Goal: Information Seeking & Learning: Find specific fact

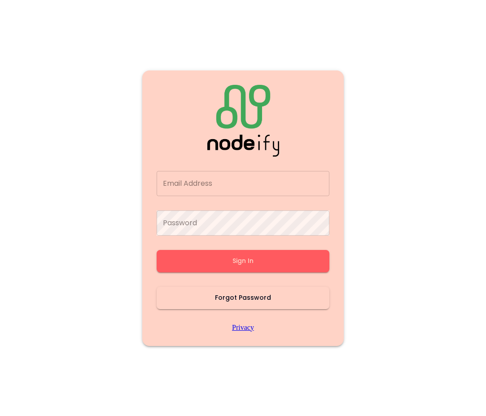
click at [253, 196] on input "Email Address" at bounding box center [242, 183] width 173 height 25
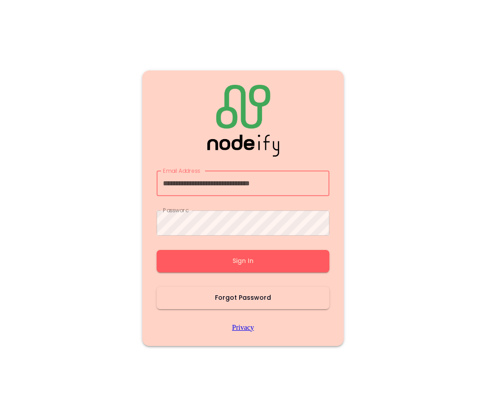
type input "**********"
click at [250, 261] on button "Sign In" at bounding box center [242, 261] width 173 height 22
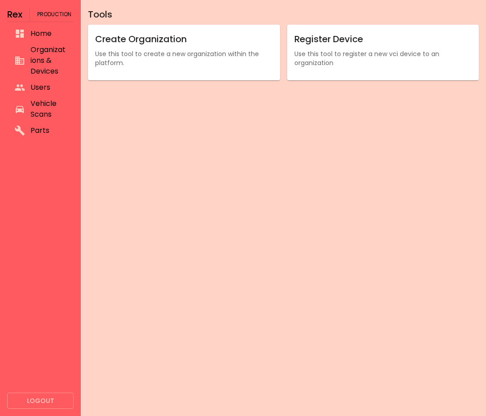
click at [46, 63] on span "Organizations & Devices" at bounding box center [48, 60] width 36 height 32
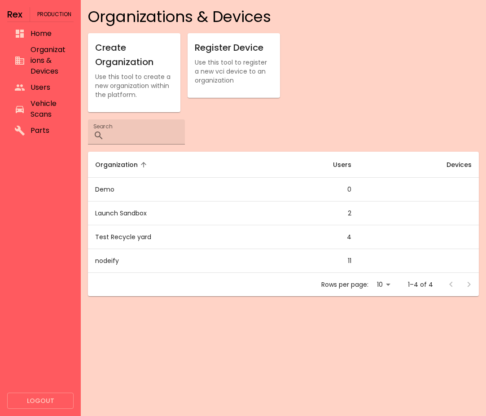
click at [40, 93] on li "Users" at bounding box center [40, 87] width 66 height 16
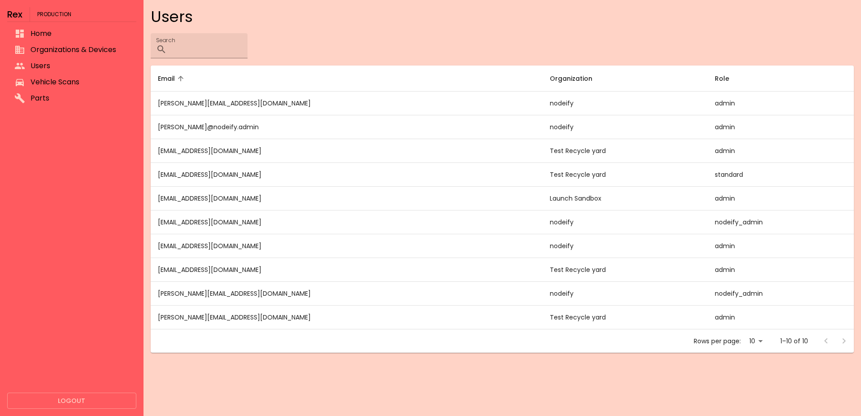
click at [63, 81] on span "Vehicle Scans" at bounding box center [79, 82] width 99 height 11
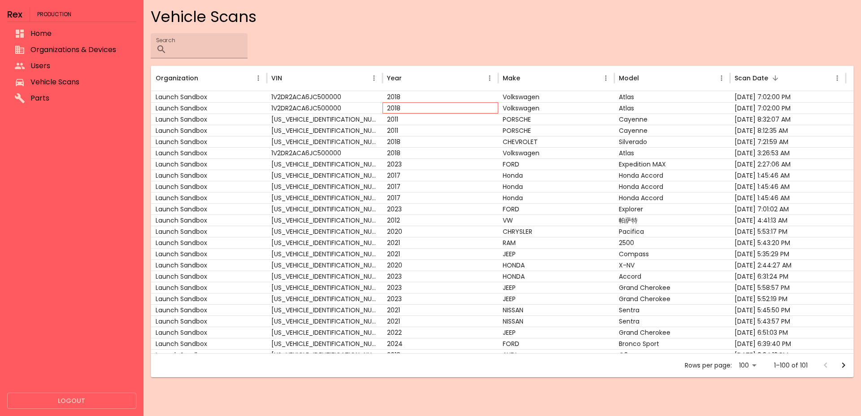
click at [440, 104] on div "2018" at bounding box center [440, 107] width 116 height 11
click at [440, 100] on div "2018" at bounding box center [440, 96] width 116 height 11
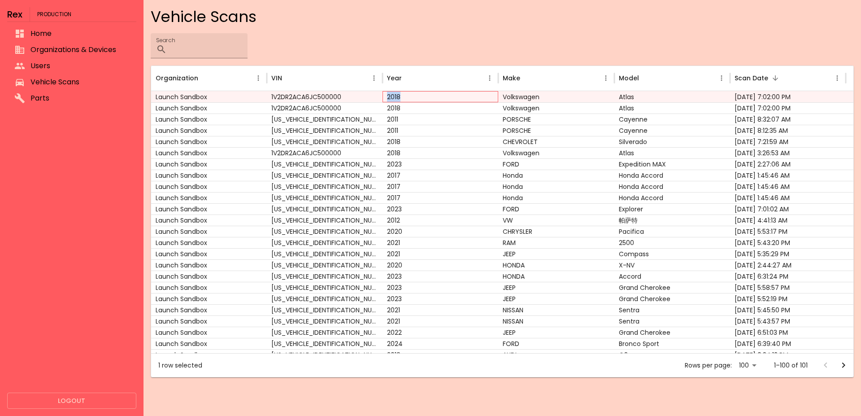
click at [440, 100] on div "2018" at bounding box center [440, 96] width 116 height 11
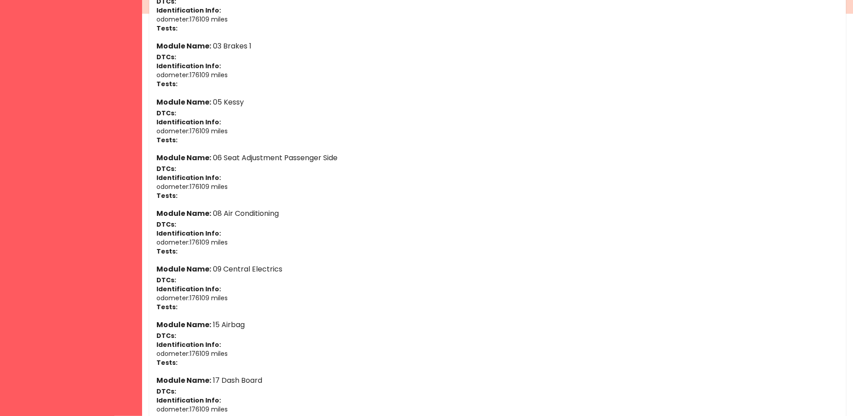
scroll to position [503, 0]
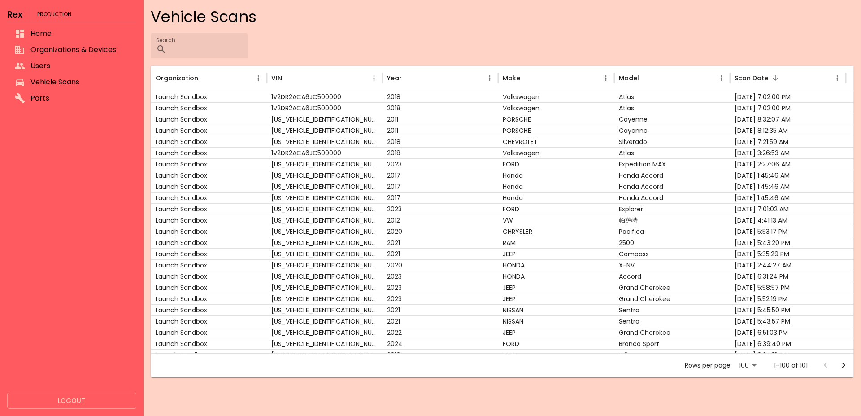
click at [50, 239] on div at bounding box center [71, 251] width 129 height 282
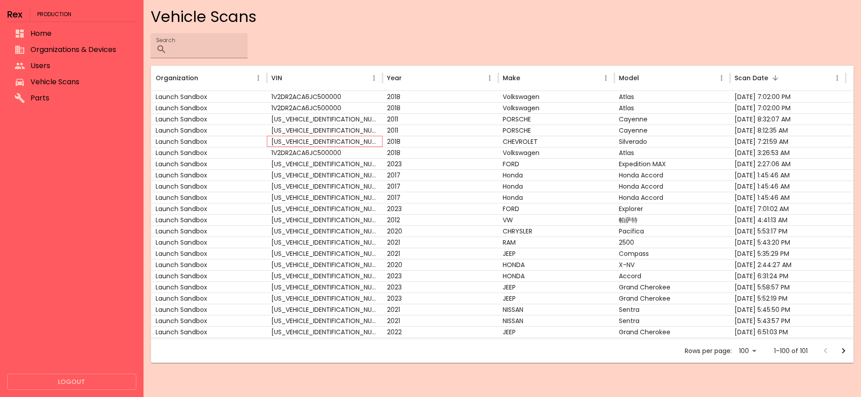
click at [339, 143] on div "3GCUKSEJ7JG374062" at bounding box center [325, 141] width 116 height 11
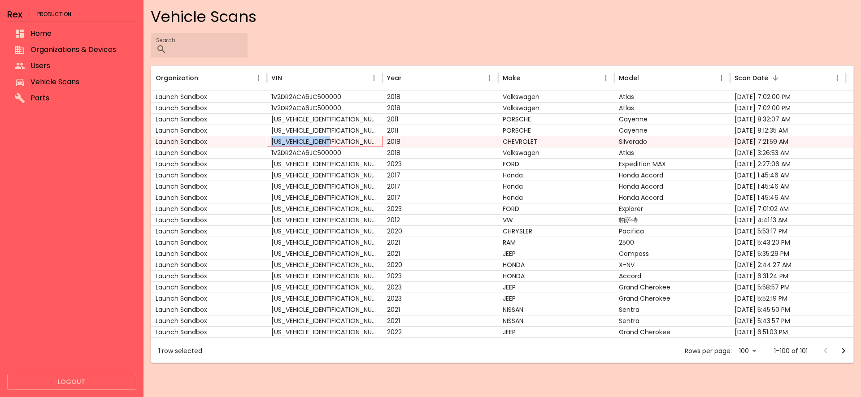
click at [339, 143] on div "3GCUKSEJ7JG374062" at bounding box center [325, 141] width 116 height 11
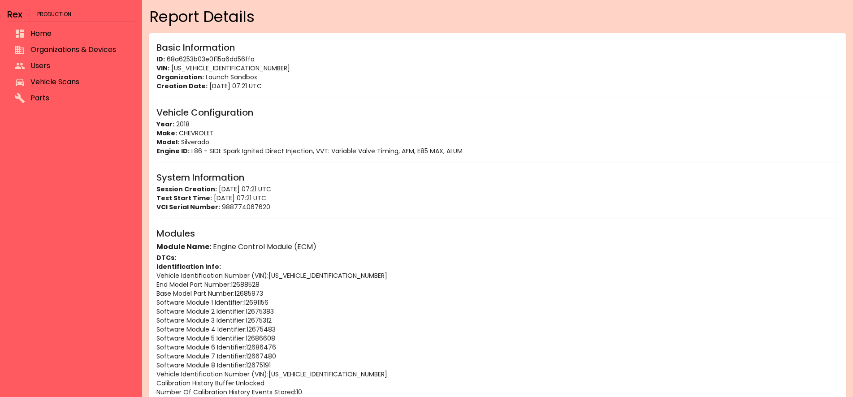
click at [404, 205] on p "VCI Serial Number: 988774067620" at bounding box center [497, 207] width 682 height 9
click at [57, 46] on span "Organizations & Devices" at bounding box center [78, 49] width 97 height 11
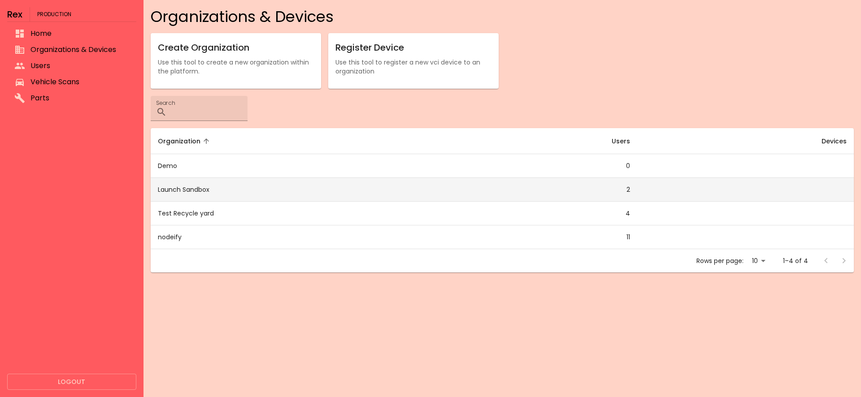
click at [211, 191] on td "Launch Sandbox" at bounding box center [300, 190] width 298 height 24
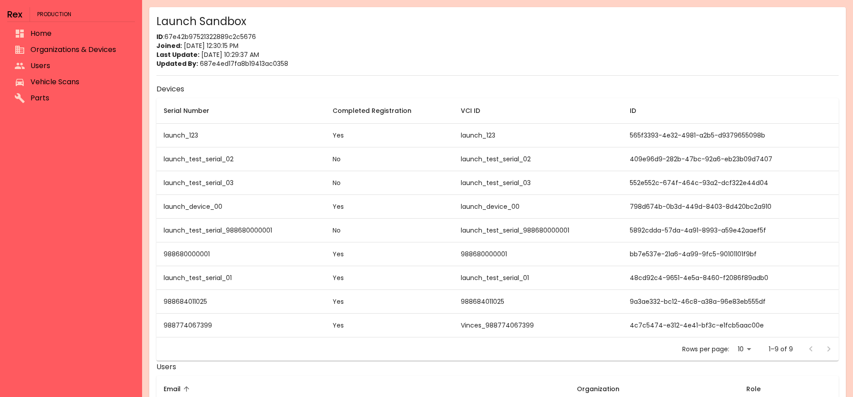
click at [219, 280] on td "launch_test_serial_01" at bounding box center [240, 278] width 169 height 24
copy td "launch_test_serial_01"
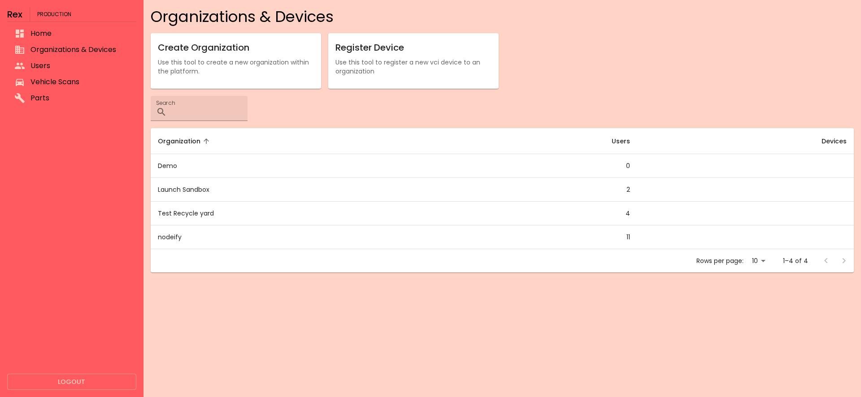
click at [47, 76] on li "Vehicle Scans" at bounding box center [71, 82] width 129 height 16
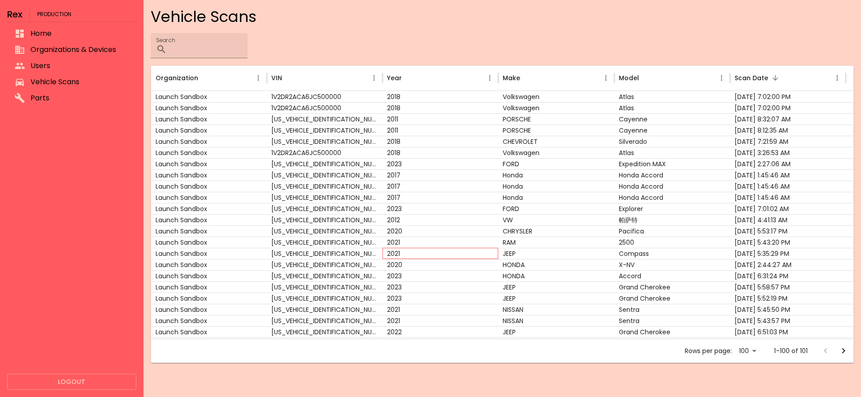
click at [463, 256] on div "2021" at bounding box center [440, 253] width 116 height 11
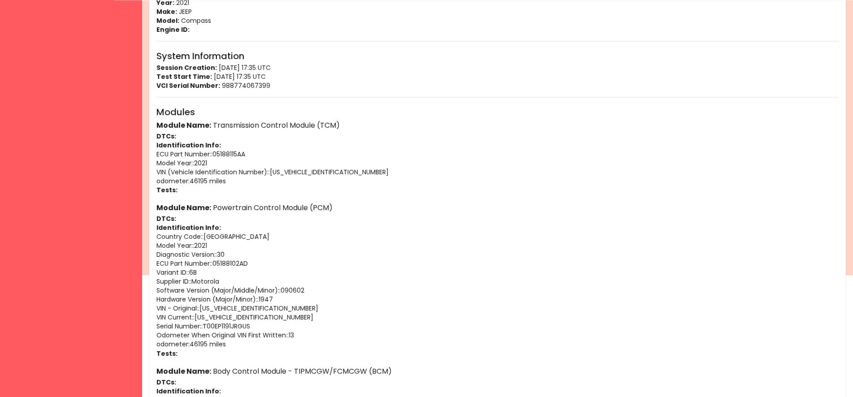
scroll to position [137, 0]
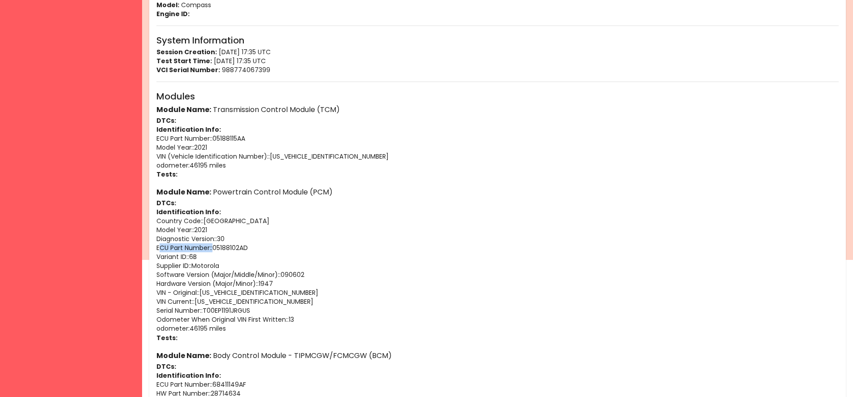
drag, startPoint x: 213, startPoint y: 248, endPoint x: 330, endPoint y: 272, distance: 119.9
click at [159, 252] on p "ECU Part Number: : 05188102AD" at bounding box center [497, 247] width 682 height 9
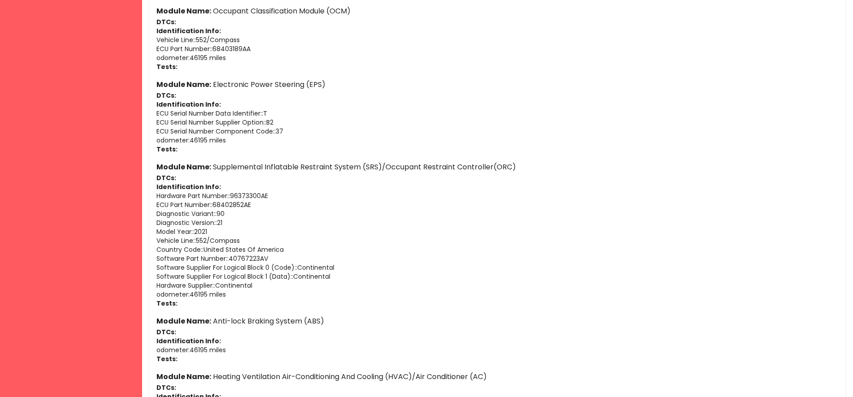
scroll to position [1552, 0]
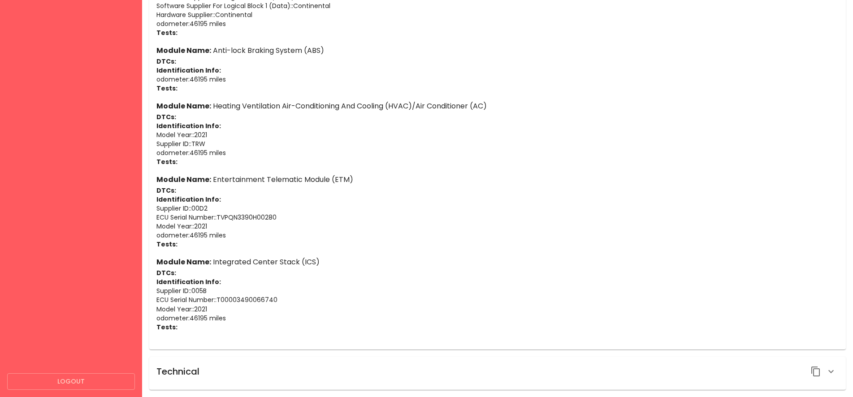
click at [485, 369] on icon "button" at bounding box center [831, 371] width 11 height 11
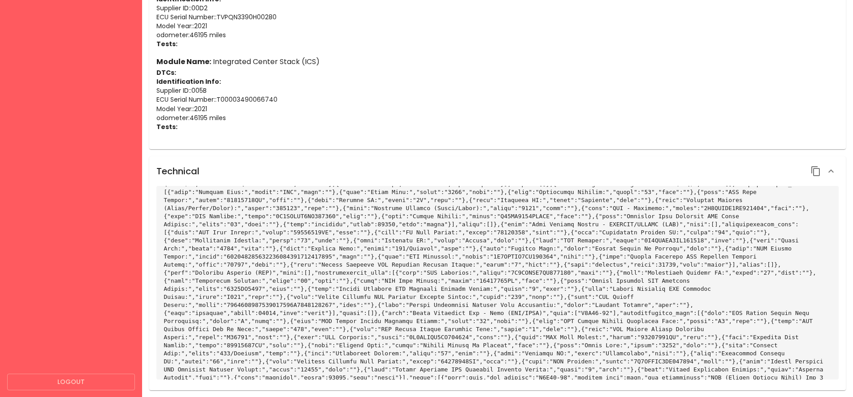
scroll to position [91, 0]
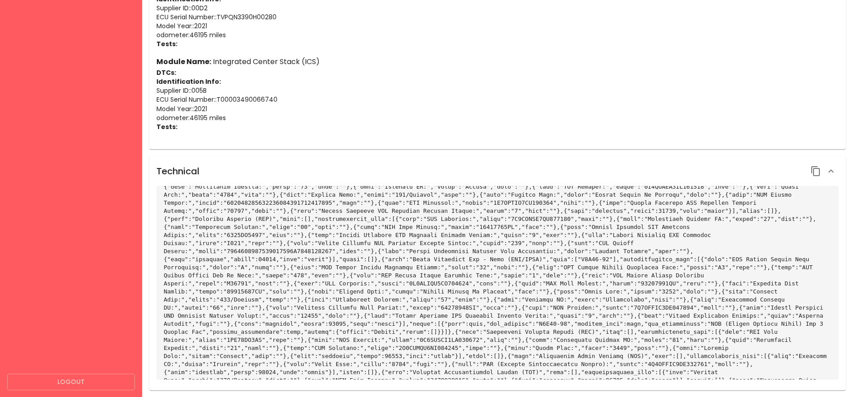
click at [405, 282] on code at bounding box center [497, 300] width 667 height 394
drag, startPoint x: 433, startPoint y: 313, endPoint x: 484, endPoint y: 319, distance: 51.8
click at [484, 319] on code at bounding box center [497, 300] width 667 height 394
copy code "ECU Part Number:"
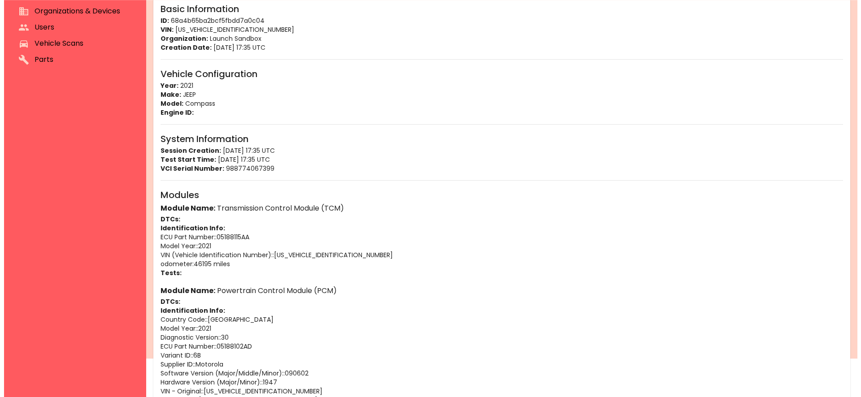
scroll to position [0, 0]
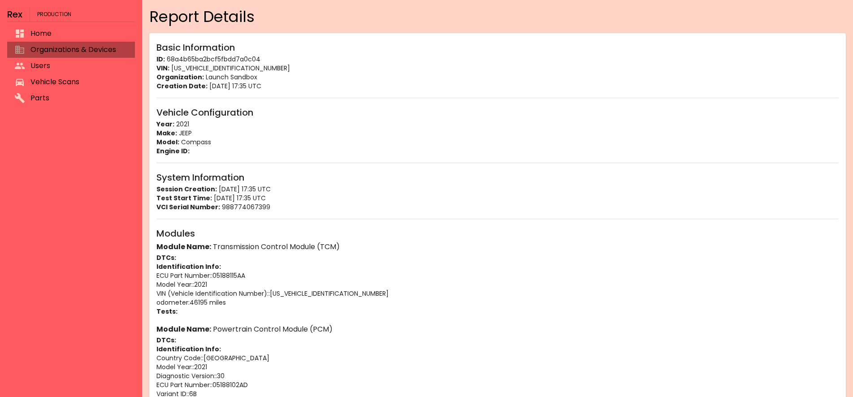
click at [54, 54] on span "Organizations & Devices" at bounding box center [78, 49] width 97 height 11
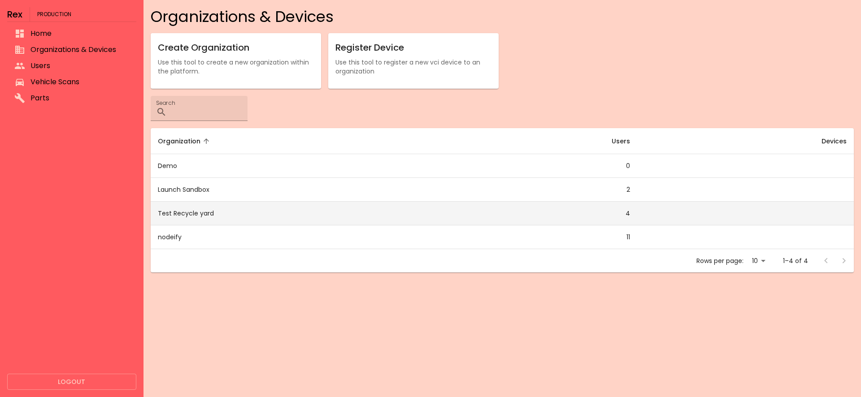
click at [183, 209] on td "Test Recycle yard" at bounding box center [300, 214] width 298 height 24
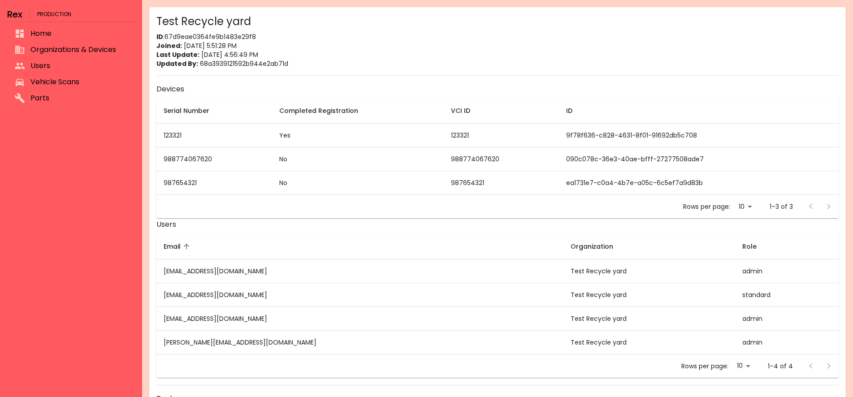
click at [222, 36] on p "ID : 67d9eae0364fe9b1483e29f8" at bounding box center [497, 36] width 682 height 9
copy p "67d9eae0364fe9b1483e29f8"
click at [233, 30] on div "Test Recycle yard ID : 67d9eae0364fe9b1483e29f8 Joined: 3/18/2025, 5:51:28 PM L…" at bounding box center [497, 244] width 697 height 474
click at [232, 23] on div "Test Recycle yard" at bounding box center [497, 21] width 682 height 14
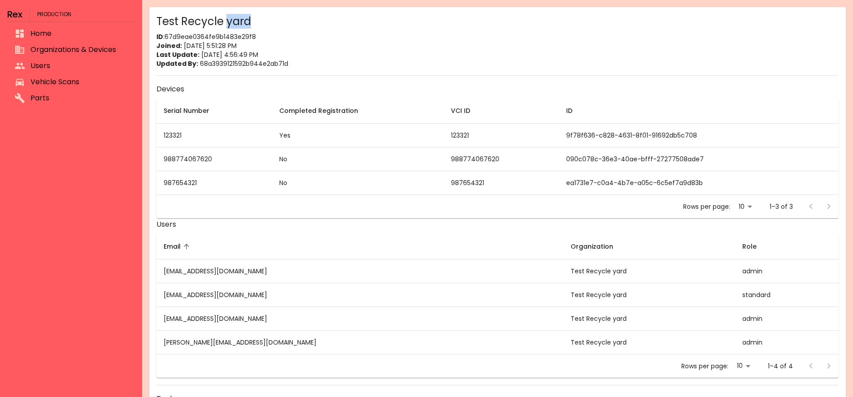
click at [232, 23] on div "Test Recycle yard" at bounding box center [497, 21] width 682 height 14
click at [76, 57] on li "Organizations & Devices" at bounding box center [71, 50] width 128 height 16
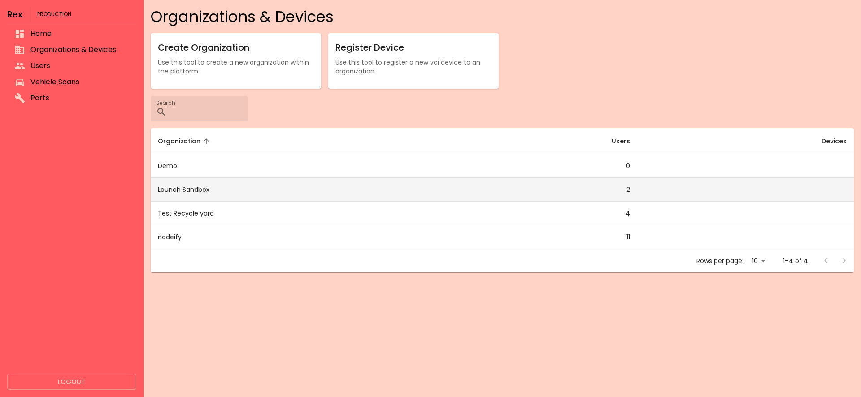
click at [203, 198] on td "Launch Sandbox" at bounding box center [300, 190] width 298 height 24
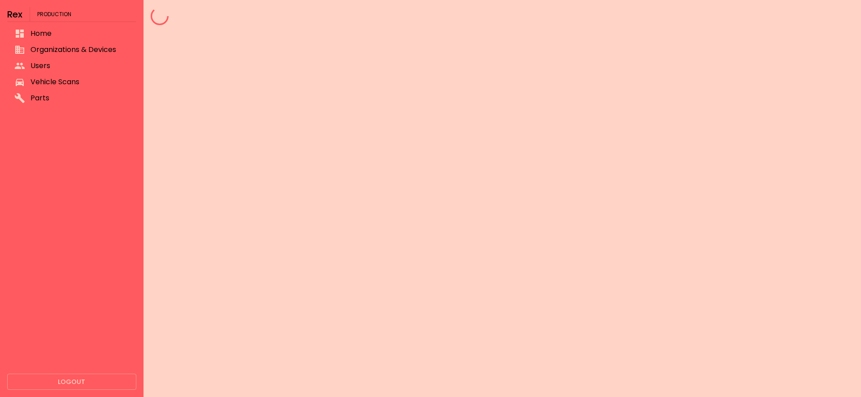
click at [285, 130] on div at bounding box center [501, 198] width 717 height 397
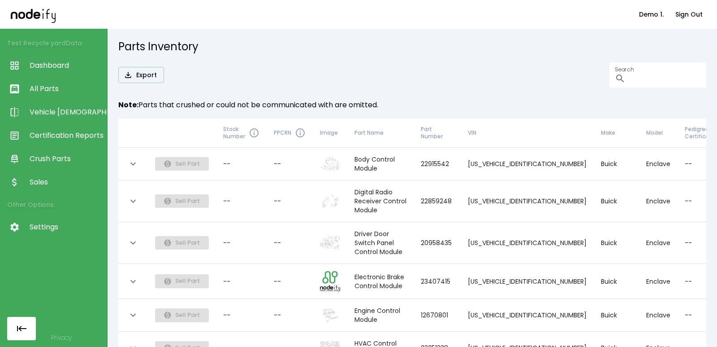
click at [252, 68] on div "Export Search ​" at bounding box center [412, 74] width 588 height 25
click at [307, 78] on div "Export Search ​" at bounding box center [412, 74] width 588 height 25
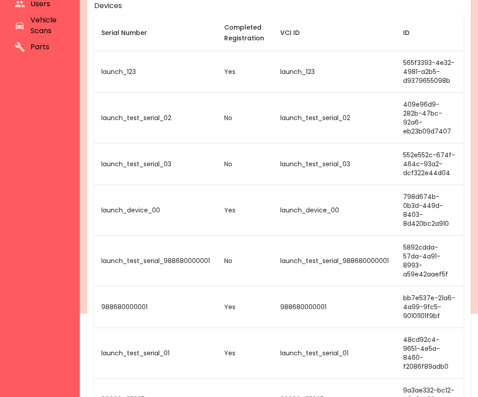
scroll to position [91, 0]
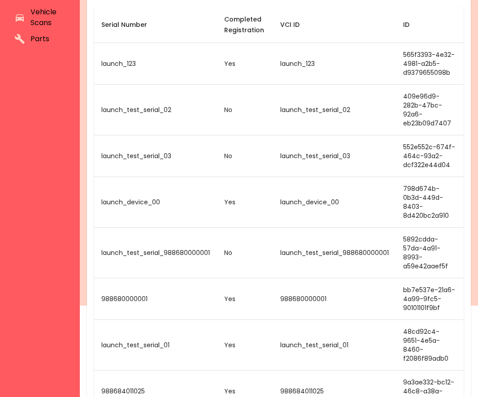
click at [134, 320] on td "launch_test_serial_01" at bounding box center [155, 345] width 123 height 51
copy td "launch_test_serial_01"
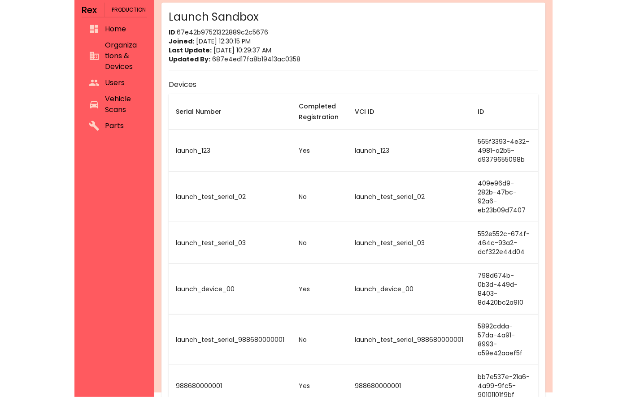
scroll to position [0, 0]
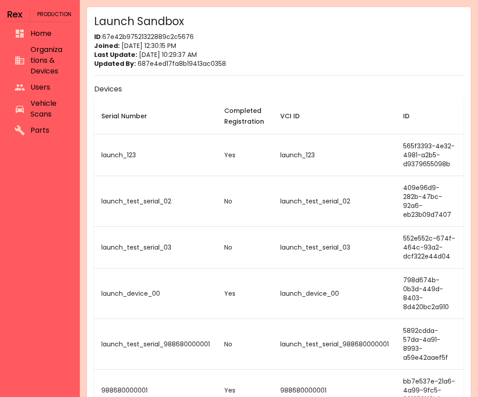
click at [161, 40] on p "ID : 67e42b97521322889c2c5676" at bounding box center [278, 36] width 369 height 9
copy p "67e42b97521322889c2c5676"
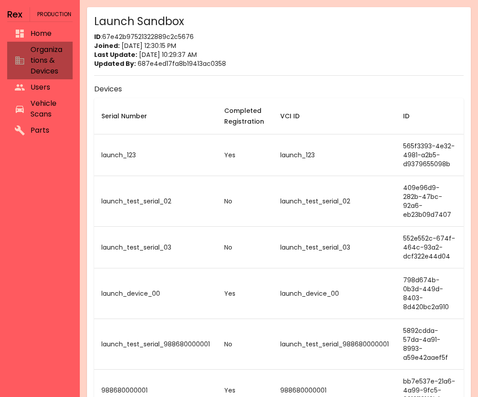
click at [48, 62] on span "Organizations & Devices" at bounding box center [47, 60] width 35 height 32
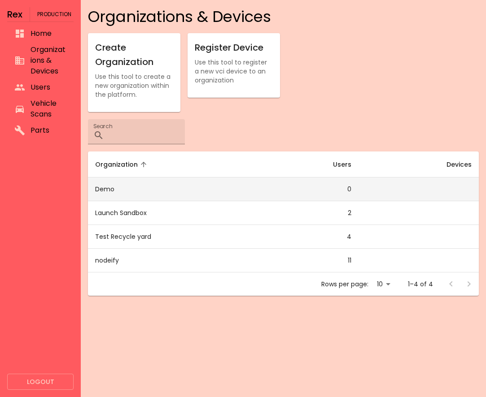
click at [183, 193] on td "Demo" at bounding box center [170, 190] width 165 height 24
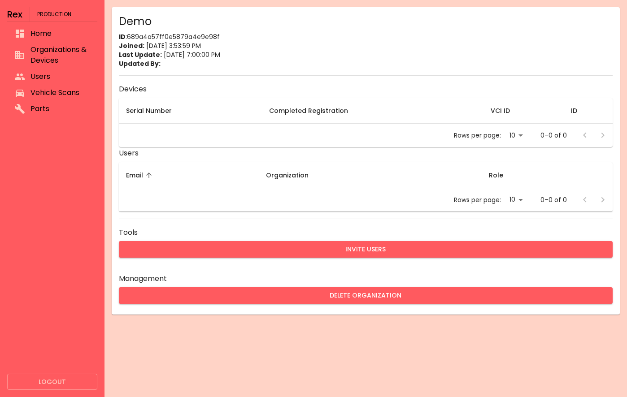
click at [44, 32] on span "Home" at bounding box center [60, 33] width 60 height 11
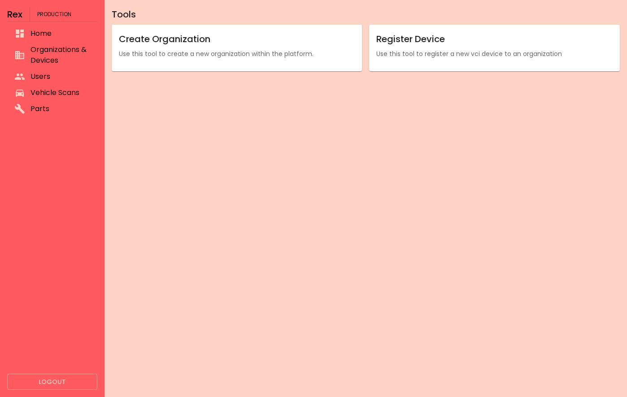
click at [438, 52] on p "Use this tool to register a new vci device to an organization" at bounding box center [494, 53] width 236 height 9
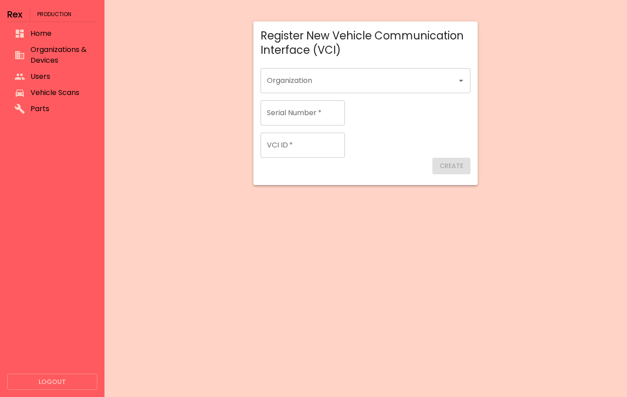
click at [307, 91] on div "Organization" at bounding box center [366, 80] width 210 height 25
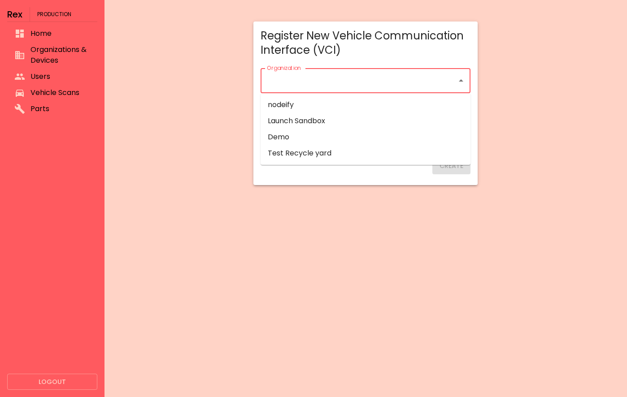
drag, startPoint x: 303, startPoint y: 138, endPoint x: 296, endPoint y: 126, distance: 13.3
click at [303, 138] on li "Demo" at bounding box center [366, 137] width 210 height 16
type input "****"
click at [291, 119] on input "Serial Number   *" at bounding box center [303, 112] width 84 height 25
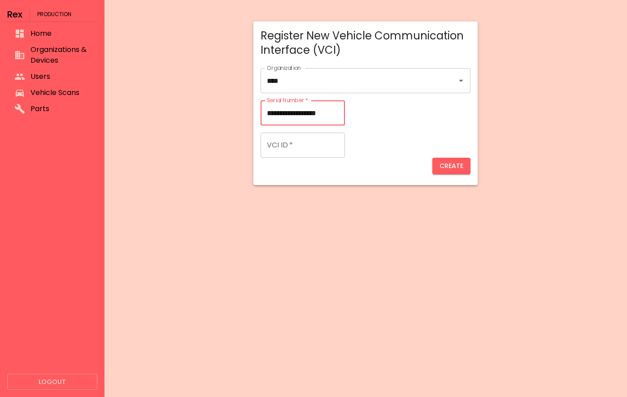
type input "**********"
click at [325, 143] on input "VCI ID   *" at bounding box center [303, 145] width 84 height 25
paste input "**********"
type input "**********"
click at [457, 169] on button "Create" at bounding box center [451, 166] width 38 height 17
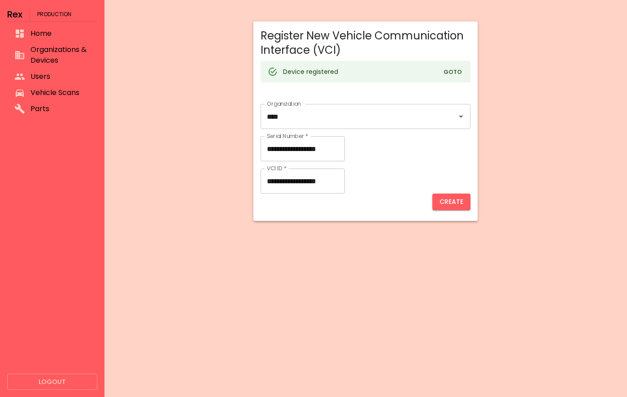
click at [452, 73] on button "Goto" at bounding box center [452, 72] width 29 height 14
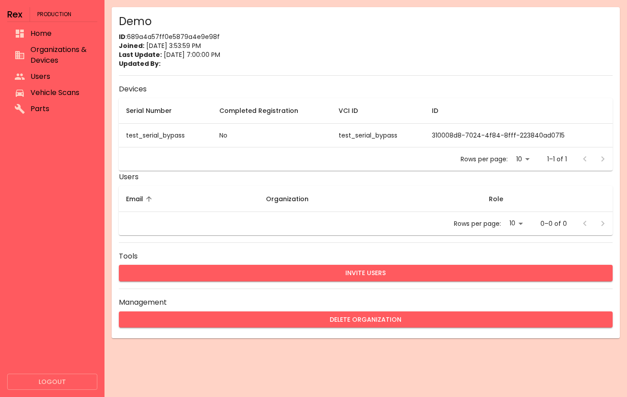
click at [171, 35] on p "ID : 689a4a57ff0e5879a4e9e98f" at bounding box center [366, 36] width 494 height 9
copy p "689a4a57ff0e5879a4e9e98f"
click at [317, 54] on p "Last Update: 12/31/1969, 7:00:00 PM" at bounding box center [366, 54] width 494 height 9
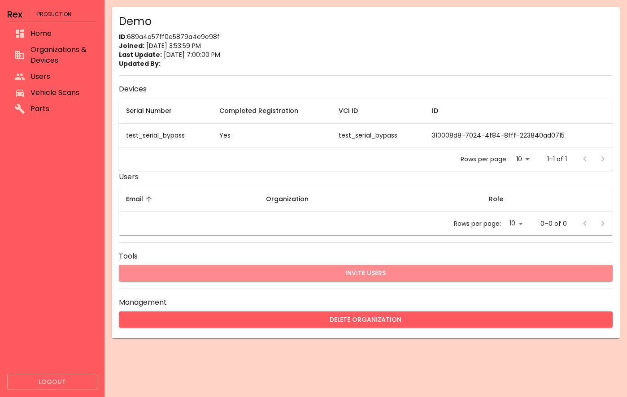
click at [298, 269] on button "Invite Users" at bounding box center [366, 273] width 494 height 17
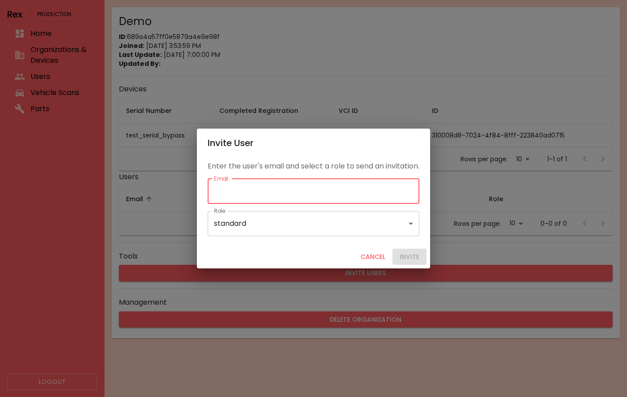
click at [274, 193] on input "Email" at bounding box center [314, 191] width 212 height 25
type input "**********"
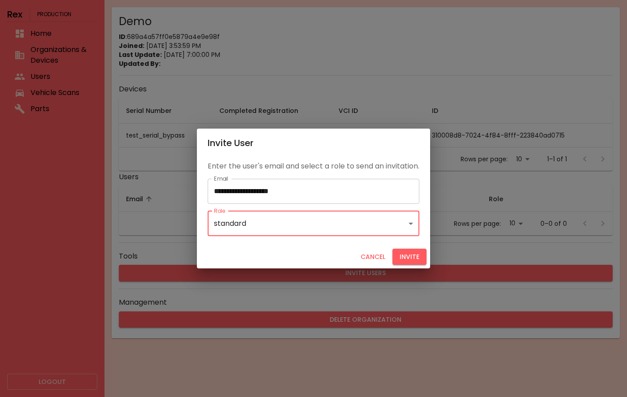
click at [252, 225] on body "**********" at bounding box center [313, 198] width 627 height 397
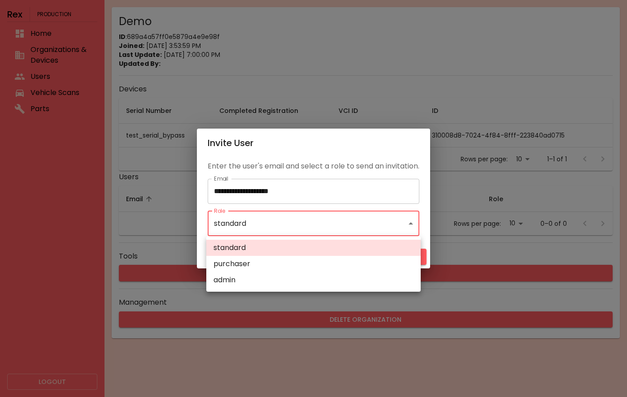
click at [259, 276] on li "admin" at bounding box center [313, 280] width 214 height 16
type input "*****"
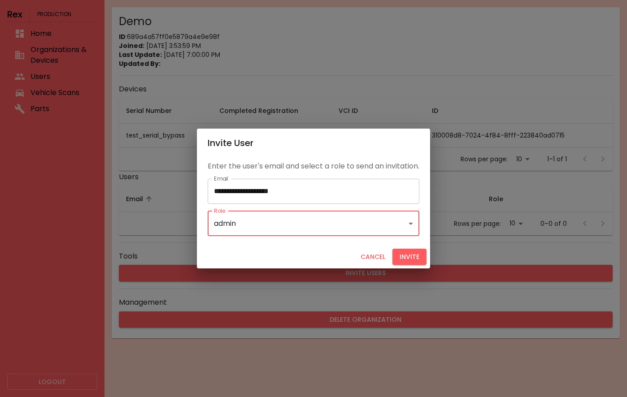
click at [333, 197] on input "**********" at bounding box center [314, 191] width 212 height 25
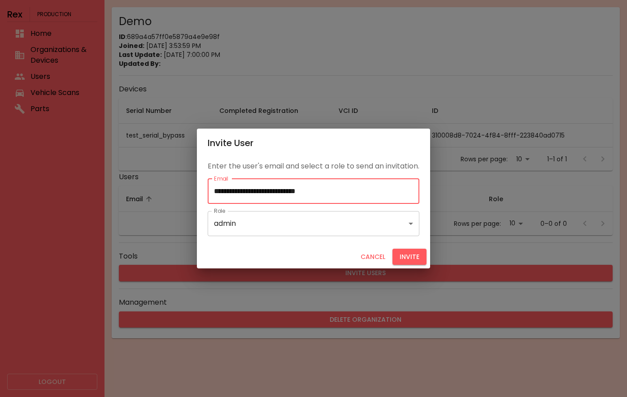
type input "**********"
click at [404, 253] on button "Invite" at bounding box center [409, 257] width 34 height 17
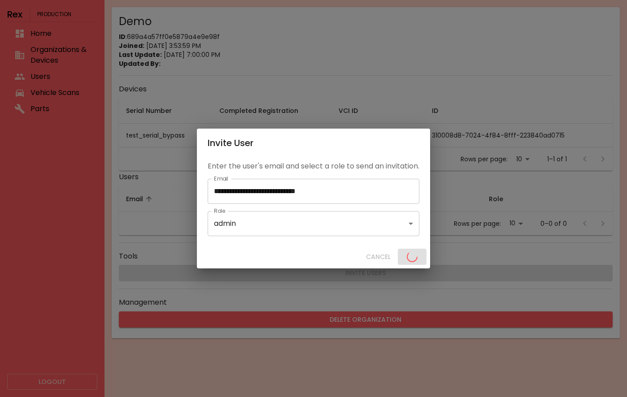
type input "********"
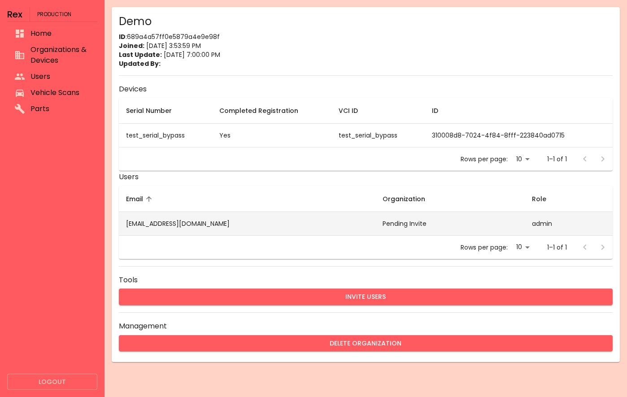
click at [239, 222] on td "malexanderboyd+demo3@gmail.com" at bounding box center [247, 224] width 256 height 24
click at [239, 222] on div "Demo ID : 689a4a57ff0e5879a4e9e98f Joined: 8/11/2025, 3:53:59 PM Last Update: 1…" at bounding box center [365, 198] width 522 height 397
copy td "malexanderboyd+demo3@gmail.com"
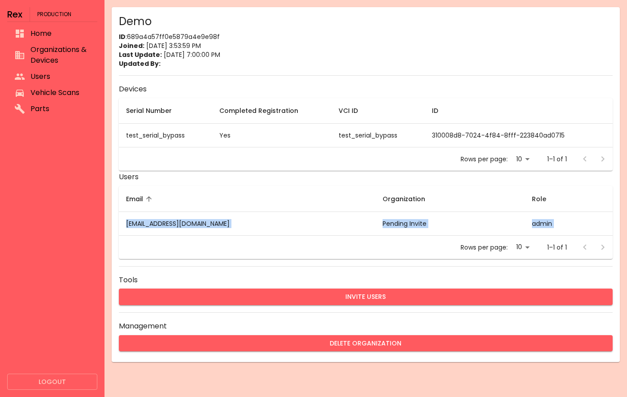
drag, startPoint x: 174, startPoint y: 227, endPoint x: 270, endPoint y: 258, distance: 101.5
click at [270, 258] on div "Email sorted ascending Organization Role malexanderboyd+demo3@gmail.com Pending…" at bounding box center [366, 222] width 494 height 73
click at [271, 255] on div "Rows per page: 10 ** 1–1 of 1" at bounding box center [366, 247] width 494 height 23
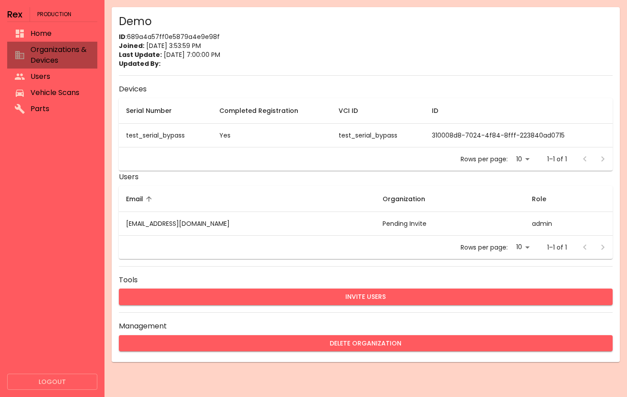
click at [54, 52] on span "Organizations & Devices" at bounding box center [60, 55] width 60 height 22
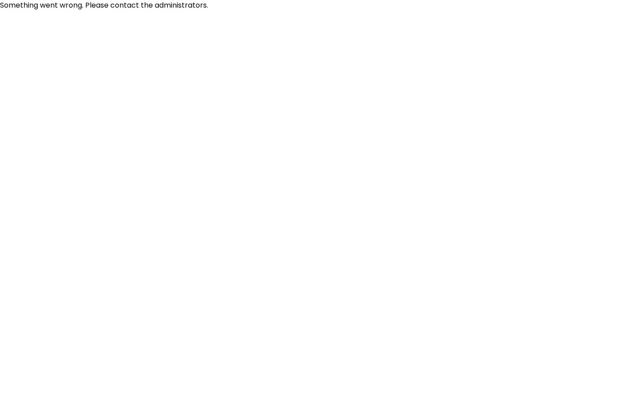
click at [436, 11] on html "Something went wrong. Please contact the administrators." at bounding box center [313, 5] width 627 height 11
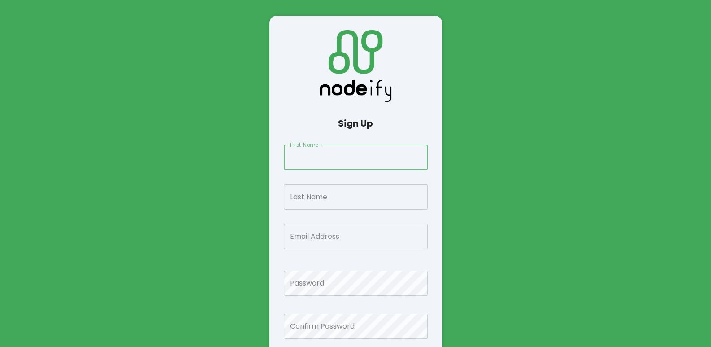
click at [342, 157] on input "First Name" at bounding box center [356, 157] width 144 height 25
type input "*******"
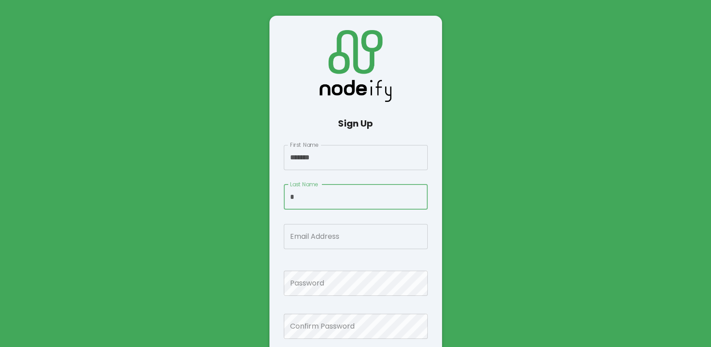
type input "*"
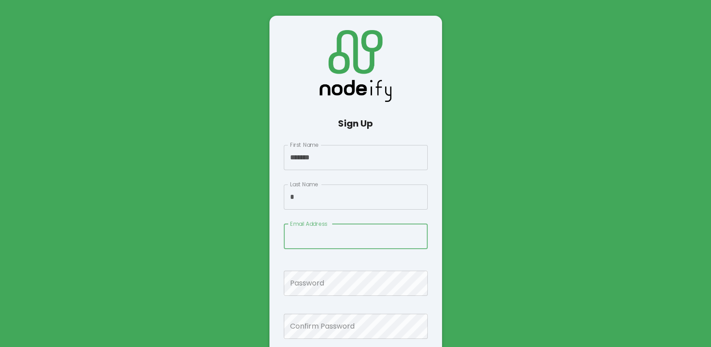
click at [167, 236] on main "Sign Up First Name ******* First Name Last Name * Last Name Email Address Email…" at bounding box center [356, 202] width 538 height 347
click at [309, 250] on div "Sign Up First Name ******* First Name Last Name * Last Name Email Address Email…" at bounding box center [356, 202] width 144 height 345
click at [305, 245] on input "Email Address" at bounding box center [356, 236] width 144 height 25
paste input "**********"
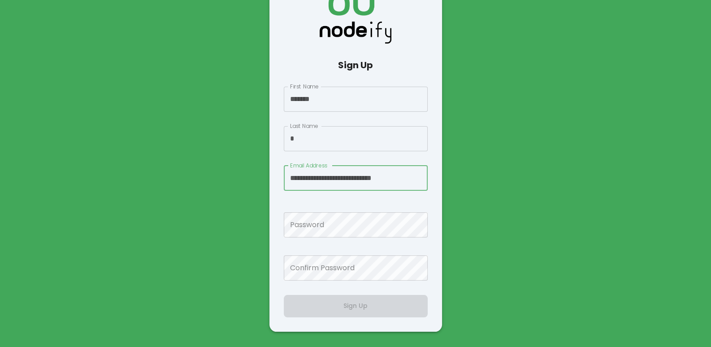
type input "**********"
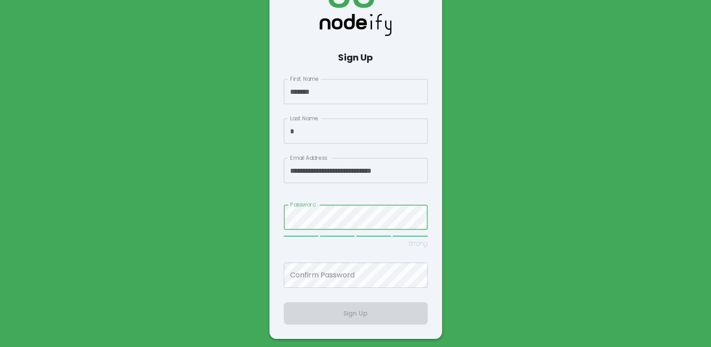
scroll to position [51, 0]
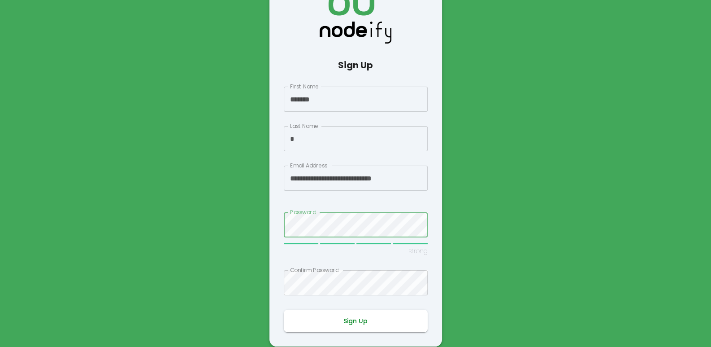
click at [332, 311] on button "Sign Up" at bounding box center [356, 320] width 144 height 22
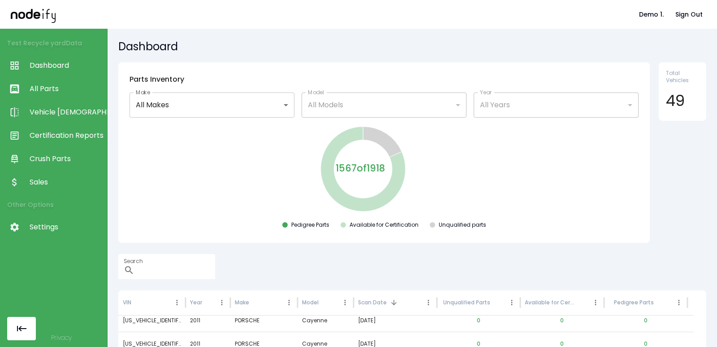
click at [199, 143] on div "1567 of 1918 Pedigree Parts Available for Certification Unqualified parts" at bounding box center [384, 178] width 517 height 107
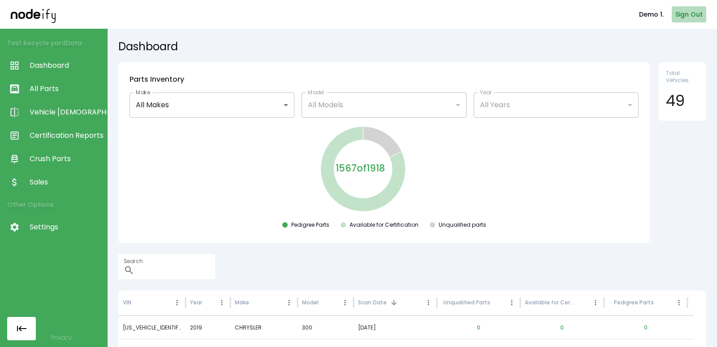
click at [680, 19] on button "Sign Out" at bounding box center [689, 14] width 35 height 17
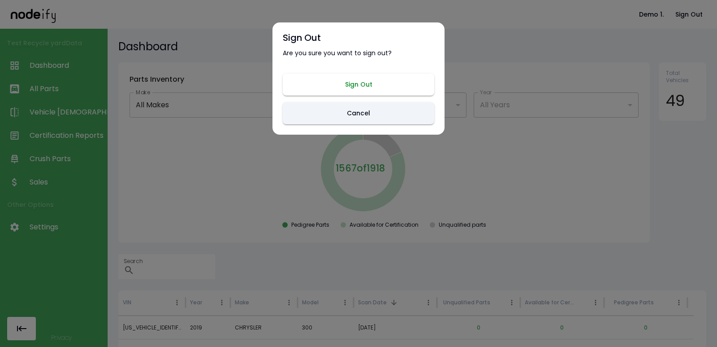
click at [392, 81] on button "Sign Out" at bounding box center [359, 85] width 152 height 22
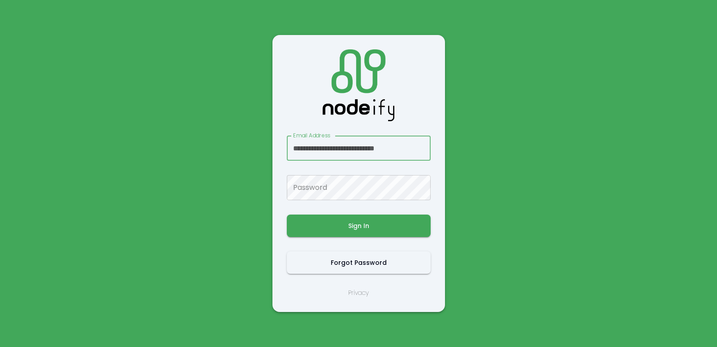
scroll to position [0, 6]
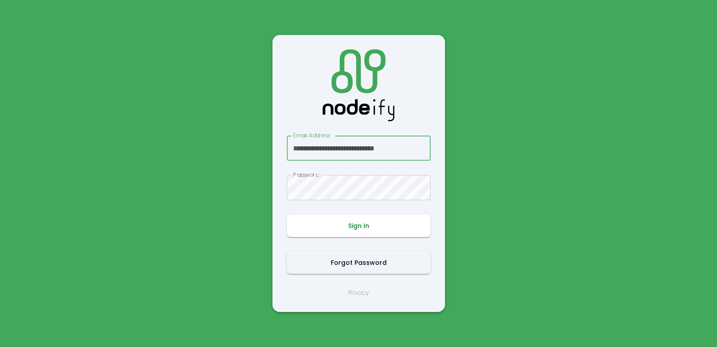
type input "**********"
click at [334, 228] on button "Sign In" at bounding box center [359, 225] width 144 height 22
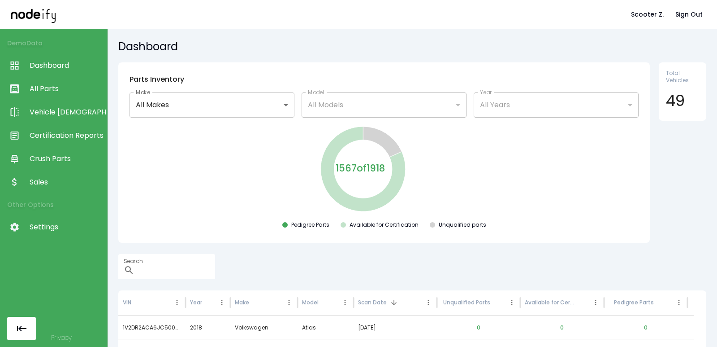
click at [194, 225] on div "Pedigree Parts Available for Certification Unqualified parts" at bounding box center [384, 226] width 517 height 11
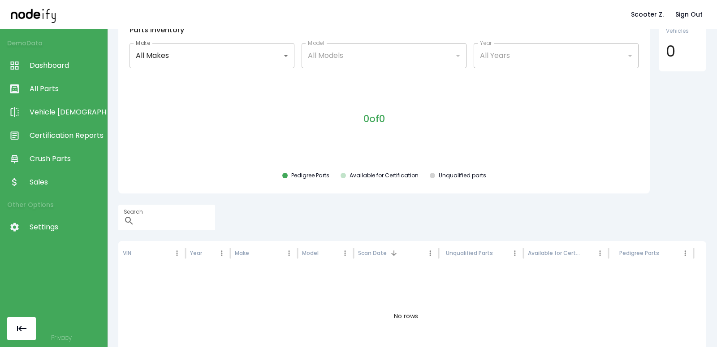
scroll to position [54, 0]
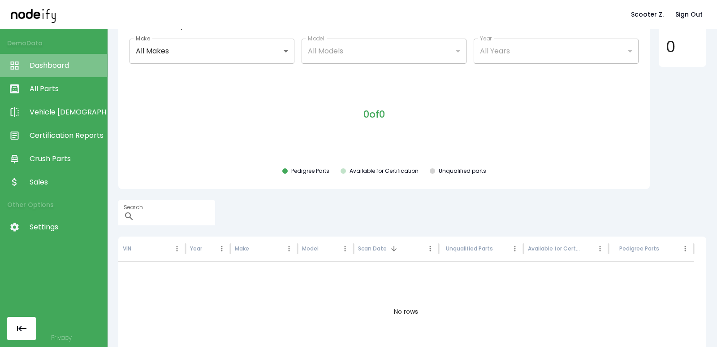
click at [57, 66] on span "Dashboard" at bounding box center [66, 65] width 73 height 11
click at [59, 91] on span "All Parts" at bounding box center [66, 88] width 73 height 11
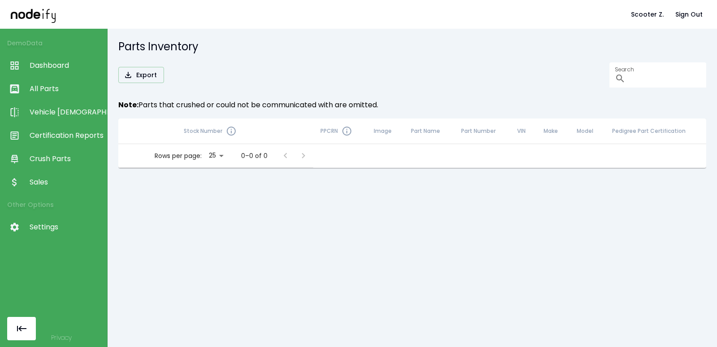
click at [63, 121] on link "Vehicle [DEMOGRAPHIC_DATA]" at bounding box center [53, 111] width 107 height 23
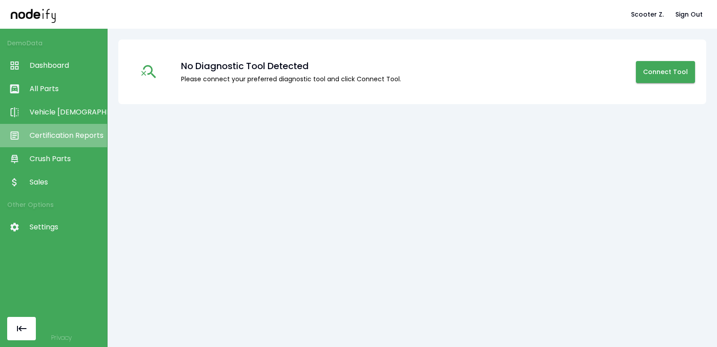
click at [64, 140] on span "Certification Reports" at bounding box center [66, 135] width 73 height 11
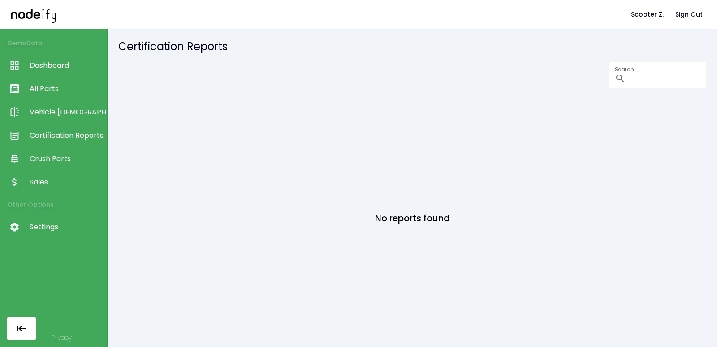
click at [53, 166] on link "Crush Parts" at bounding box center [53, 158] width 107 height 23
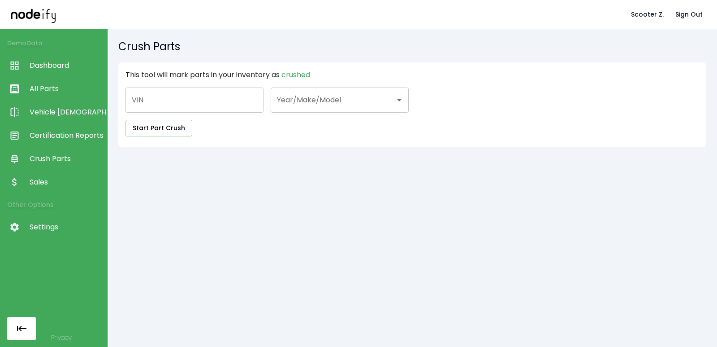
click at [48, 184] on span "Sales" at bounding box center [66, 182] width 73 height 11
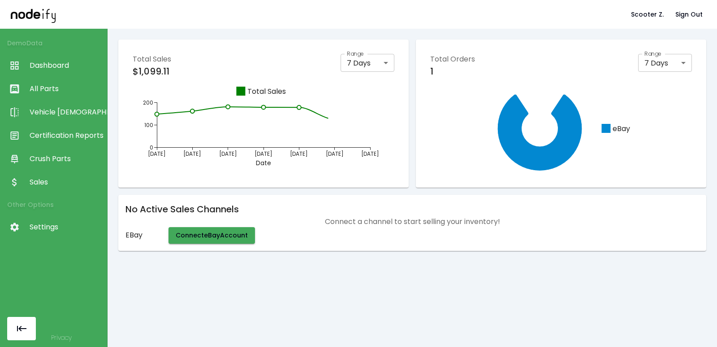
click at [64, 229] on span "Settings" at bounding box center [66, 227] width 73 height 11
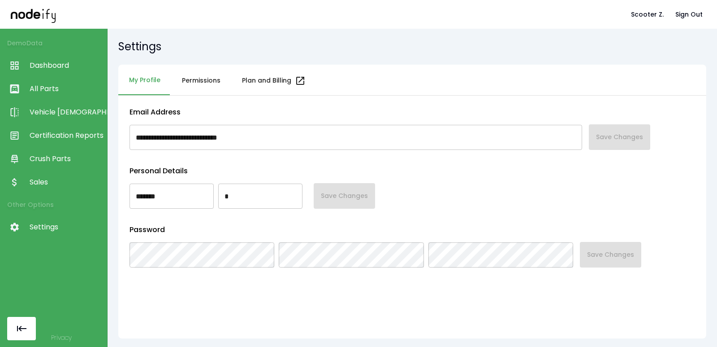
click at [44, 68] on span "Dashboard" at bounding box center [66, 65] width 73 height 11
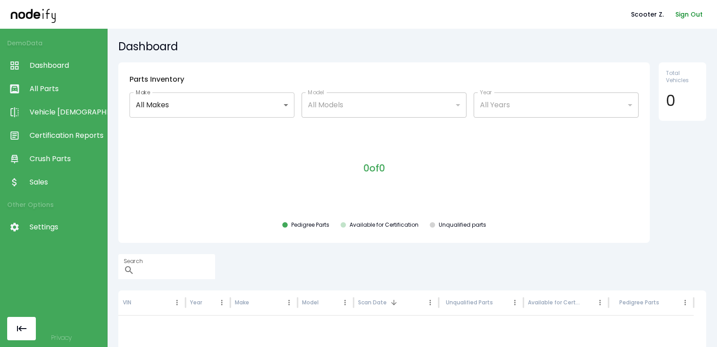
click at [682, 17] on button "Sign Out" at bounding box center [689, 14] width 35 height 17
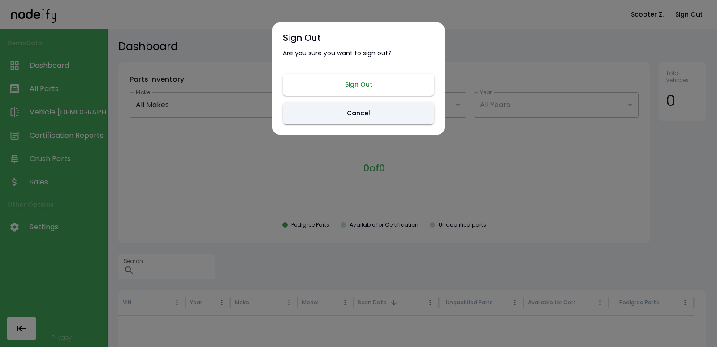
click at [403, 80] on button "Sign Out" at bounding box center [359, 85] width 152 height 22
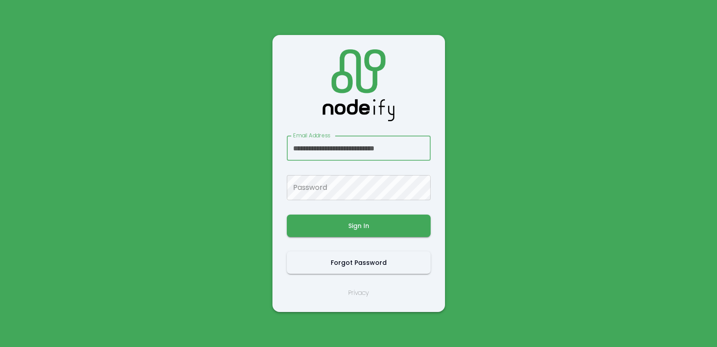
scroll to position [0, 4]
type input "**********"
click at [366, 228] on button "Sign In" at bounding box center [359, 225] width 144 height 22
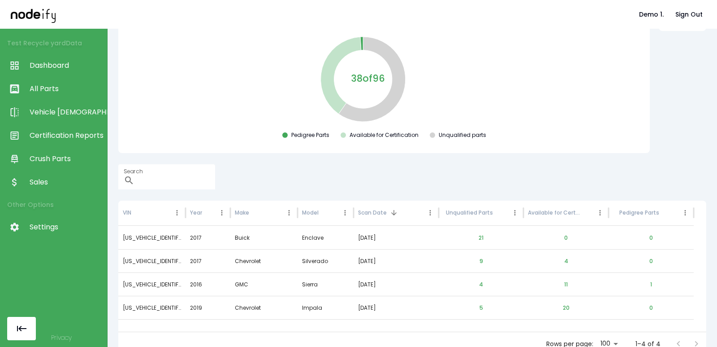
scroll to position [98, 0]
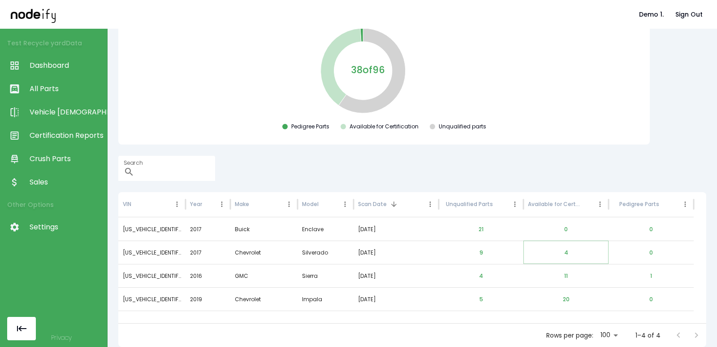
click at [565, 249] on button "4" at bounding box center [566, 253] width 18 height 22
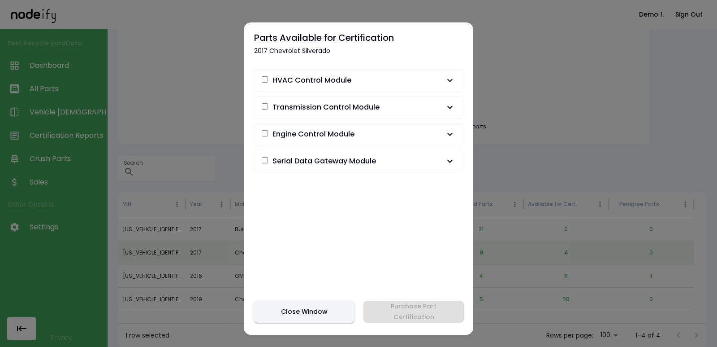
click at [400, 112] on span "Transmission Control Module" at bounding box center [353, 107] width 183 height 11
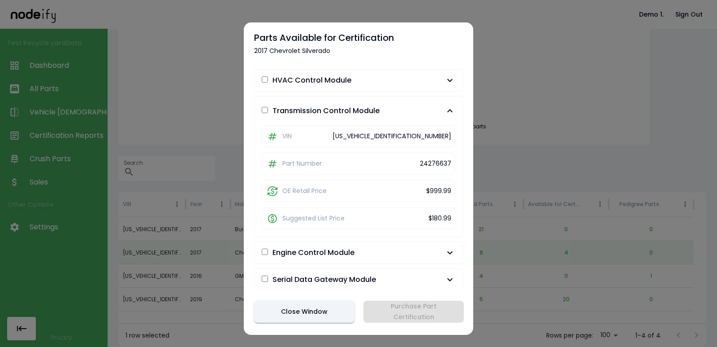
click at [422, 165] on div "24276637" at bounding box center [435, 163] width 31 height 9
copy div "24276637"
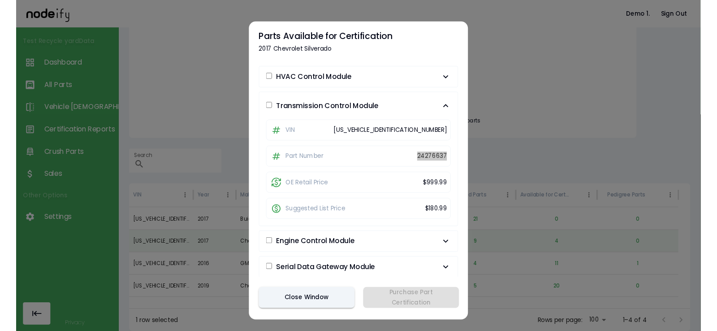
scroll to position [0, 0]
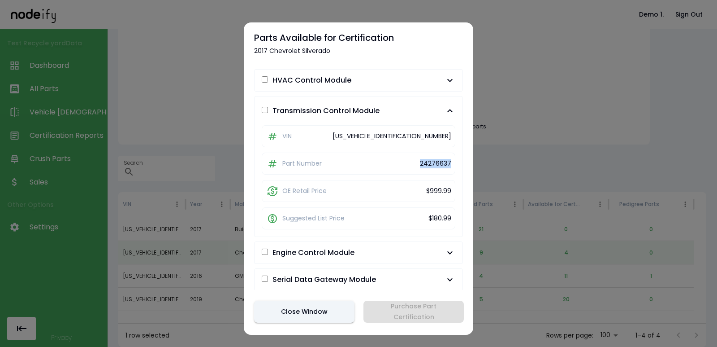
drag, startPoint x: 300, startPoint y: 309, endPoint x: 374, endPoint y: 291, distance: 75.8
click at [300, 309] on button "Close Window" at bounding box center [304, 311] width 100 height 22
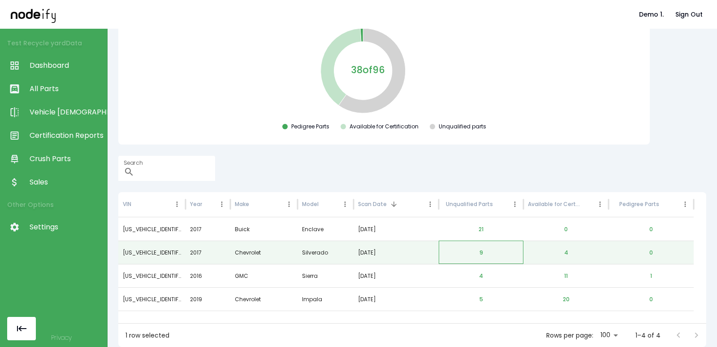
click at [491, 250] on div "9" at bounding box center [481, 251] width 85 height 23
click at [489, 250] on button "9" at bounding box center [482, 253] width 18 height 22
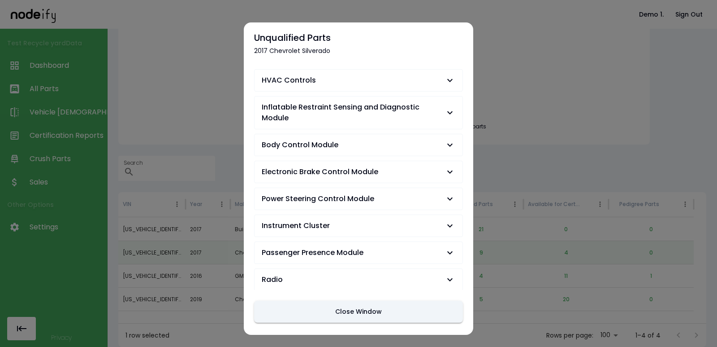
click at [324, 153] on button "Body Control Module" at bounding box center [359, 145] width 208 height 22
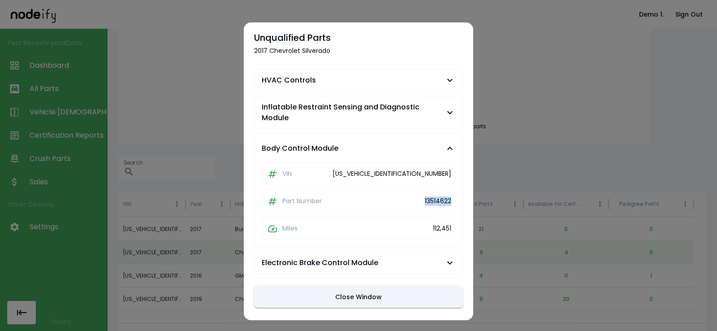
click at [330, 291] on button "Close Window" at bounding box center [358, 297] width 209 height 22
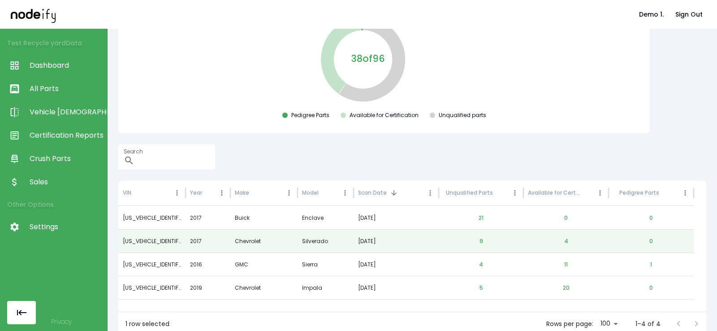
scroll to position [113, 0]
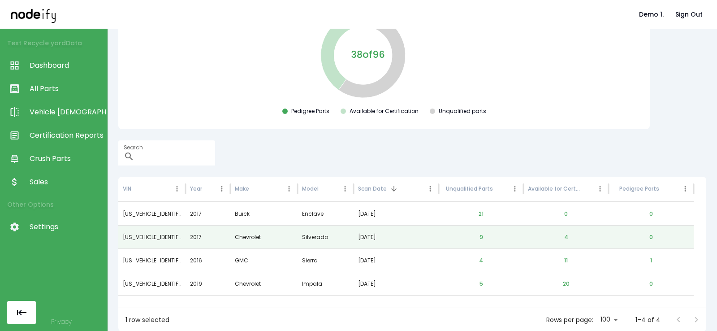
click at [70, 100] on link "Vehicle [DEMOGRAPHIC_DATA]" at bounding box center [53, 111] width 107 height 23
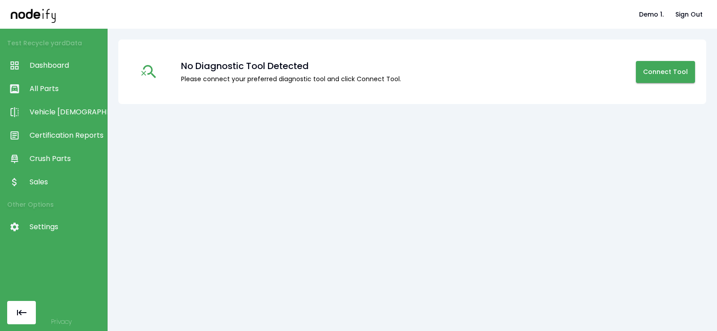
click at [66, 89] on span "All Parts" at bounding box center [66, 88] width 73 height 11
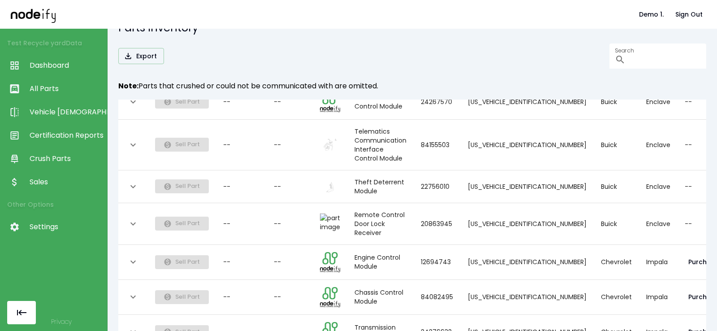
scroll to position [770, 0]
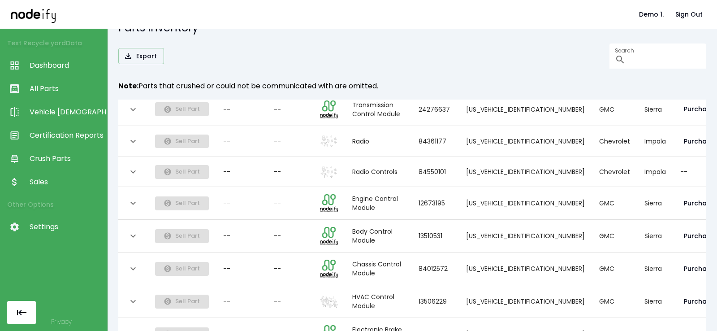
scroll to position [741, 0]
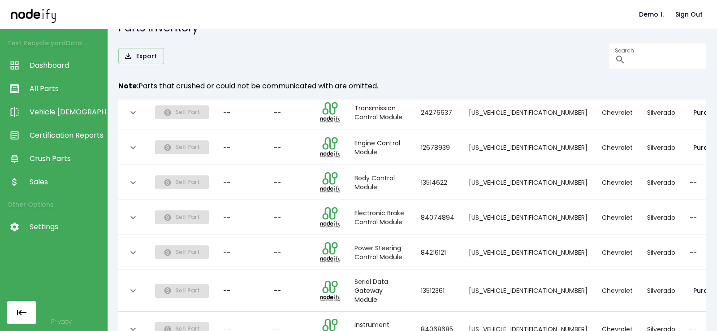
scroll to position [711, 0]
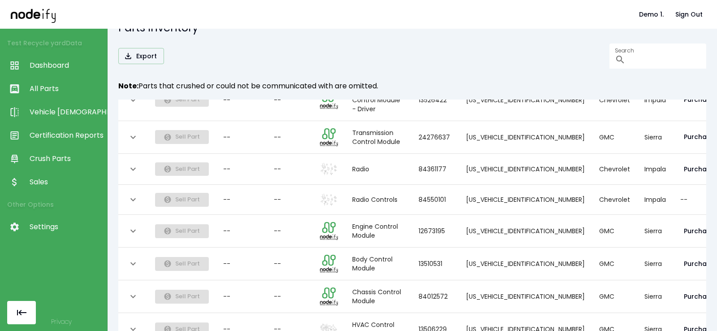
scroll to position [741, 0]
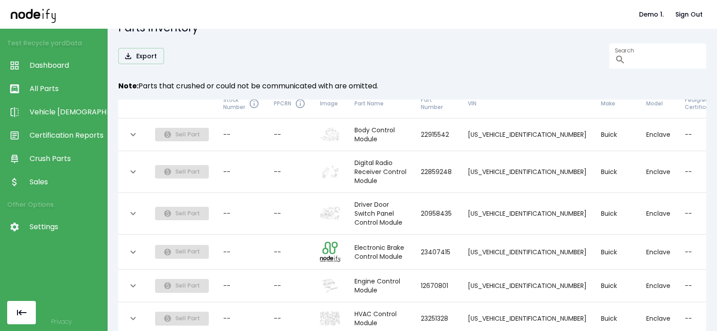
scroll to position [0, 0]
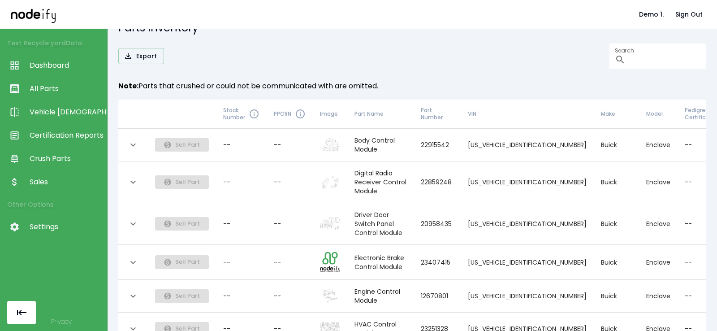
click at [78, 78] on link "All Parts" at bounding box center [53, 88] width 107 height 23
click at [71, 69] on span "Dashboard" at bounding box center [66, 65] width 73 height 11
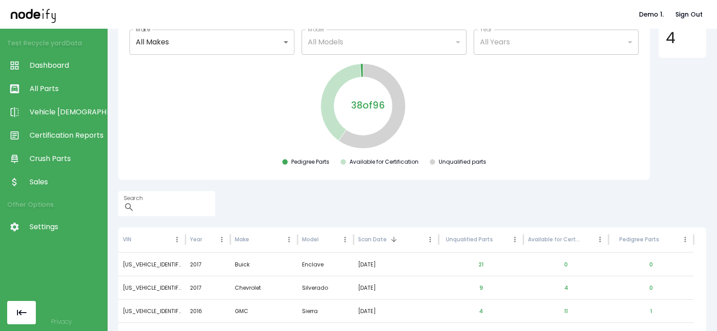
scroll to position [6, 0]
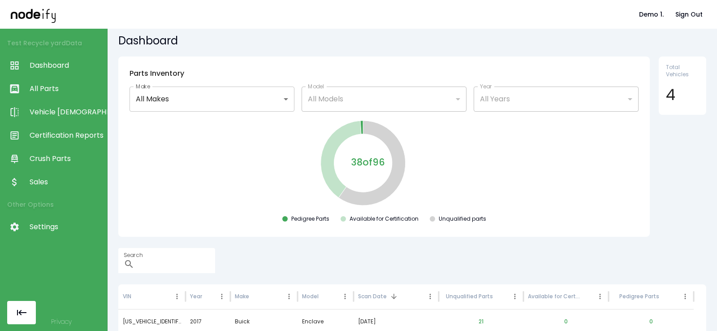
click at [190, 105] on body "**********" at bounding box center [358, 165] width 717 height 331
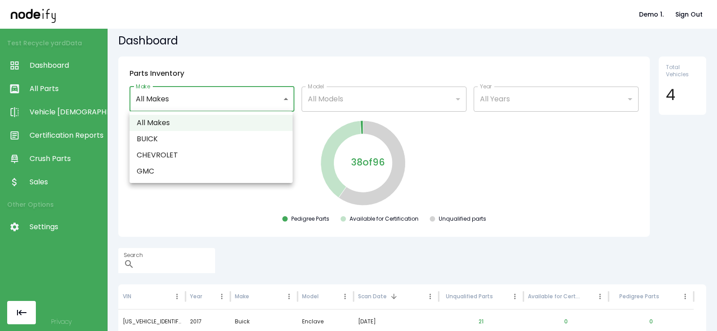
click at [340, 106] on div at bounding box center [358, 165] width 717 height 331
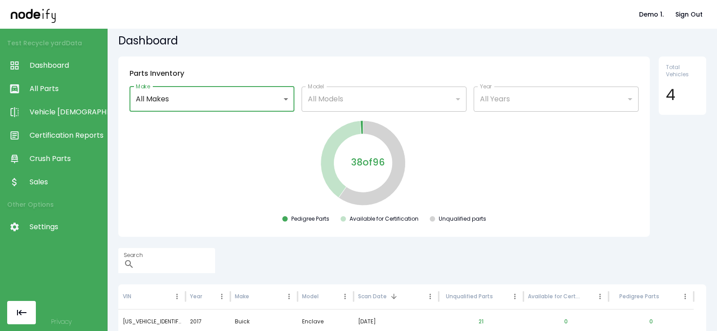
click at [215, 100] on body "**********" at bounding box center [358, 165] width 717 height 331
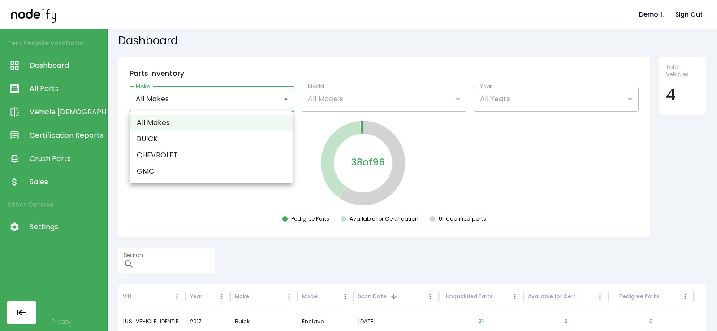
click at [185, 160] on li "CHEVROLET" at bounding box center [211, 155] width 163 height 16
type input "*********"
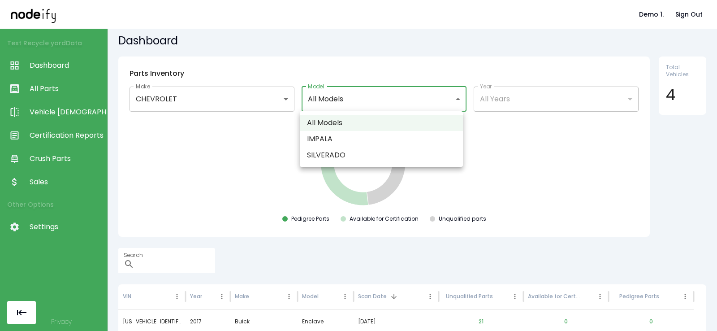
click at [348, 96] on body "**********" at bounding box center [358, 165] width 717 height 331
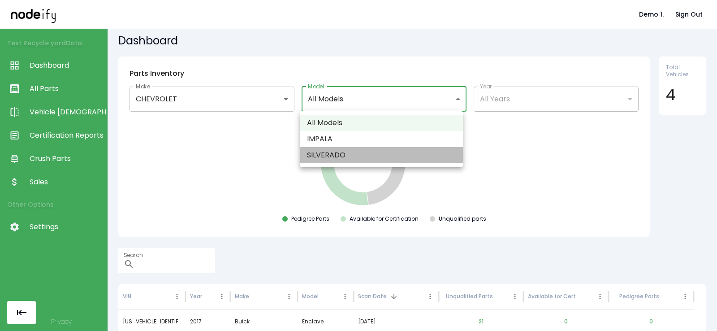
click at [332, 151] on li "SILVERADO" at bounding box center [381, 155] width 163 height 16
type input "*********"
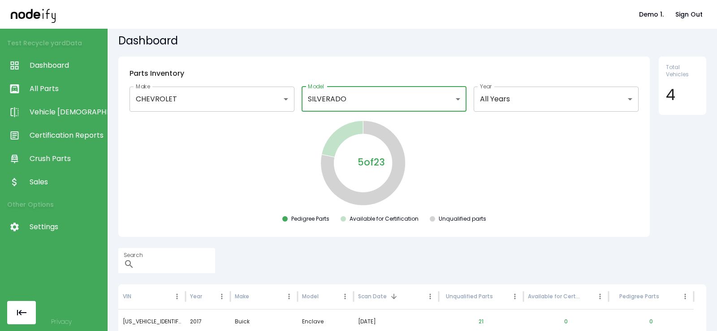
click at [523, 91] on body "Demo 1. Sign Out Test Recycle yard Data Dashboard All Parts Vehicle Scan Certif…" at bounding box center [358, 165] width 717 height 331
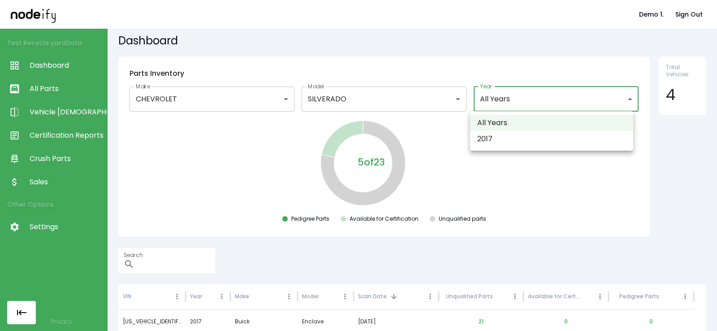
click at [520, 138] on li "2017" at bounding box center [551, 139] width 163 height 16
type input "****"
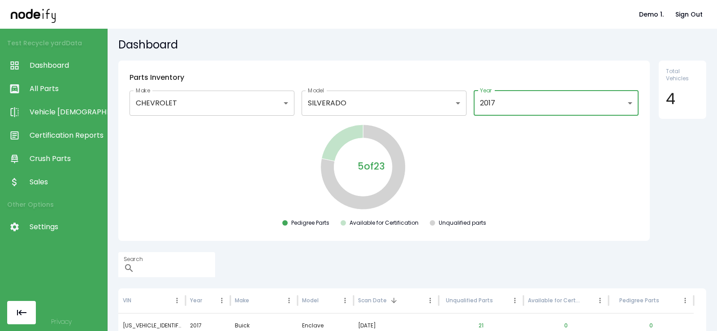
scroll to position [0, 0]
click at [230, 98] on body "Demo 1. Sign Out Test Recycle yard Data Dashboard All Parts Vehicle Scan Certif…" at bounding box center [358, 165] width 717 height 331
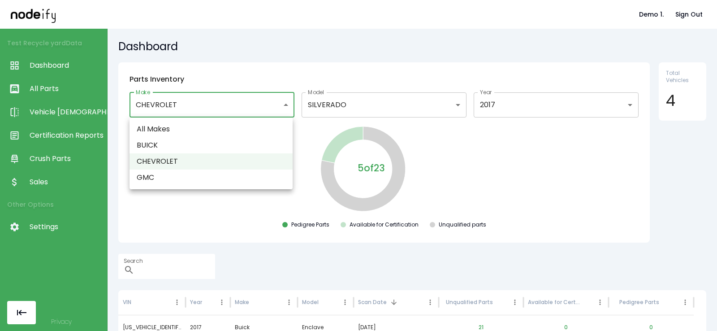
click at [209, 137] on li "All Makes" at bounding box center [211, 129] width 163 height 16
type input "*********"
type input "**********"
type input "*********"
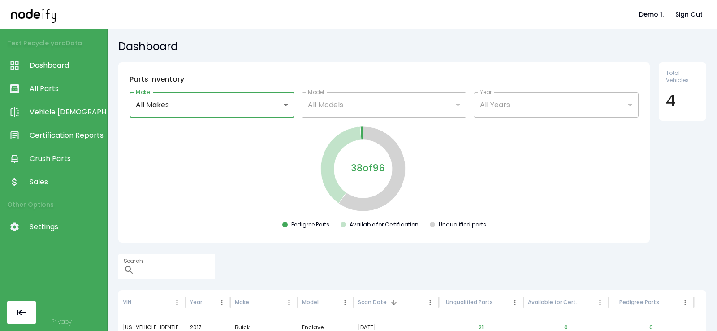
click at [245, 110] on body "**********" at bounding box center [358, 165] width 717 height 331
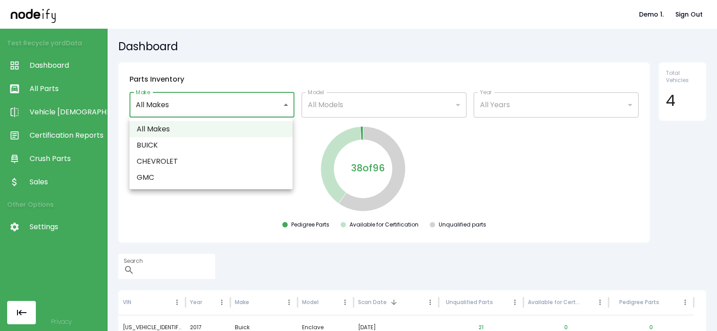
click at [357, 112] on div at bounding box center [358, 165] width 717 height 331
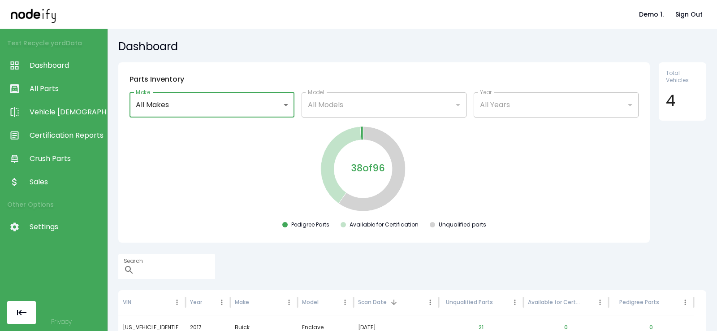
click at [52, 178] on span "Sales" at bounding box center [66, 182] width 73 height 11
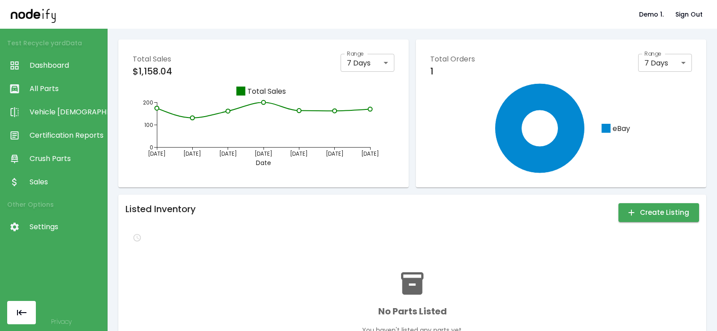
click at [55, 168] on link "Crush Parts" at bounding box center [53, 158] width 107 height 23
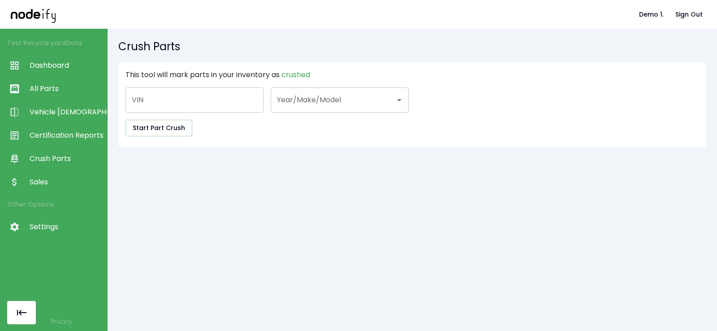
click at [58, 139] on span "Certification Reports" at bounding box center [66, 135] width 73 height 11
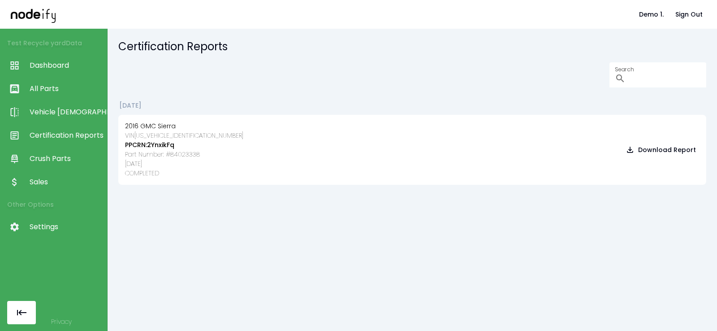
click at [55, 159] on span "Crush Parts" at bounding box center [66, 158] width 73 height 11
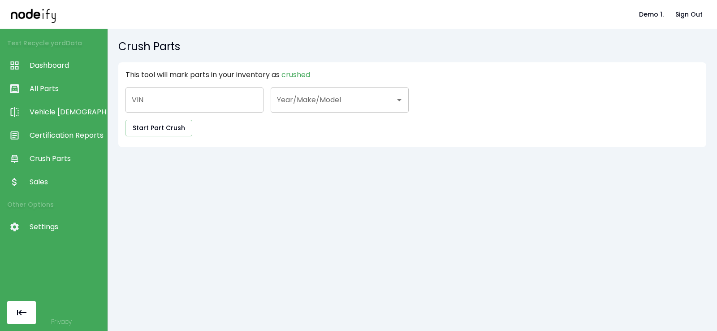
click at [59, 140] on span "Certification Reports" at bounding box center [66, 135] width 73 height 11
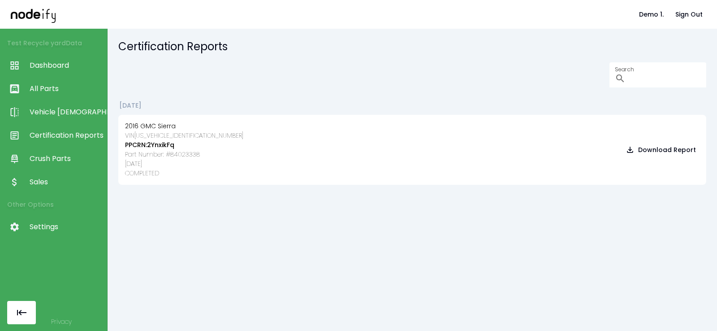
click at [62, 105] on link "Vehicle [DEMOGRAPHIC_DATA]" at bounding box center [53, 111] width 107 height 23
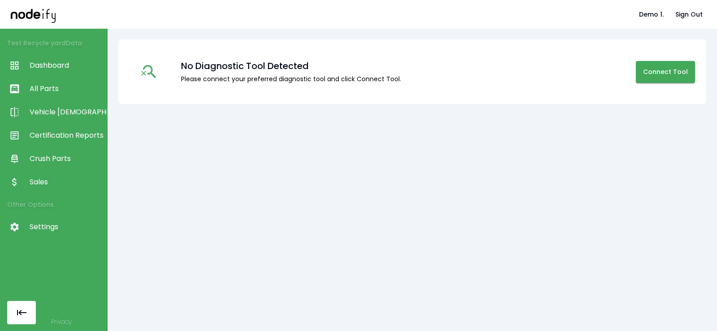
click at [59, 87] on span "All Parts" at bounding box center [66, 88] width 73 height 11
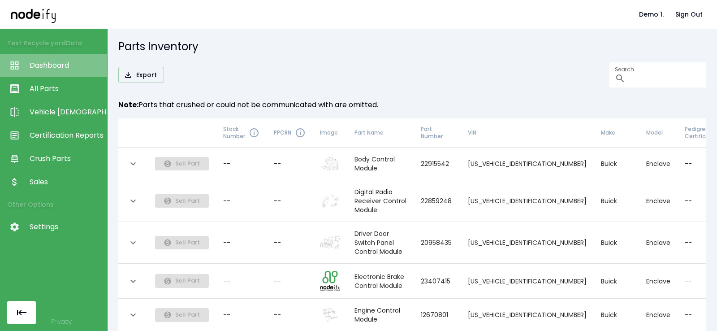
click at [58, 70] on span "Dashboard" at bounding box center [66, 65] width 73 height 11
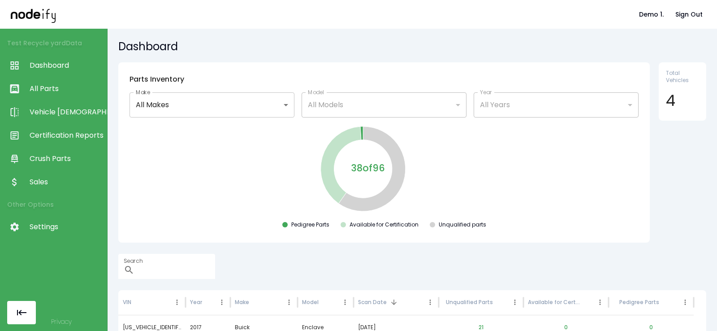
click at [50, 228] on span "Settings" at bounding box center [66, 227] width 73 height 11
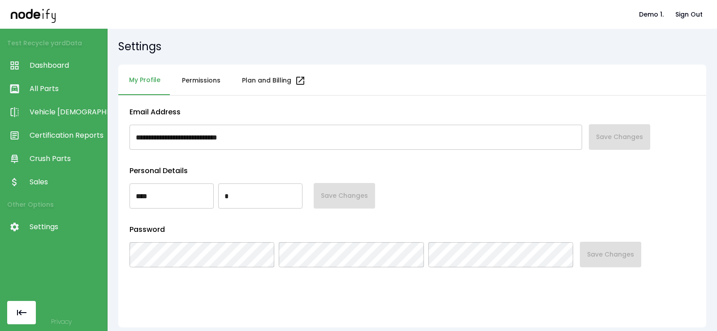
click at [52, 66] on span "Dashboard" at bounding box center [66, 65] width 73 height 11
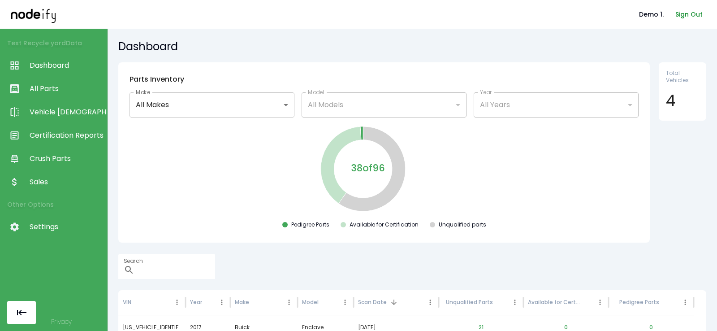
click at [685, 11] on button "Sign Out" at bounding box center [689, 14] width 35 height 17
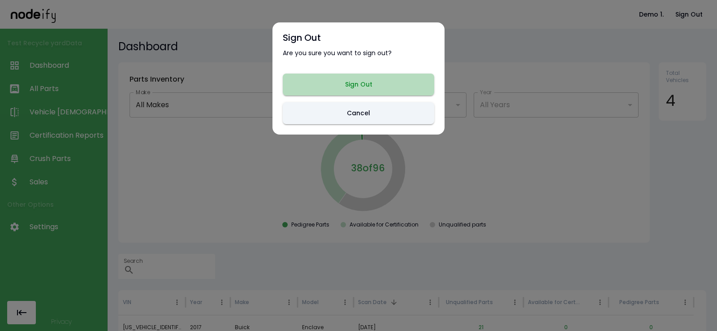
click at [385, 86] on button "Sign Out" at bounding box center [359, 85] width 152 height 22
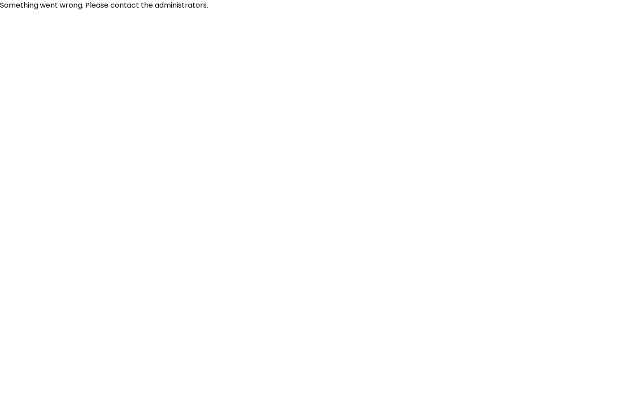
drag, startPoint x: 411, startPoint y: 196, endPoint x: 401, endPoint y: 196, distance: 9.9
click at [408, 11] on html "Something went wrong. Please contact the administrators." at bounding box center [313, 5] width 627 height 11
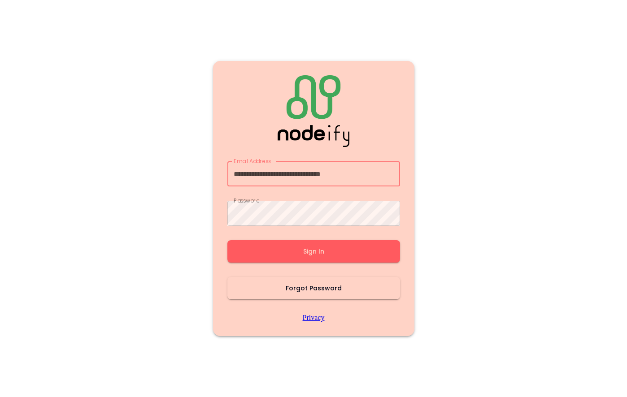
type input "**********"
click at [316, 243] on button "Sign In" at bounding box center [313, 251] width 173 height 22
click at [492, 225] on main "Email Address Email Address Password Password Sign In Forgot Password Privacy" at bounding box center [313, 198] width 538 height 397
type input "**********"
drag, startPoint x: 330, startPoint y: 258, endPoint x: 330, endPoint y: 252, distance: 6.3
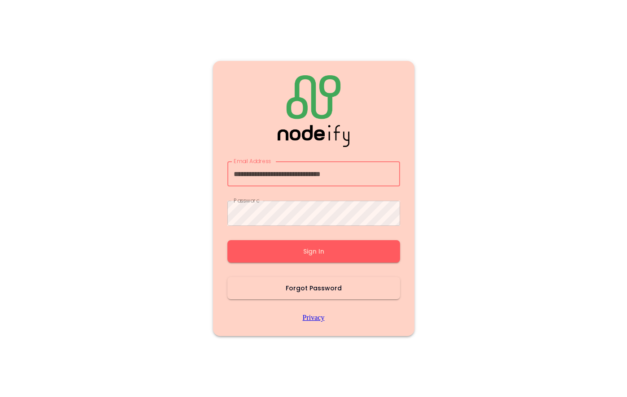
click at [330, 258] on button "Sign In" at bounding box center [313, 251] width 173 height 22
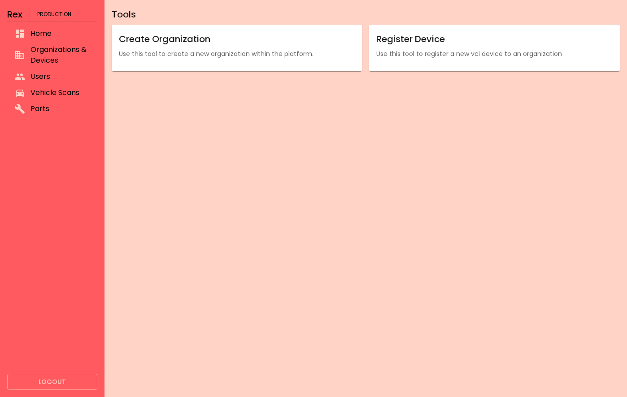
click at [60, 56] on span "Organizations & Devices" at bounding box center [60, 55] width 60 height 22
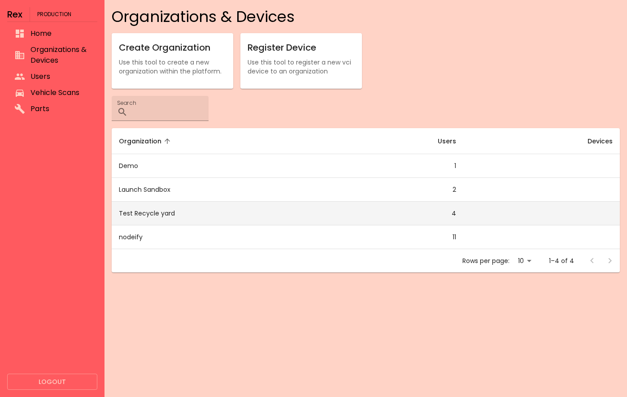
click at [151, 217] on td "Test Recycle yard" at bounding box center [220, 214] width 216 height 24
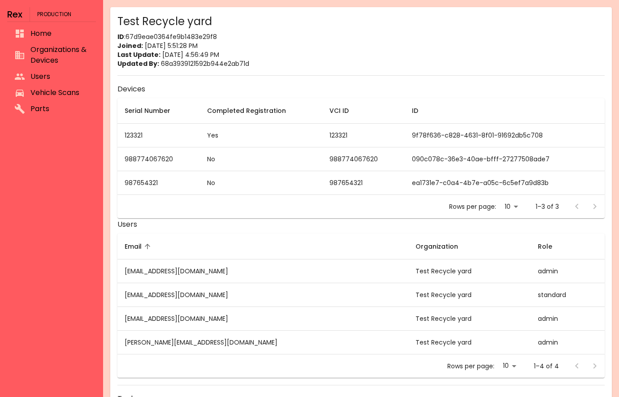
click at [39, 88] on span "Vehicle Scans" at bounding box center [59, 92] width 58 height 11
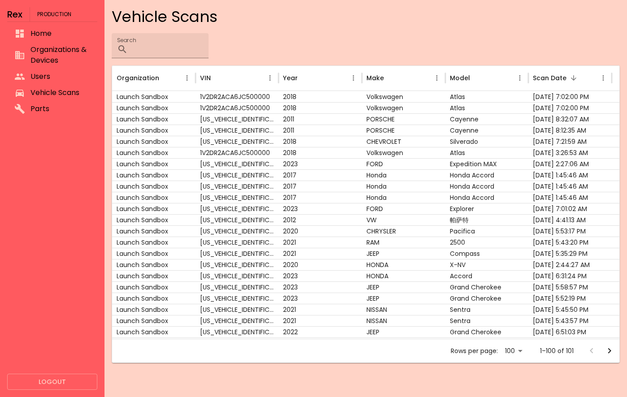
click at [42, 71] on li "Users" at bounding box center [52, 77] width 90 height 16
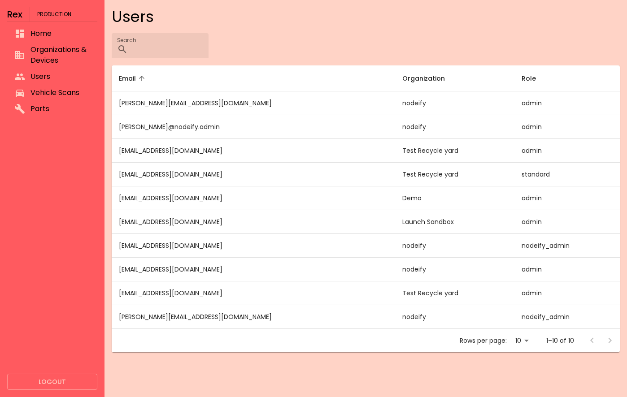
click at [52, 53] on span "Organizations & Devices" at bounding box center [60, 55] width 60 height 22
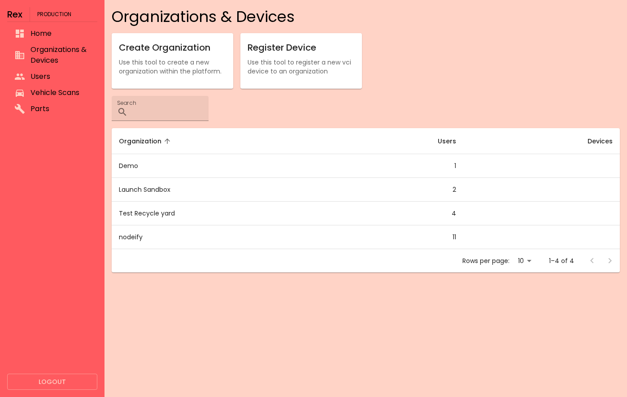
click at [46, 87] on span "Vehicle Scans" at bounding box center [60, 92] width 60 height 11
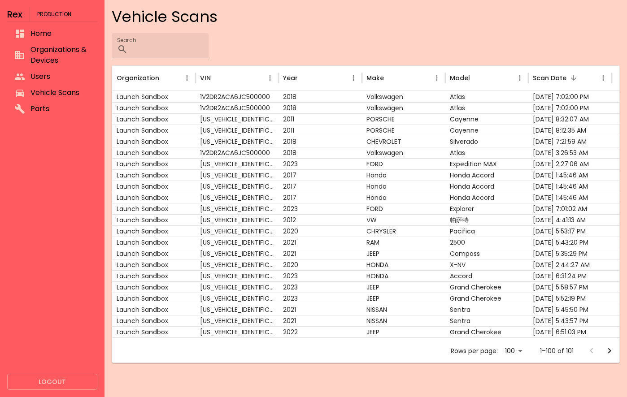
click at [46, 70] on li "Users" at bounding box center [52, 77] width 90 height 16
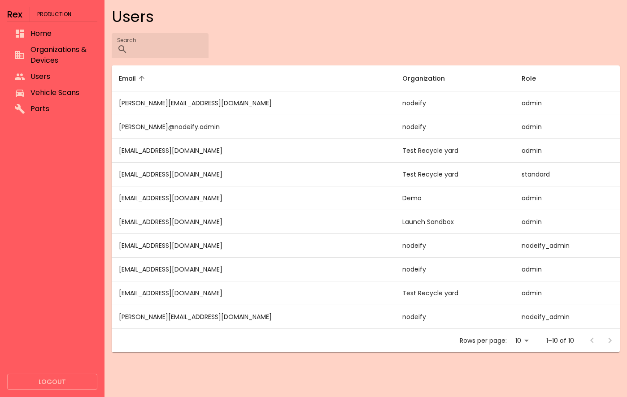
click at [48, 92] on span "Vehicle Scans" at bounding box center [60, 92] width 60 height 11
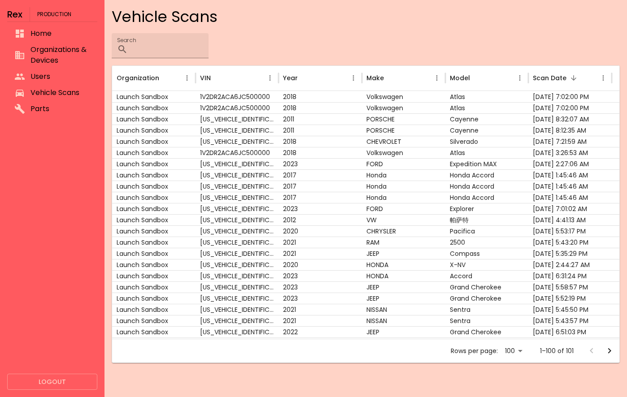
click at [47, 57] on span "Organizations & Devices" at bounding box center [60, 55] width 60 height 22
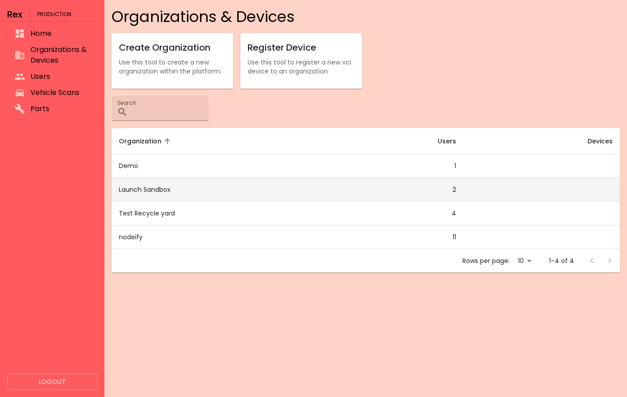
click at [223, 193] on td "Launch Sandbox" at bounding box center [220, 190] width 216 height 24
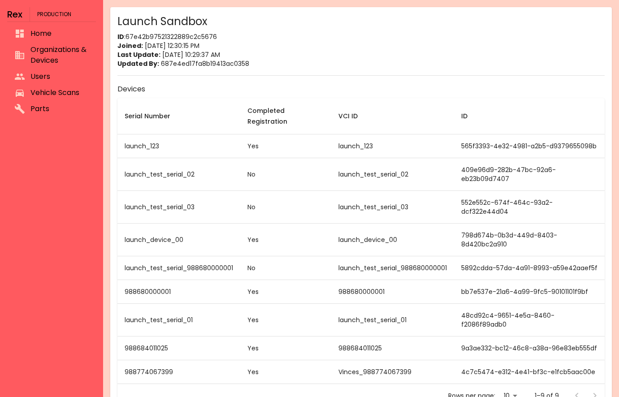
click at [44, 91] on span "Vehicle Scans" at bounding box center [59, 92] width 58 height 11
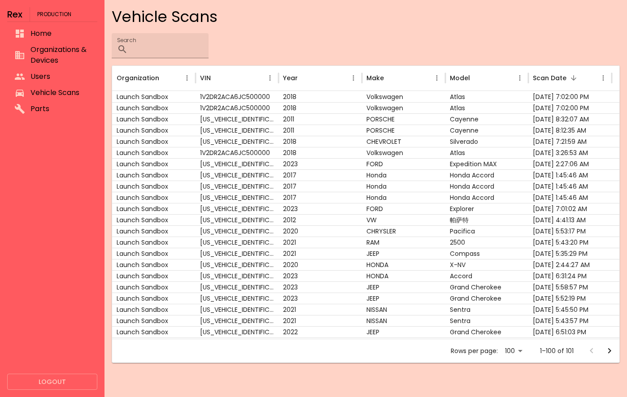
click at [28, 104] on div at bounding box center [22, 109] width 16 height 11
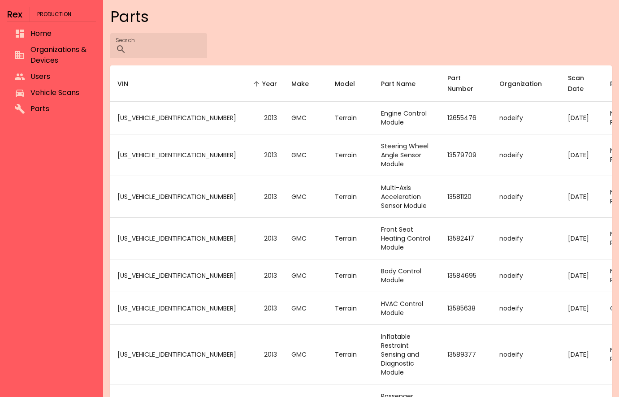
click at [48, 62] on span "Organizations & Devices" at bounding box center [59, 55] width 58 height 22
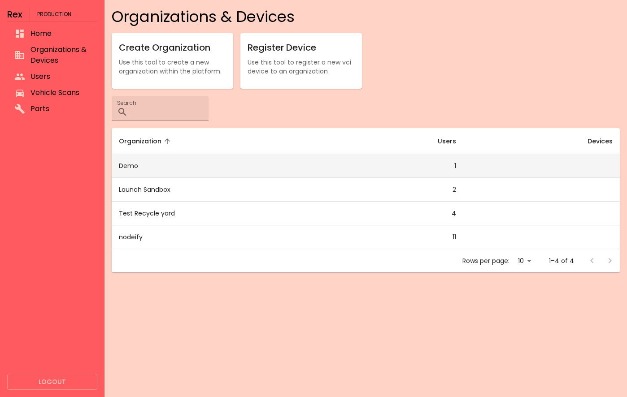
click at [159, 158] on td "Demo" at bounding box center [220, 166] width 216 height 24
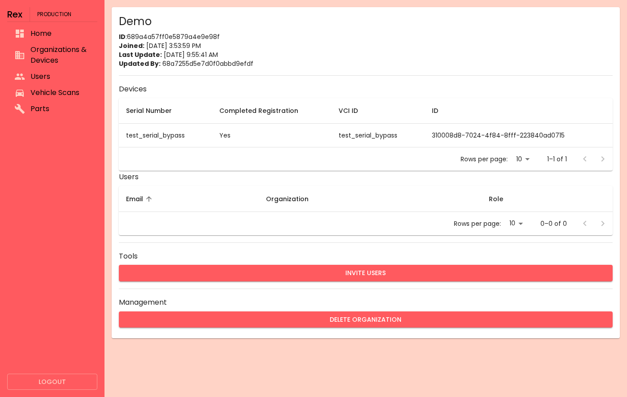
click at [43, 69] on li "Users" at bounding box center [52, 77] width 90 height 16
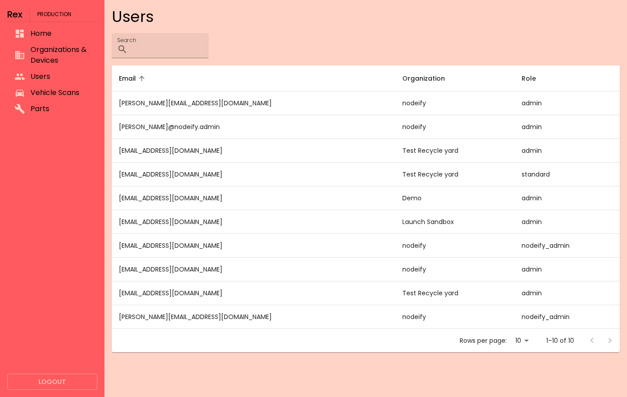
click at [43, 55] on span "Organizations & Devices" at bounding box center [60, 55] width 60 height 22
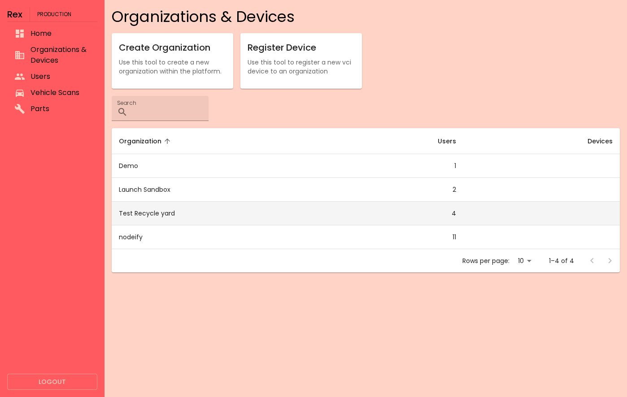
click at [159, 215] on td "Test Recycle yard" at bounding box center [220, 214] width 216 height 24
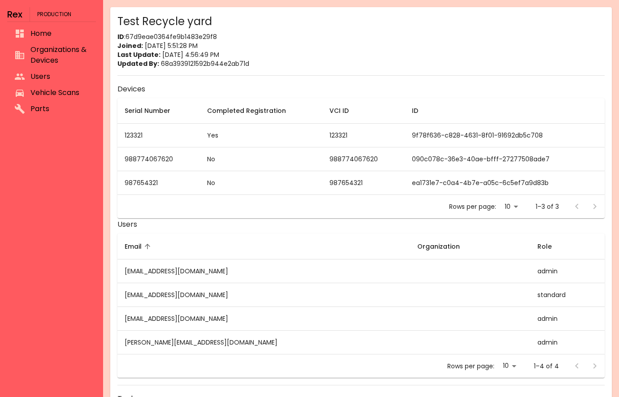
click at [42, 52] on span "Organizations & Devices" at bounding box center [59, 55] width 58 height 22
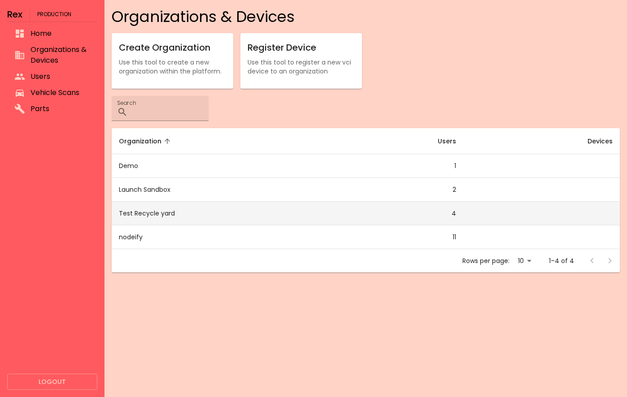
click at [153, 215] on td "Test Recycle yard" at bounding box center [220, 214] width 216 height 24
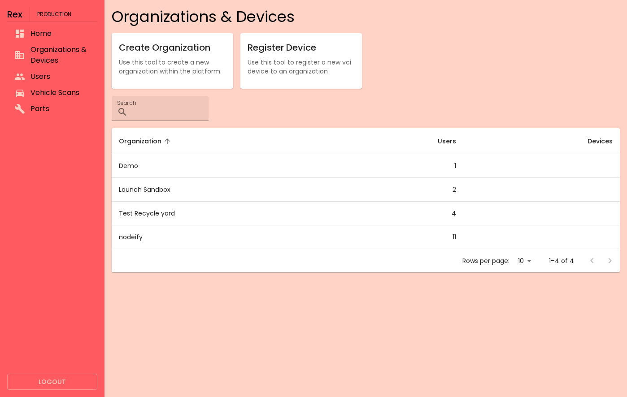
click at [60, 68] on li "Organizations & Devices" at bounding box center [52, 55] width 90 height 27
click at [48, 91] on span "Vehicle Scans" at bounding box center [60, 92] width 60 height 11
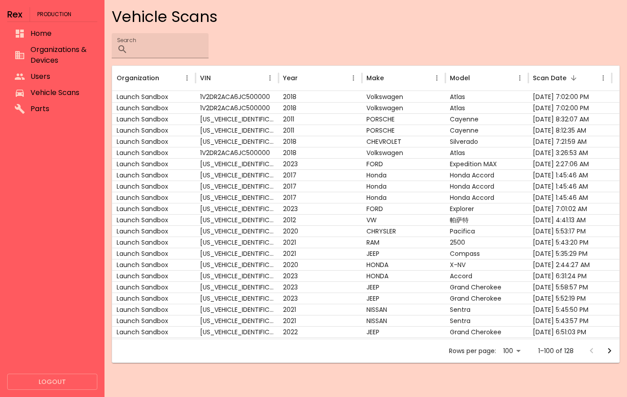
click at [15, 217] on div at bounding box center [52, 247] width 90 height 253
click at [357, 209] on div "2023" at bounding box center [319, 208] width 83 height 11
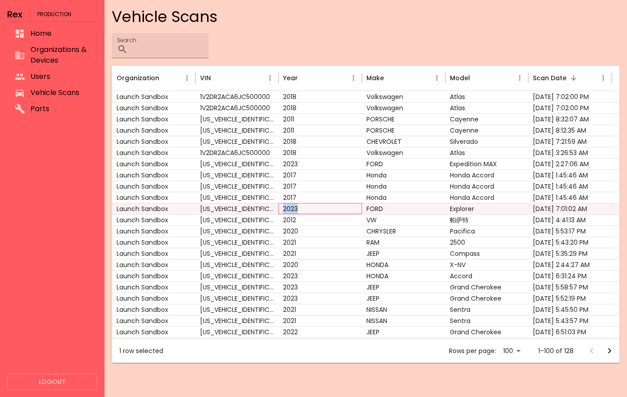
click at [357, 209] on div "2023" at bounding box center [319, 208] width 83 height 11
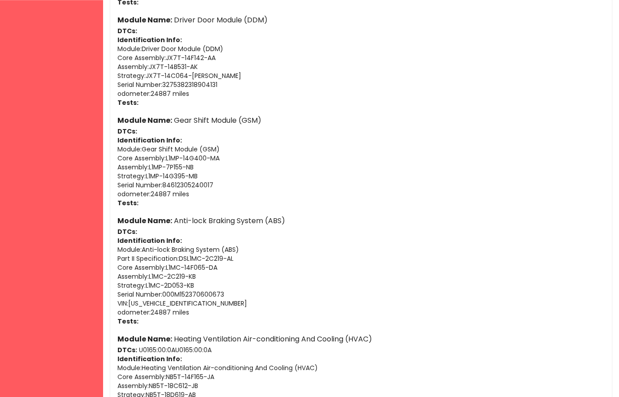
scroll to position [869, 0]
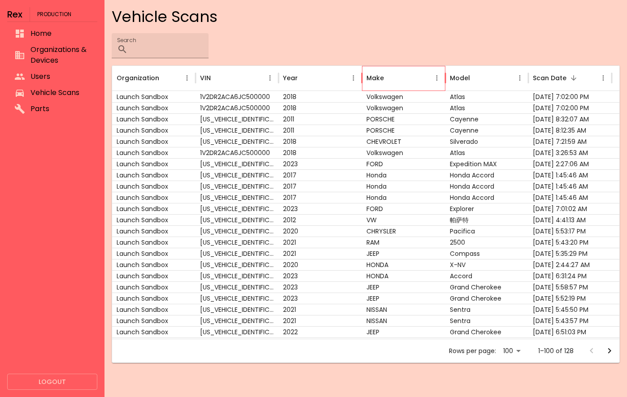
click at [376, 78] on div "Make" at bounding box center [374, 78] width 17 height 9
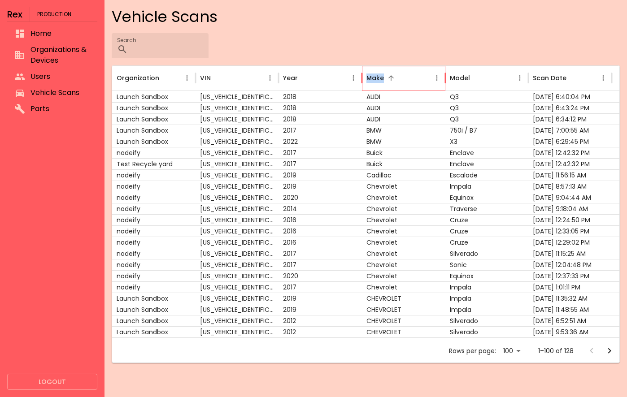
click at [376, 78] on div "Make" at bounding box center [374, 78] width 17 height 9
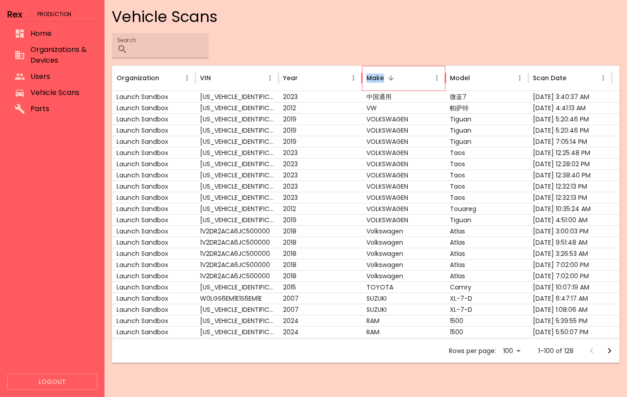
click at [376, 78] on div "Make" at bounding box center [374, 78] width 17 height 9
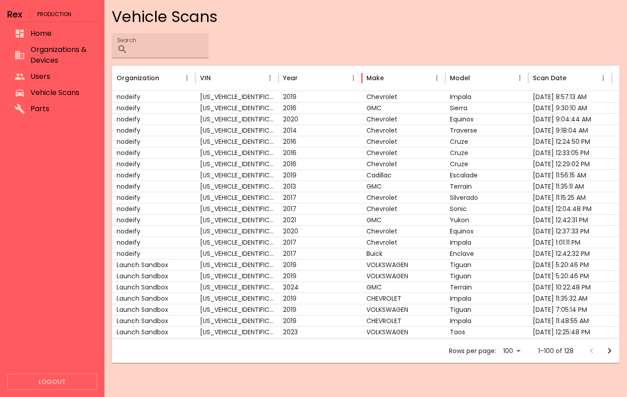
click at [519, 355] on body "Rex Production Home Organizations & Devices Users Vehicle Scans Parts Logout Ve…" at bounding box center [313, 198] width 627 height 397
click at [517, 374] on li "100" at bounding box center [512, 378] width 26 height 16
click at [599, 351] on div at bounding box center [600, 351] width 36 height 18
click at [607, 353] on icon "Go to next page" at bounding box center [609, 351] width 11 height 11
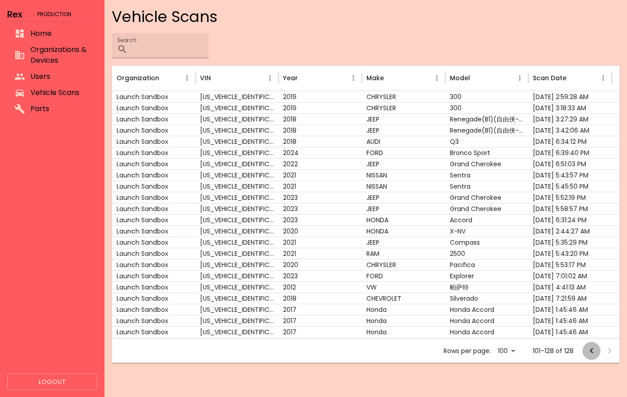
click at [589, 353] on icon "Go to previous page" at bounding box center [591, 351] width 11 height 11
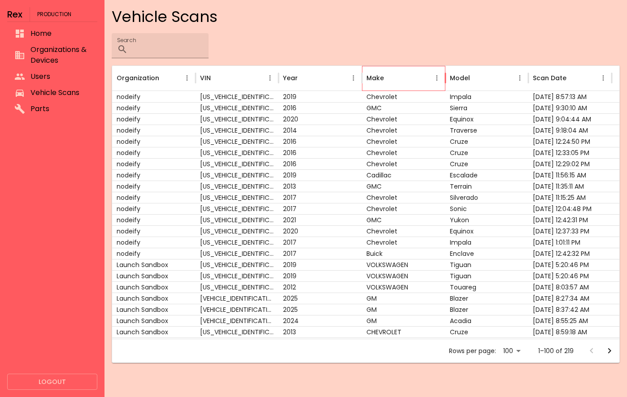
click at [379, 76] on div "Make" at bounding box center [374, 78] width 17 height 9
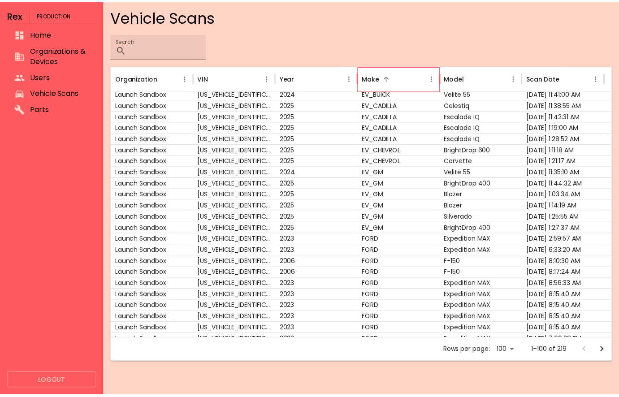
scroll to position [873, 0]
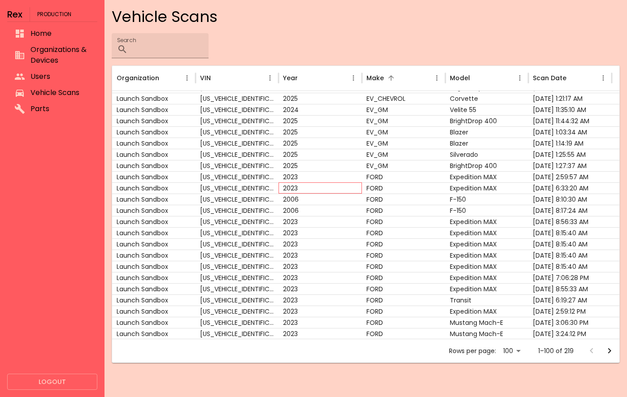
click at [299, 190] on div "2023" at bounding box center [319, 188] width 83 height 11
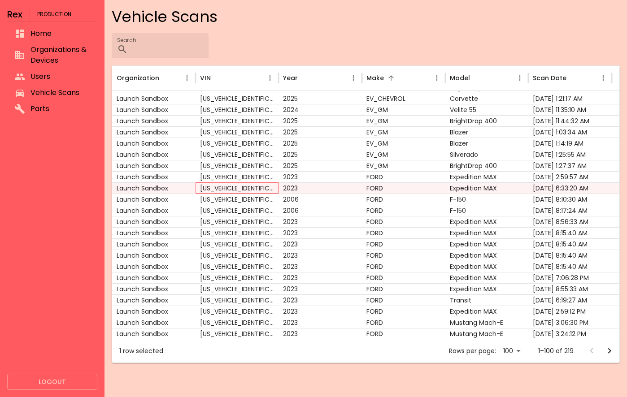
click at [236, 187] on div "1FMJK1M8XPEA00000" at bounding box center [237, 188] width 83 height 11
click at [146, 189] on div "Launch Sandbox" at bounding box center [153, 188] width 83 height 11
click at [147, 189] on div "Launch Sandbox" at bounding box center [153, 188] width 83 height 11
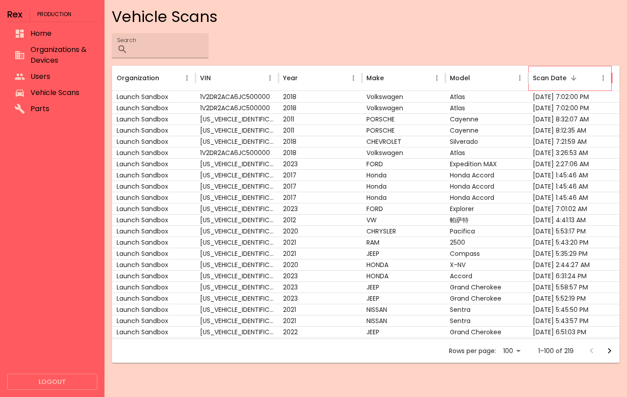
click at [545, 82] on div "Scan Date" at bounding box center [550, 78] width 34 height 9
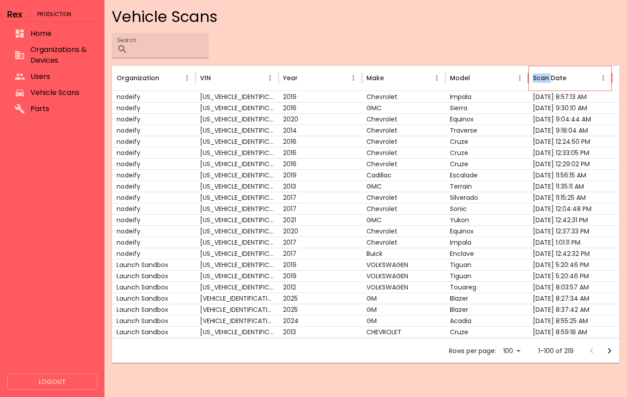
click at [545, 82] on div "Scan Date" at bounding box center [550, 78] width 34 height 9
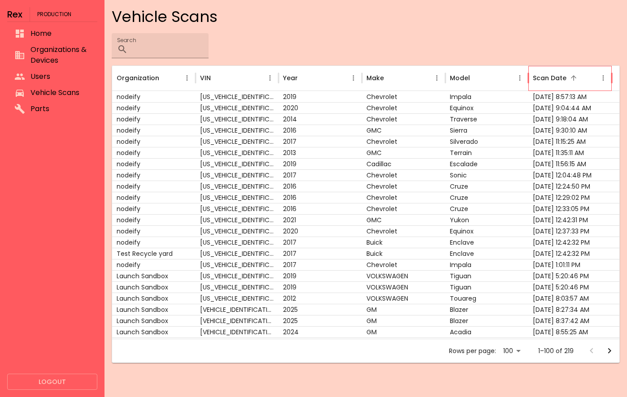
click at [545, 82] on div "Scan Date" at bounding box center [550, 78] width 34 height 9
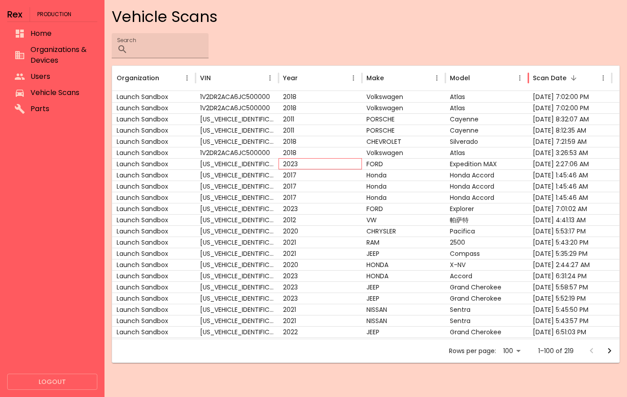
click at [361, 165] on div "2023" at bounding box center [319, 163] width 83 height 11
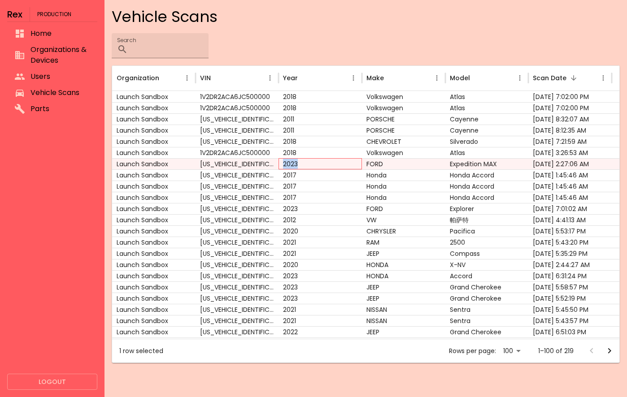
click at [361, 165] on div "2023" at bounding box center [319, 163] width 83 height 11
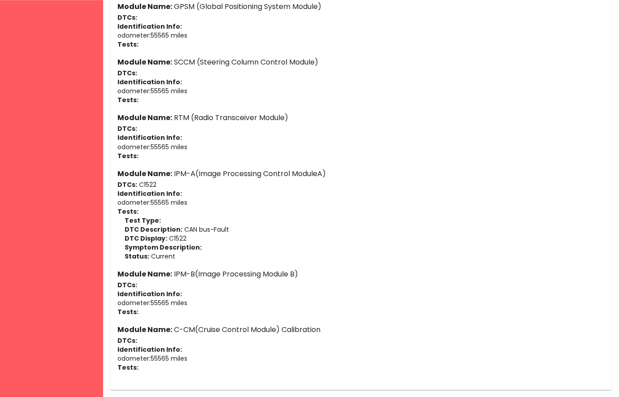
scroll to position [1235, 0]
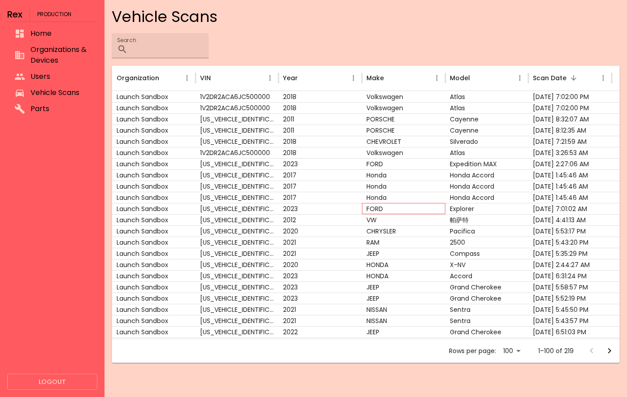
click at [394, 210] on div "FORD" at bounding box center [403, 208] width 83 height 11
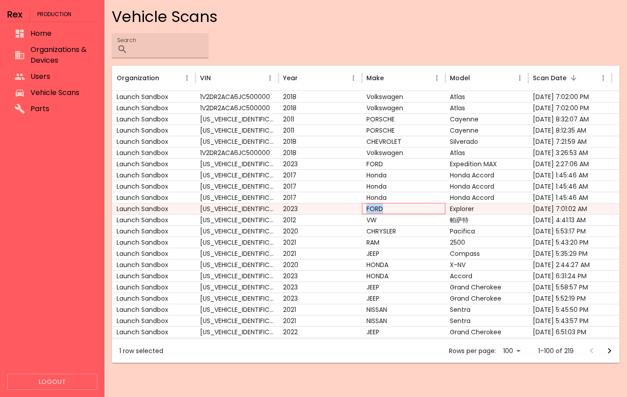
click at [394, 210] on div "FORD" at bounding box center [403, 208] width 83 height 11
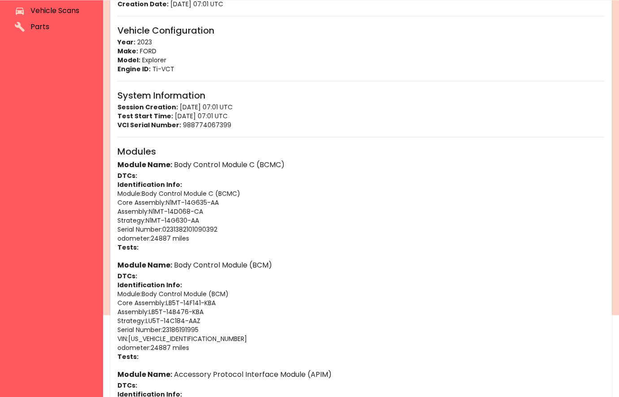
scroll to position [91, 0]
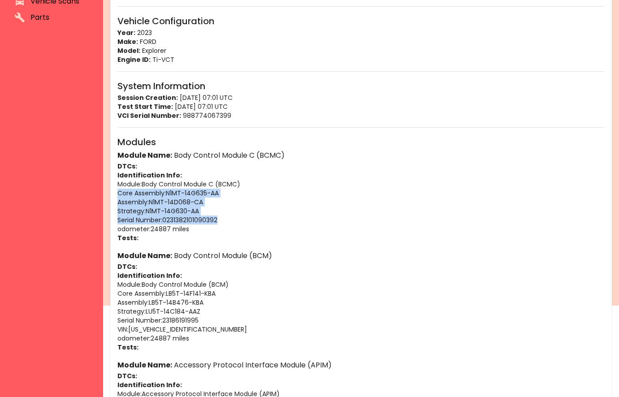
drag, startPoint x: 208, startPoint y: 216, endPoint x: 117, endPoint y: 195, distance: 93.9
copy div "Core Assembly : N1MT-14G635-AA Assembly : N1MT-14D068-CA Strategy : N1MT-14G630…"
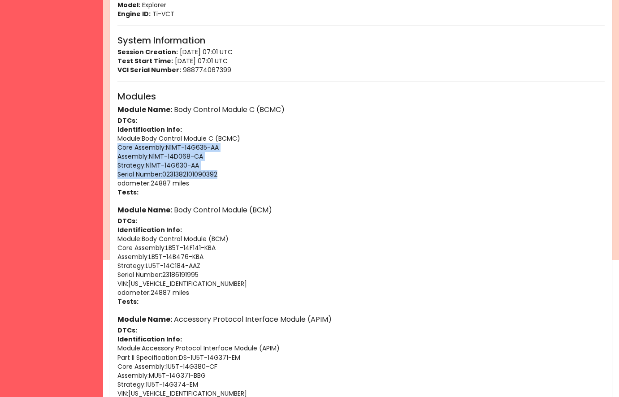
click at [226, 175] on p "Serial Number : 0231382101090392" at bounding box center [360, 174] width 487 height 9
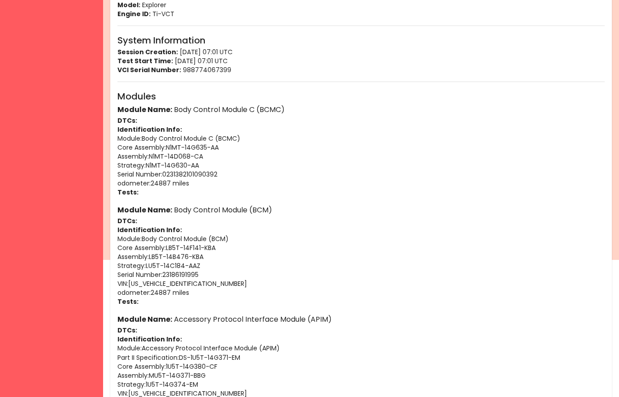
drag, startPoint x: 225, startPoint y: 178, endPoint x: 209, endPoint y: 175, distance: 16.4
click at [222, 178] on p "Serial Number : 0231382101090392" at bounding box center [360, 174] width 487 height 9
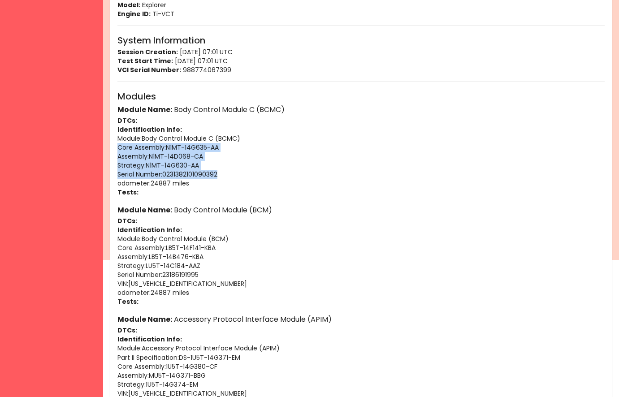
drag, startPoint x: 209, startPoint y: 175, endPoint x: 112, endPoint y: 150, distance: 100.2
copy div "Core Assembly : N1MT-14G635-AA Assembly : N1MT-14D068-CA Strategy : N1MT-14G630…"
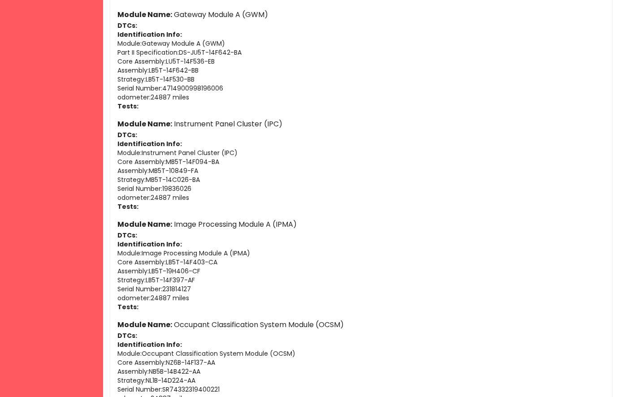
scroll to position [1509, 0]
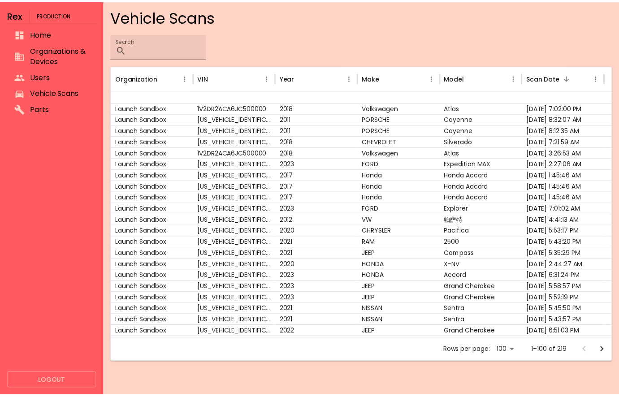
scroll to position [49, 0]
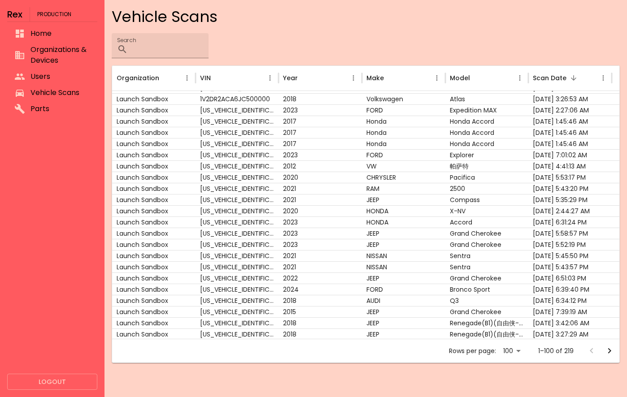
click at [43, 228] on div at bounding box center [52, 247] width 90 height 253
click at [335, 235] on div "2023" at bounding box center [319, 233] width 83 height 11
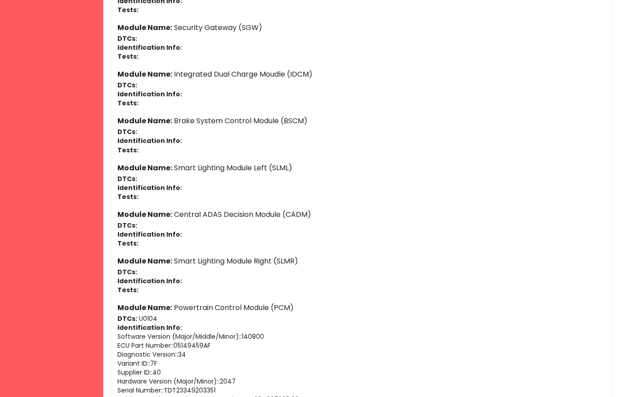
scroll to position [1555, 0]
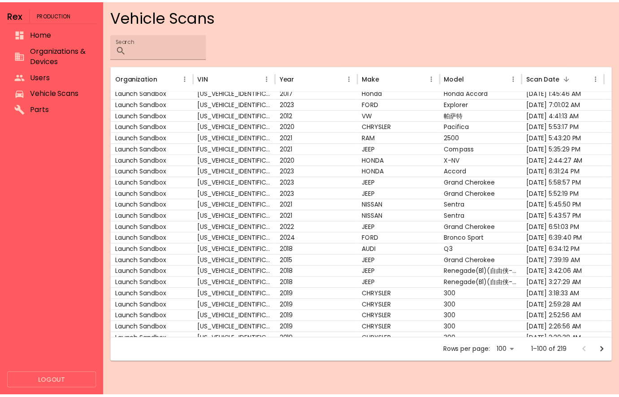
scroll to position [108, 0]
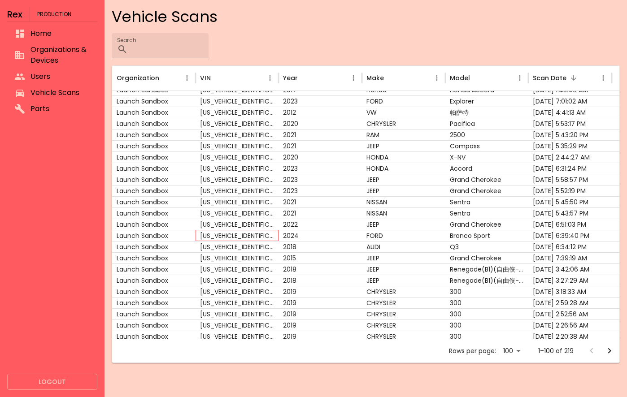
click at [266, 236] on div "3FMCR9B69RRE11415" at bounding box center [237, 235] width 83 height 11
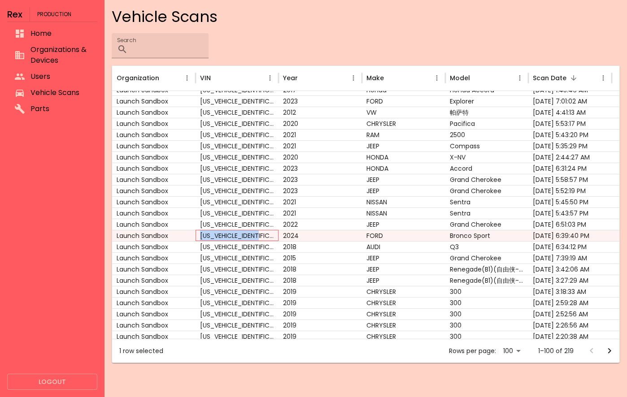
click at [266, 236] on div "3FMCR9B69RRE11415" at bounding box center [237, 235] width 83 height 11
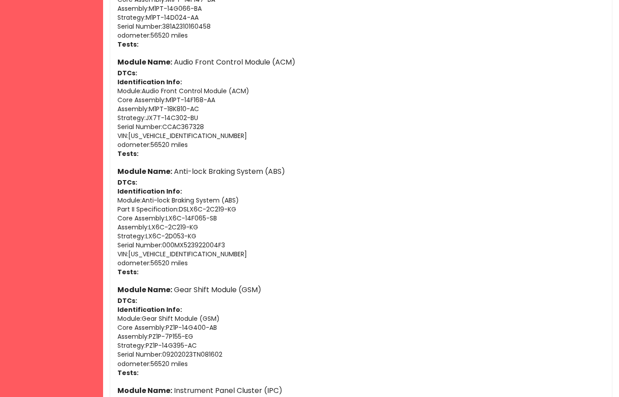
scroll to position [915, 0]
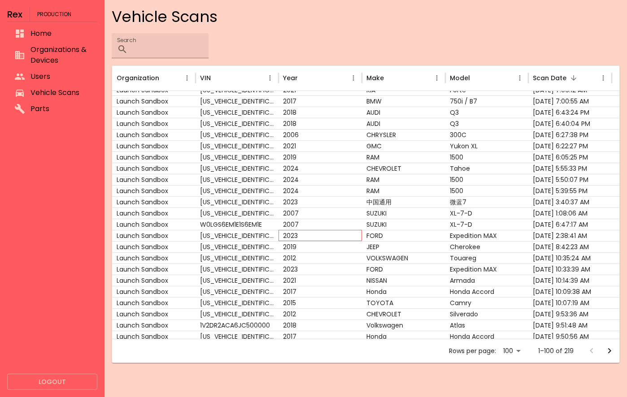
click at [335, 235] on div "2023" at bounding box center [319, 235] width 83 height 11
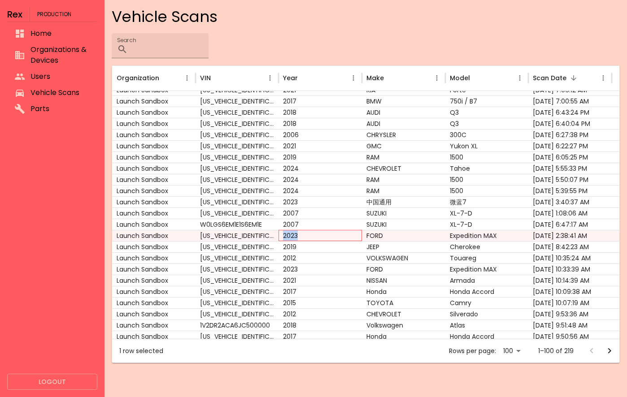
click at [335, 235] on div "2023" at bounding box center [319, 235] width 83 height 11
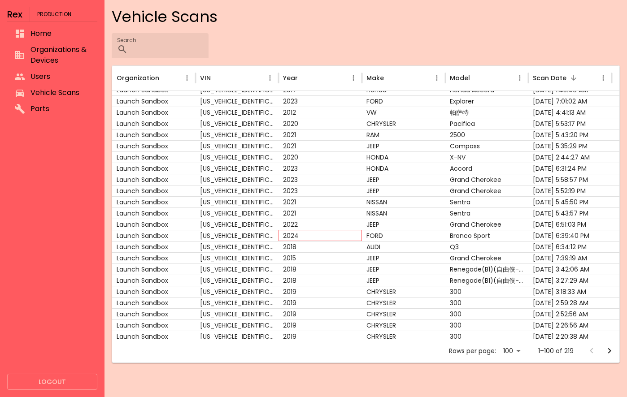
click at [303, 237] on div "2024" at bounding box center [319, 235] width 83 height 11
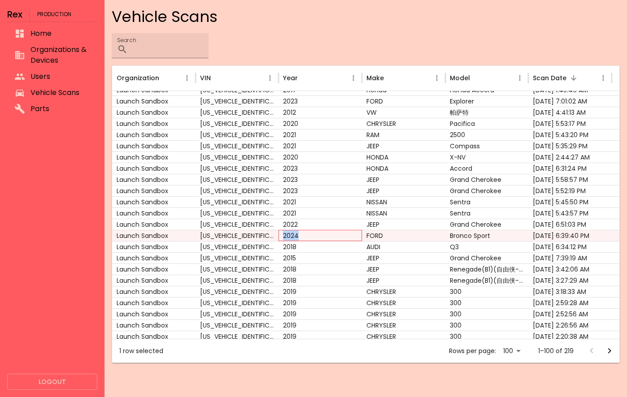
click at [303, 237] on div "2024" at bounding box center [319, 235] width 83 height 11
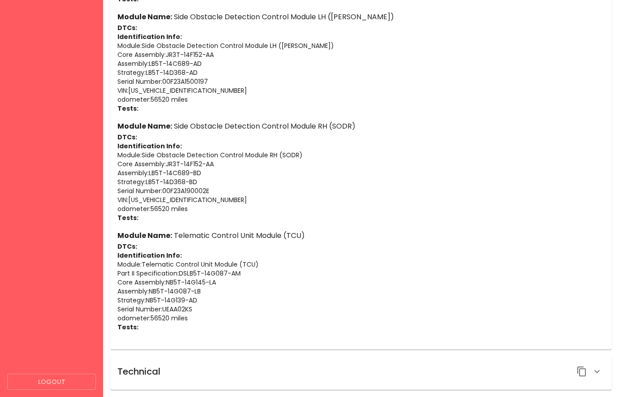
click at [601, 374] on icon "button" at bounding box center [597, 371] width 11 height 11
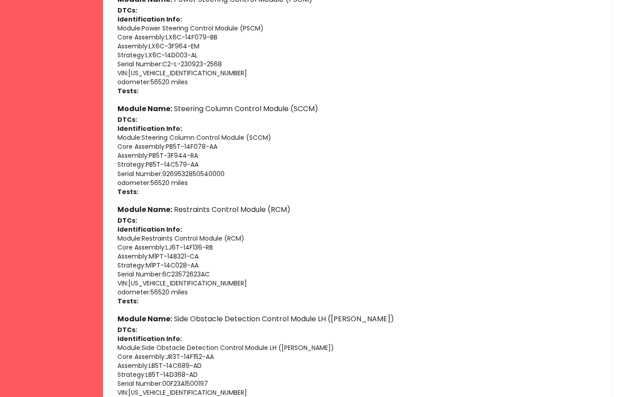
click at [197, 172] on p "Serial Number : 9269532850540000" at bounding box center [360, 173] width 487 height 9
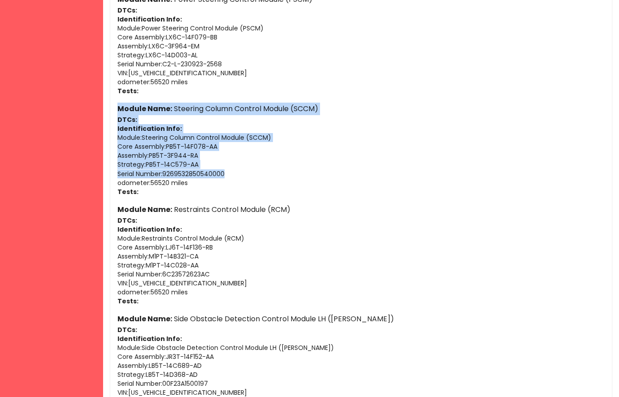
drag, startPoint x: 246, startPoint y: 172, endPoint x: 114, endPoint y: 106, distance: 147.2
copy div "Module Name: Steering Column Control Module (SCCM) DTCs: Identification Info: M…"
click at [374, 146] on p "Core Assembly : PB5T-14F078-AA" at bounding box center [360, 146] width 487 height 9
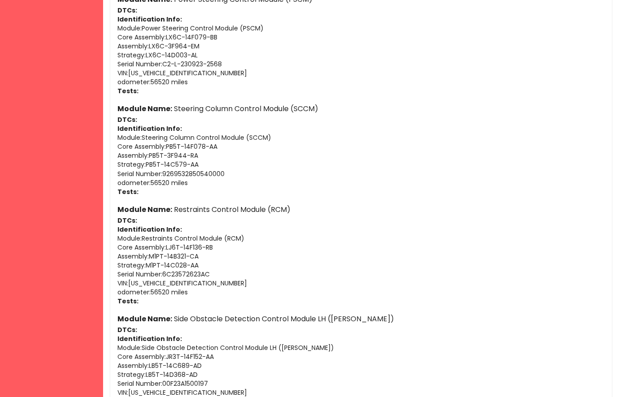
click at [131, 159] on p "Assembly : PB5T-3F944-RA" at bounding box center [360, 155] width 487 height 9
copy p "Assembly"
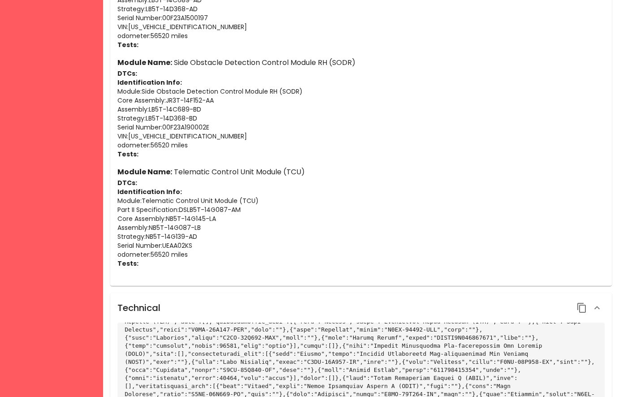
scroll to position [413, 0]
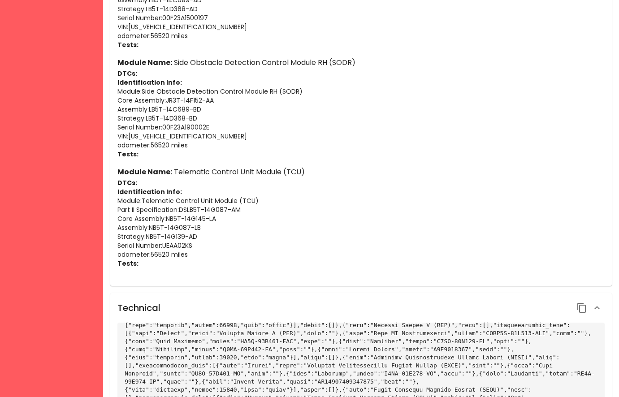
click at [461, 344] on code at bounding box center [362, 256] width 474 height 677
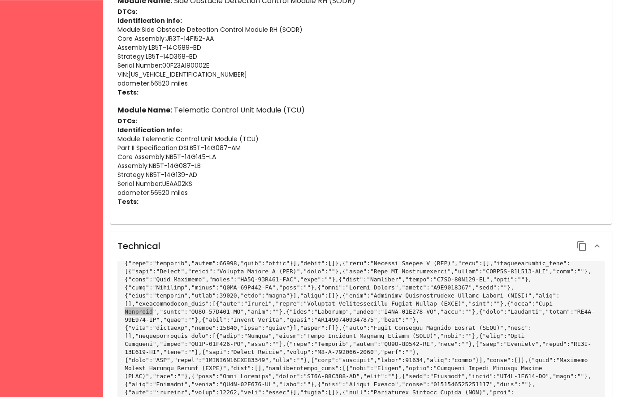
scroll to position [2230, 0]
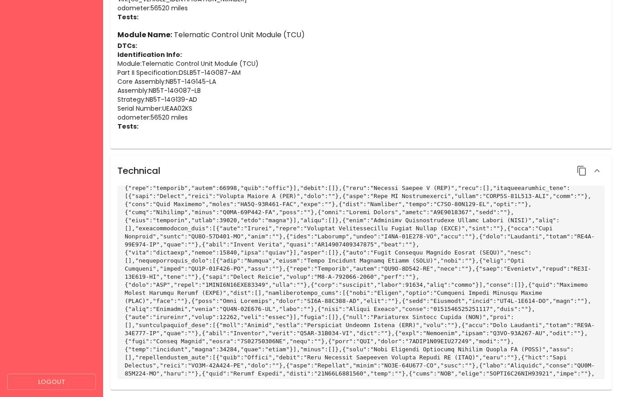
click at [124, 213] on div at bounding box center [360, 283] width 487 height 194
copy code "Assembly"
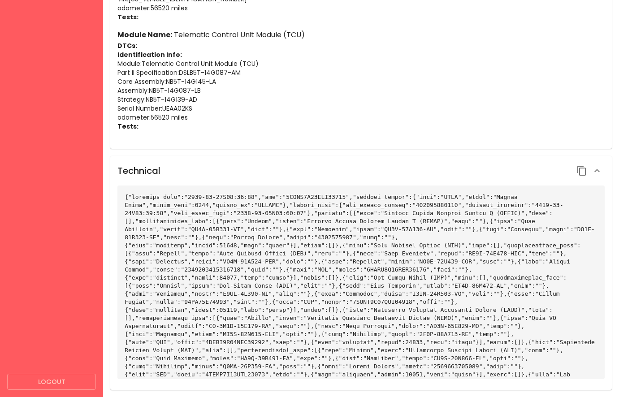
copy code "Assembly"
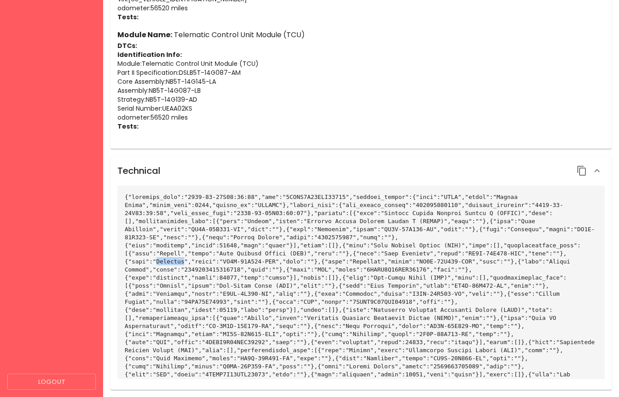
copy code "Assembly"
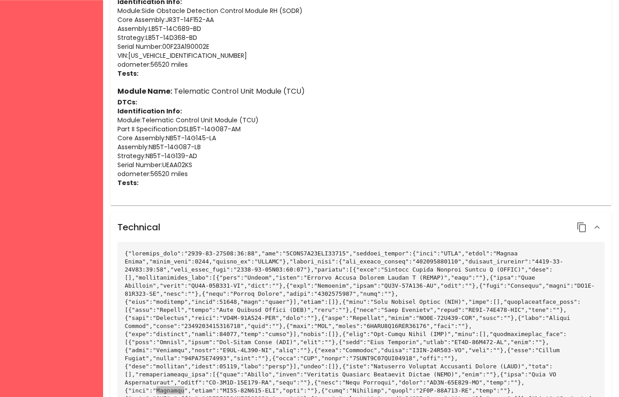
scroll to position [2184, 0]
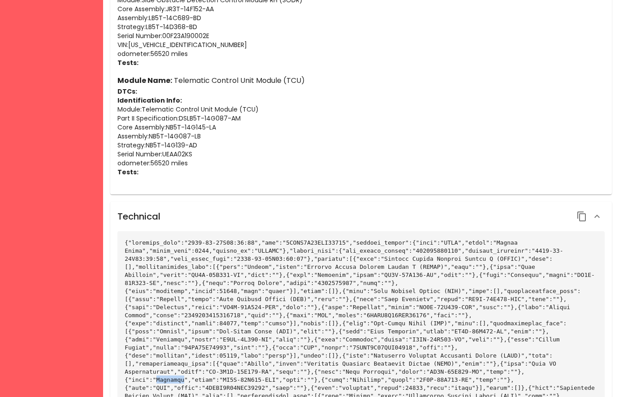
click at [581, 222] on button "button" at bounding box center [581, 216] width 15 height 15
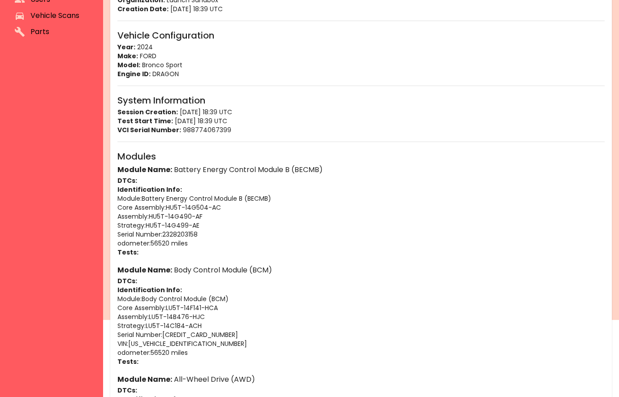
scroll to position [0, 0]
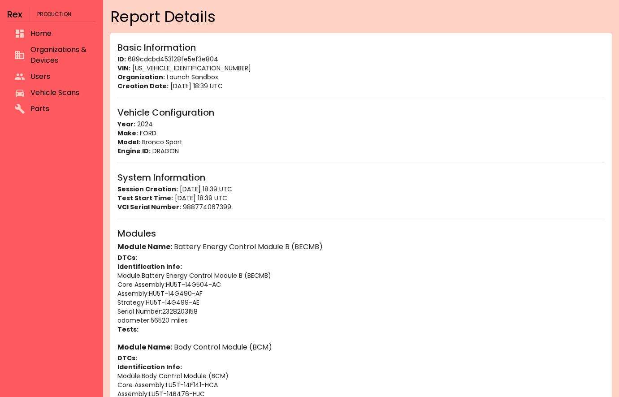
click at [410, 185] on p "Session Creation: 08/13/2025 18:39 UTC" at bounding box center [360, 189] width 487 height 9
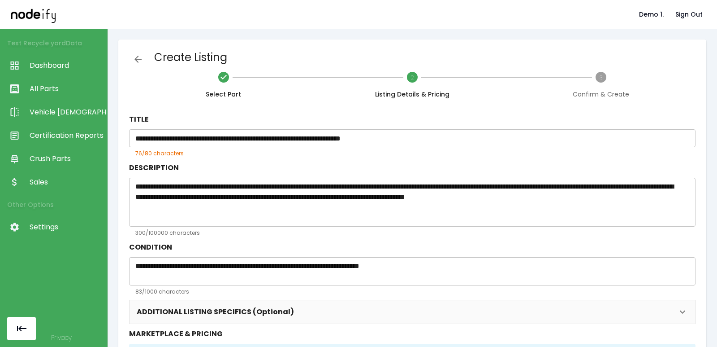
scroll to position [93, 0]
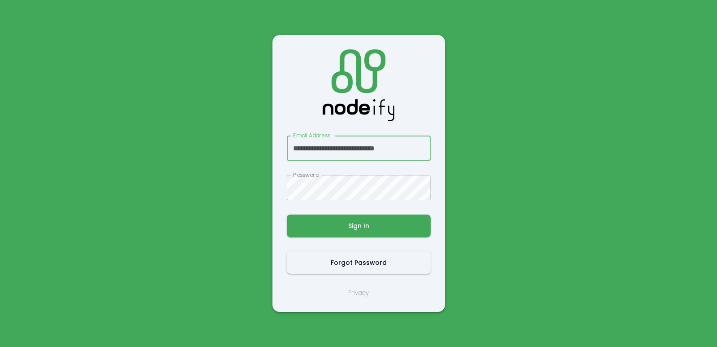
scroll to position [0, 4]
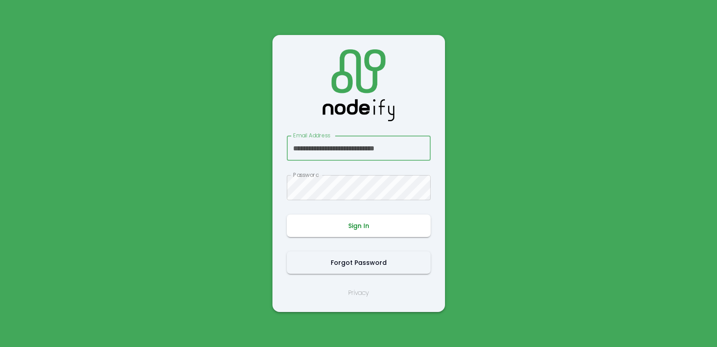
type input "**********"
click at [342, 230] on button "Sign In" at bounding box center [359, 225] width 144 height 22
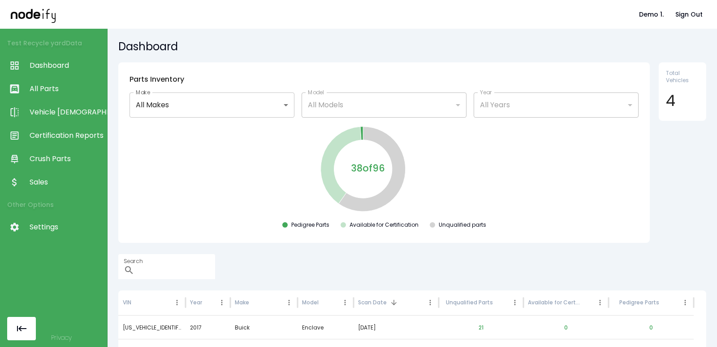
scroll to position [98, 0]
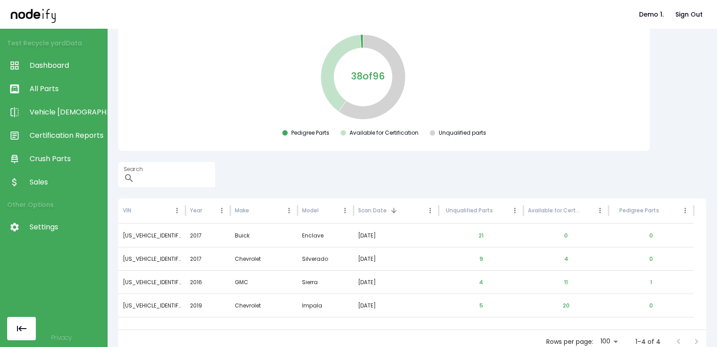
scroll to position [98, 0]
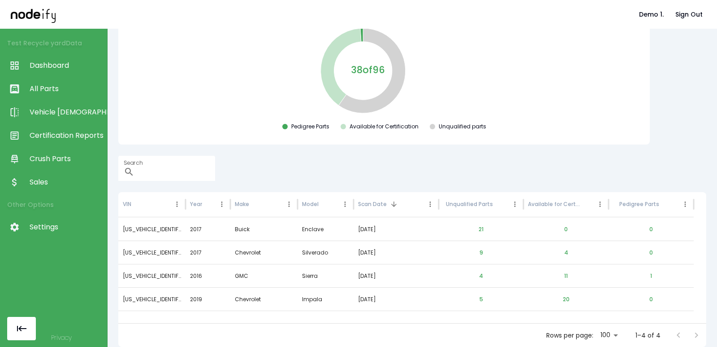
click at [253, 88] on div "38 of 96 Pedigree Parts Available for Certification Unqualified parts" at bounding box center [384, 79] width 517 height 107
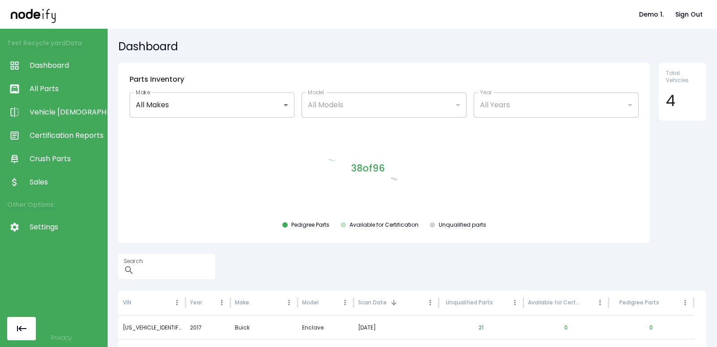
scroll to position [98, 0]
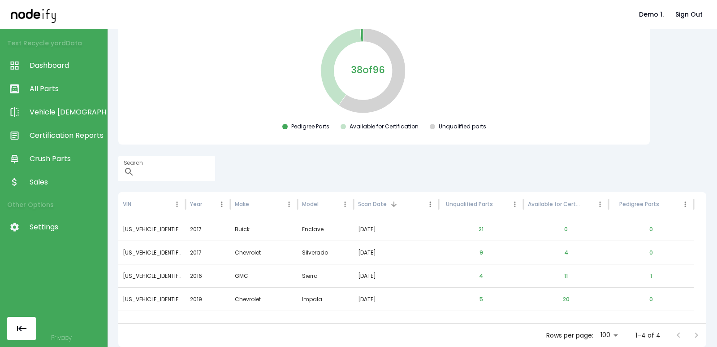
click at [48, 89] on span "All Parts" at bounding box center [66, 88] width 73 height 11
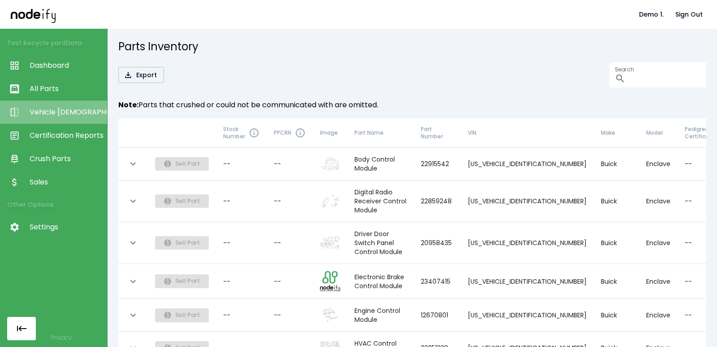
click at [55, 117] on span "Vehicle [DEMOGRAPHIC_DATA]" at bounding box center [66, 112] width 73 height 11
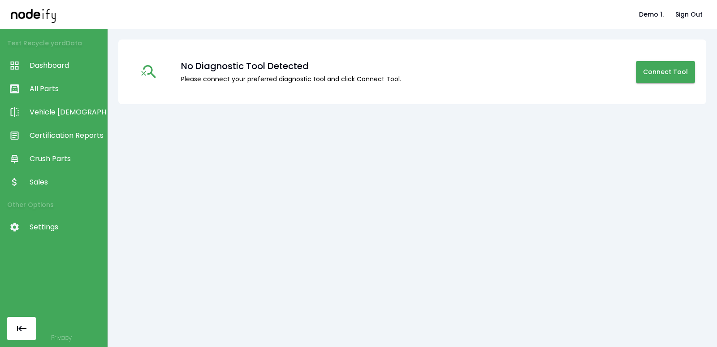
click at [61, 91] on span "All Parts" at bounding box center [66, 88] width 73 height 11
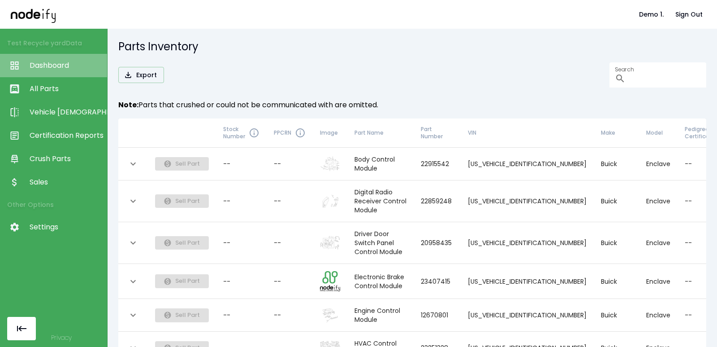
click at [57, 59] on link "Dashboard" at bounding box center [53, 65] width 107 height 23
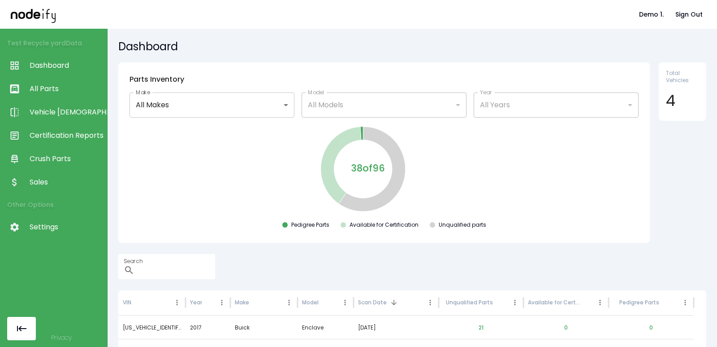
click at [441, 83] on h6 "Parts Inventory" at bounding box center [384, 80] width 509 height 12
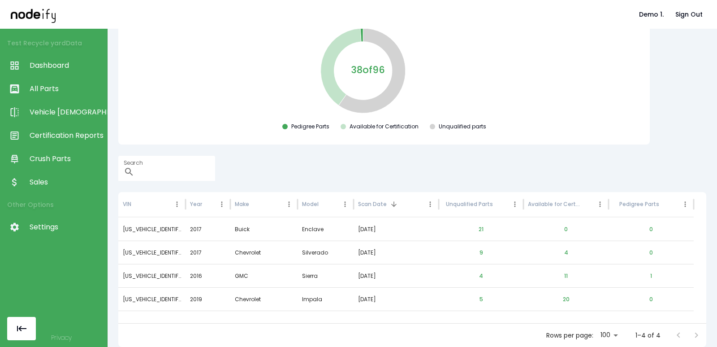
click at [172, 91] on div "38 of 96 Pedigree Parts Available for Certification Unqualified parts" at bounding box center [384, 79] width 517 height 107
click at [558, 227] on button "22" at bounding box center [562, 229] width 21 height 22
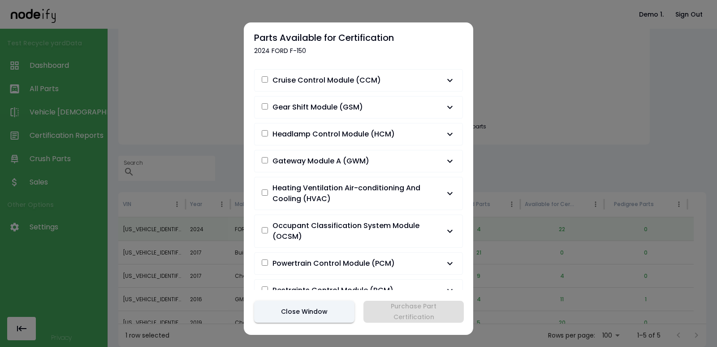
click at [219, 146] on div at bounding box center [358, 173] width 717 height 347
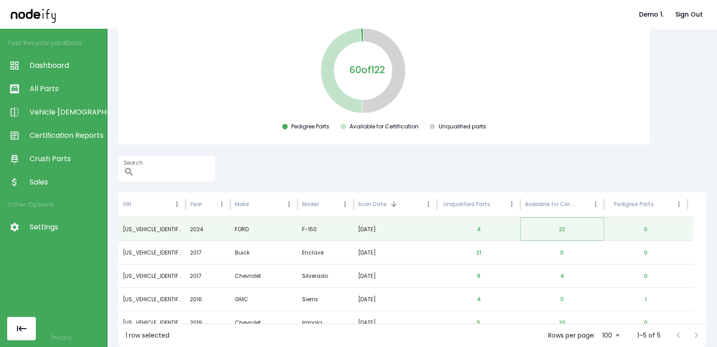
click at [573, 230] on button "22" at bounding box center [562, 229] width 21 height 22
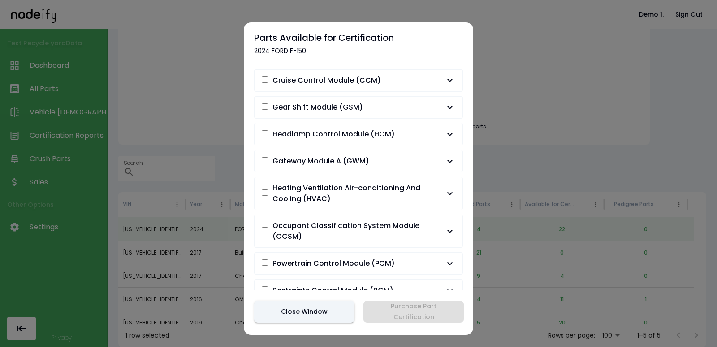
click at [373, 87] on button "Cruise Control Module (CCM)" at bounding box center [359, 81] width 208 height 22
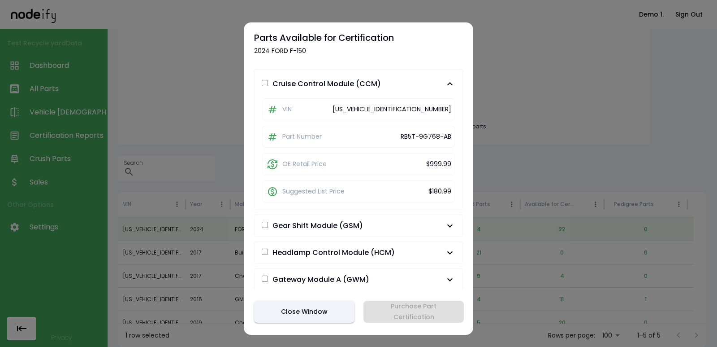
click at [375, 84] on span "Cruise Control Module (CCM)" at bounding box center [327, 83] width 109 height 11
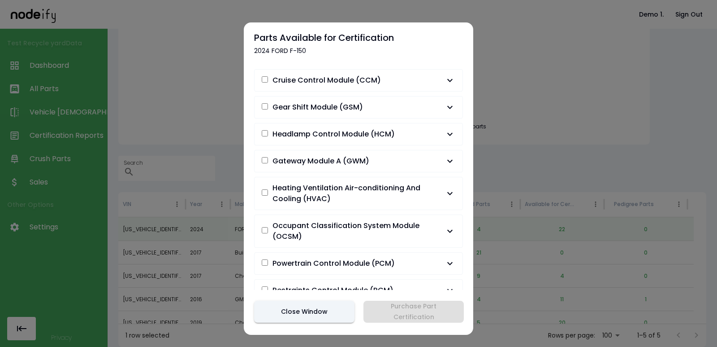
click at [182, 219] on div at bounding box center [358, 173] width 717 height 347
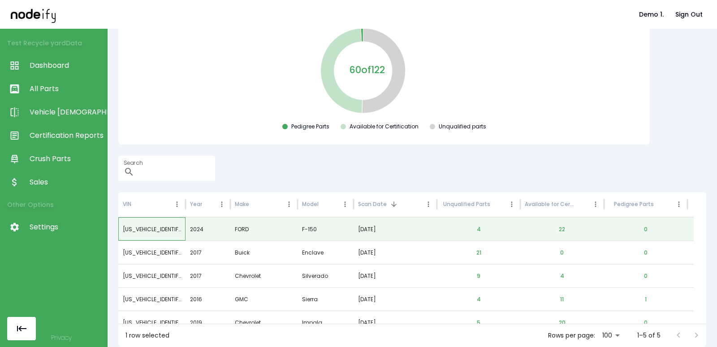
click at [160, 230] on div "[US_VEHICLE_IDENTIFICATION_NUMBER]" at bounding box center [151, 228] width 67 height 23
click at [155, 228] on div "[US_VEHICLE_IDENTIFICATION_NUMBER]" at bounding box center [151, 228] width 67 height 23
copy div "[US_VEHICLE_IDENTIFICATION_NUMBER]"
click at [49, 92] on span "All Parts" at bounding box center [66, 88] width 73 height 11
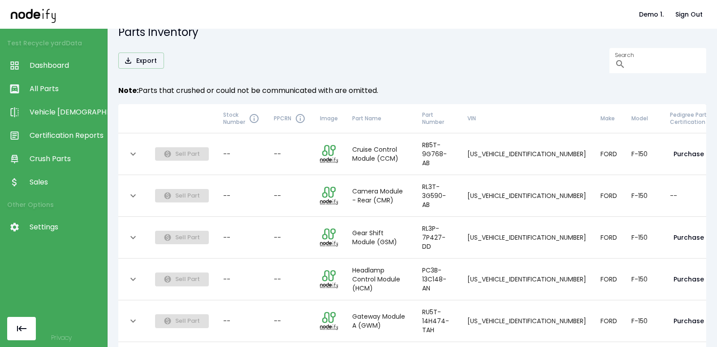
click at [354, 69] on div "Export Search ​" at bounding box center [412, 60] width 588 height 25
click at [62, 68] on span "Dashboard" at bounding box center [66, 65] width 73 height 11
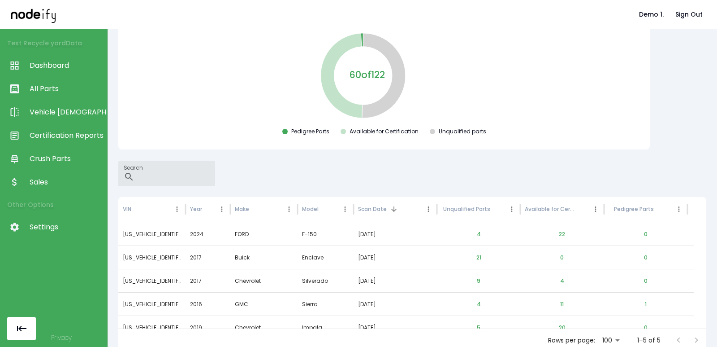
scroll to position [98, 0]
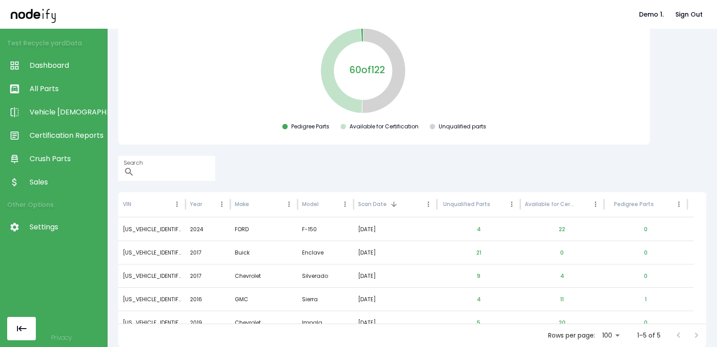
click at [207, 123] on div "Pedigree Parts Available for Certification Unqualified parts" at bounding box center [384, 128] width 517 height 11
click at [559, 230] on button "22" at bounding box center [562, 229] width 21 height 22
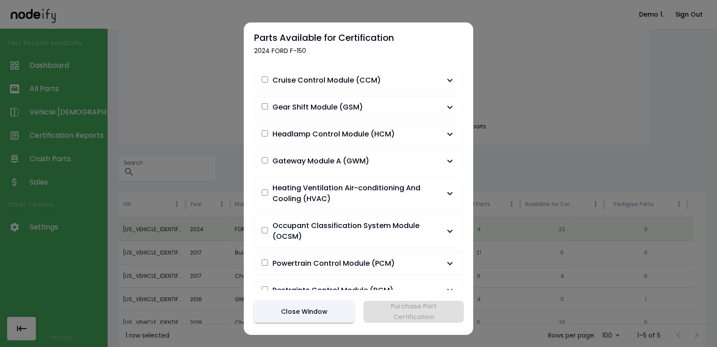
click at [543, 113] on div at bounding box center [358, 173] width 717 height 347
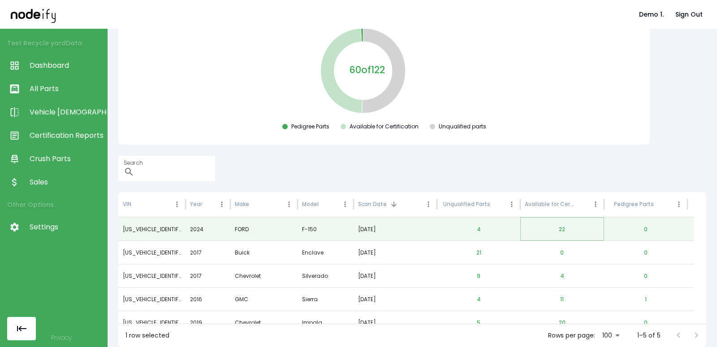
click at [561, 233] on button "22" at bounding box center [562, 229] width 21 height 22
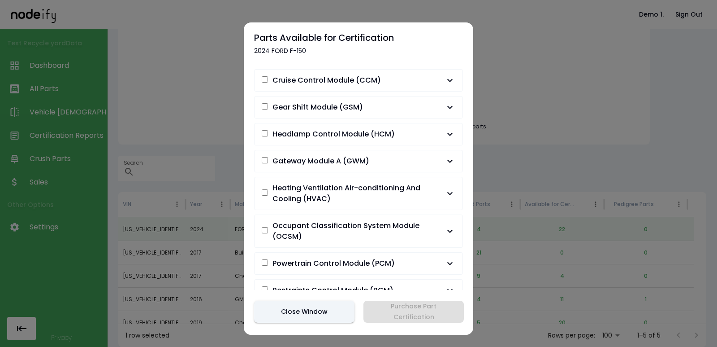
click at [439, 98] on button "Gear Shift Module (GSM)" at bounding box center [359, 107] width 208 height 22
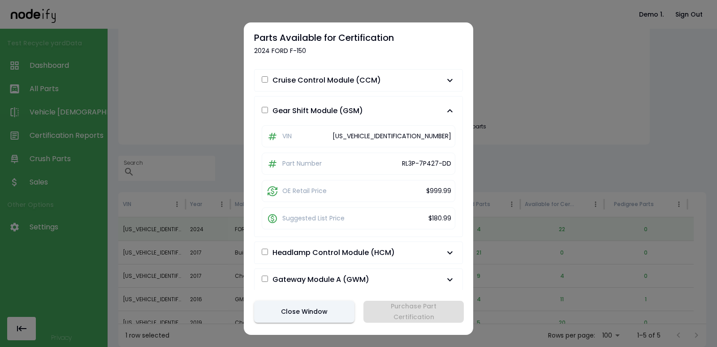
click at [379, 78] on span "Cruise Control Module (CCM)" at bounding box center [353, 80] width 183 height 11
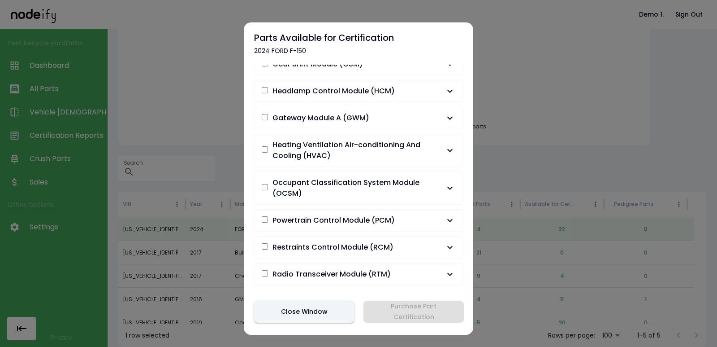
click at [400, 165] on button "Heating Ventilation Air-conditioning And Cooling (HVAC)" at bounding box center [359, 150] width 208 height 32
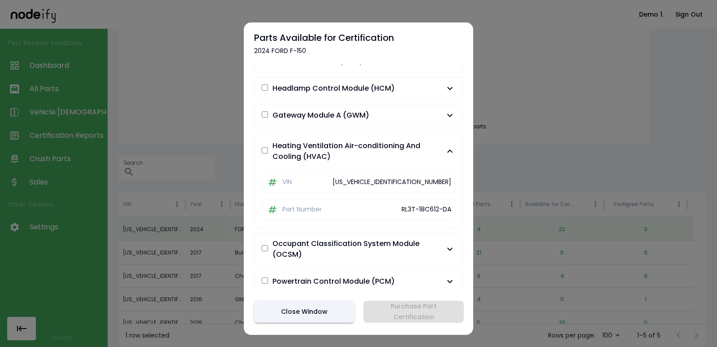
scroll to position [43, 0]
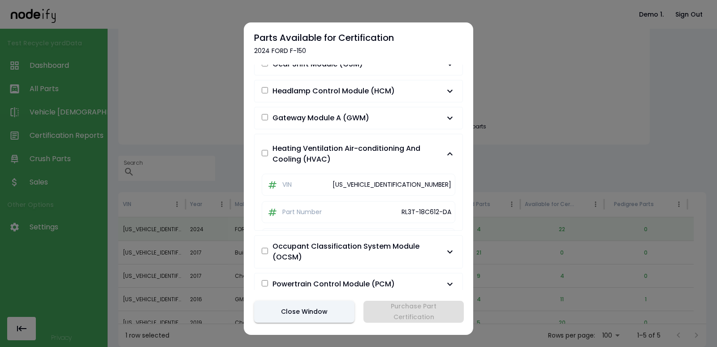
click at [402, 113] on span "Gateway Module A (GWM)" at bounding box center [353, 118] width 183 height 11
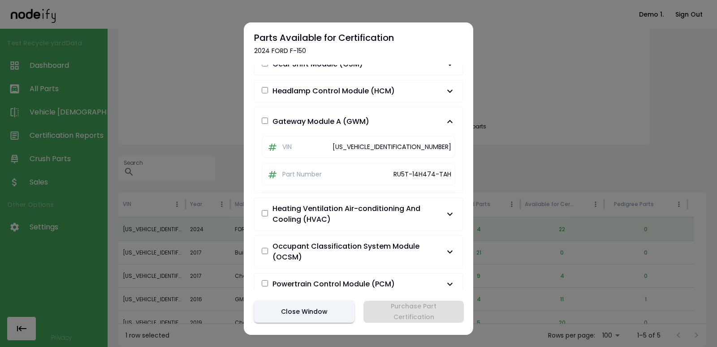
click at [388, 87] on span "Headlamp Control Module (HCM)" at bounding box center [334, 91] width 122 height 11
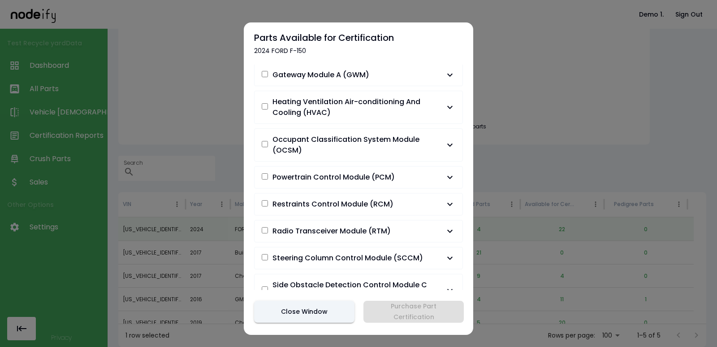
click at [374, 195] on button "Restraints Control Module (RCM)" at bounding box center [359, 204] width 208 height 22
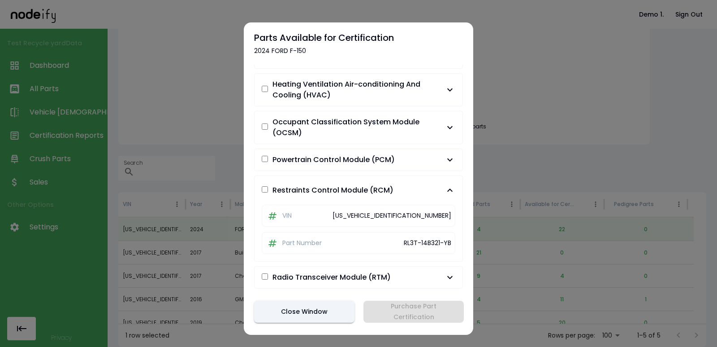
scroll to position [86, 0]
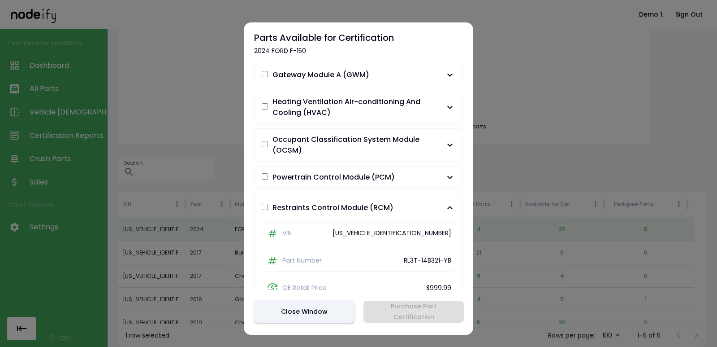
click at [374, 158] on button "Occupant Classification System Module (OCSM)" at bounding box center [359, 145] width 208 height 32
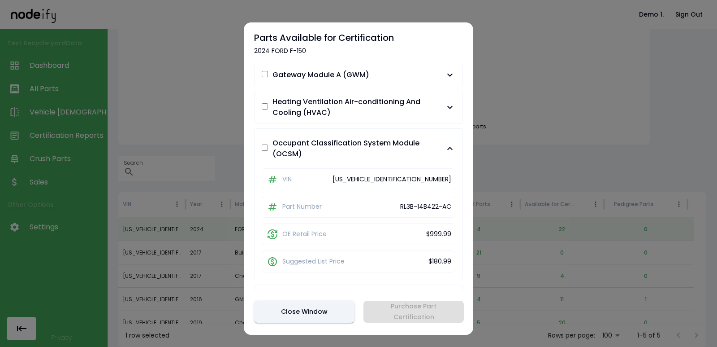
click at [369, 129] on button "Occupant Classification System Module (OCSM)" at bounding box center [359, 148] width 208 height 39
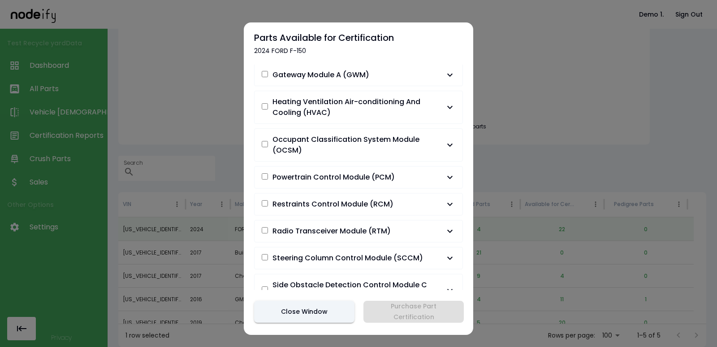
click at [369, 109] on span "Heating Ventilation Air-conditioning And Cooling (HVAC)" at bounding box center [359, 107] width 172 height 22
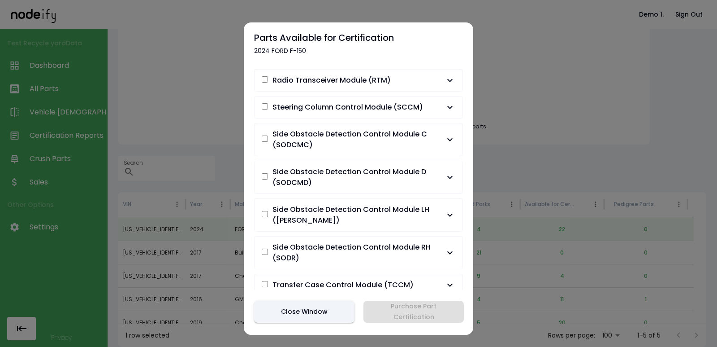
click at [374, 200] on button "Side Obstacle Detection Control Module LH (SODL)" at bounding box center [359, 215] width 208 height 32
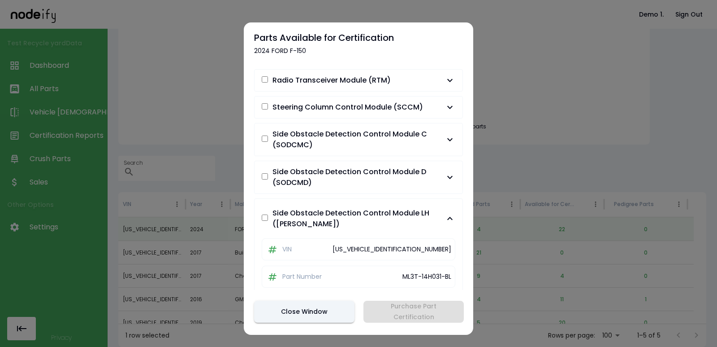
click at [361, 174] on span "Side Obstacle Detection Control Module D (SODCMD)" at bounding box center [359, 177] width 172 height 22
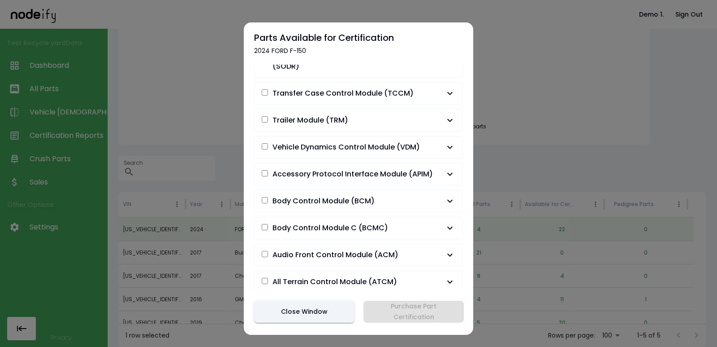
click at [303, 231] on button "Body Control Module C (BCMC)" at bounding box center [359, 228] width 208 height 22
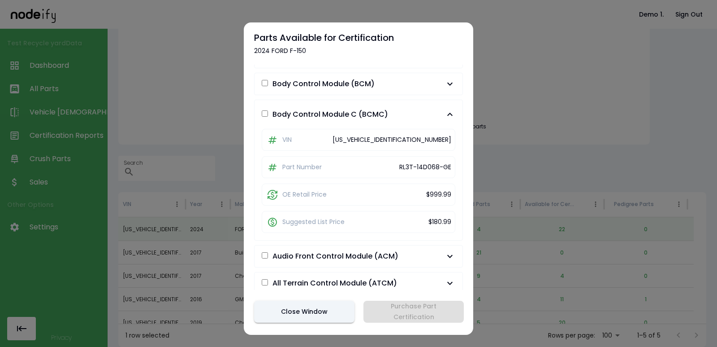
scroll to position [547, 0]
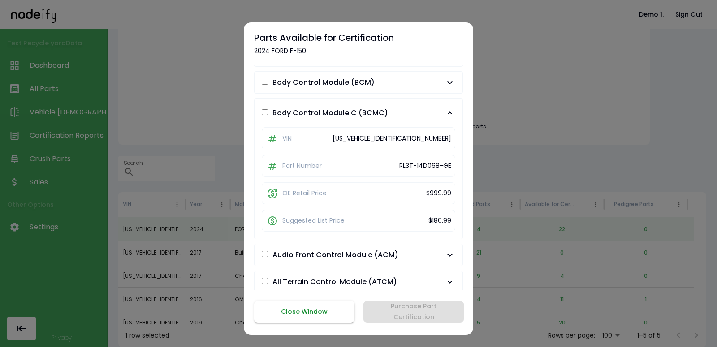
click at [307, 311] on button "Close Window" at bounding box center [304, 311] width 100 height 22
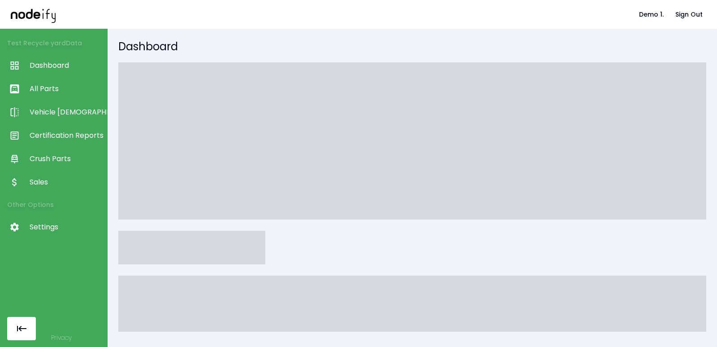
scroll to position [98, 0]
